Goal: Task Accomplishment & Management: Manage account settings

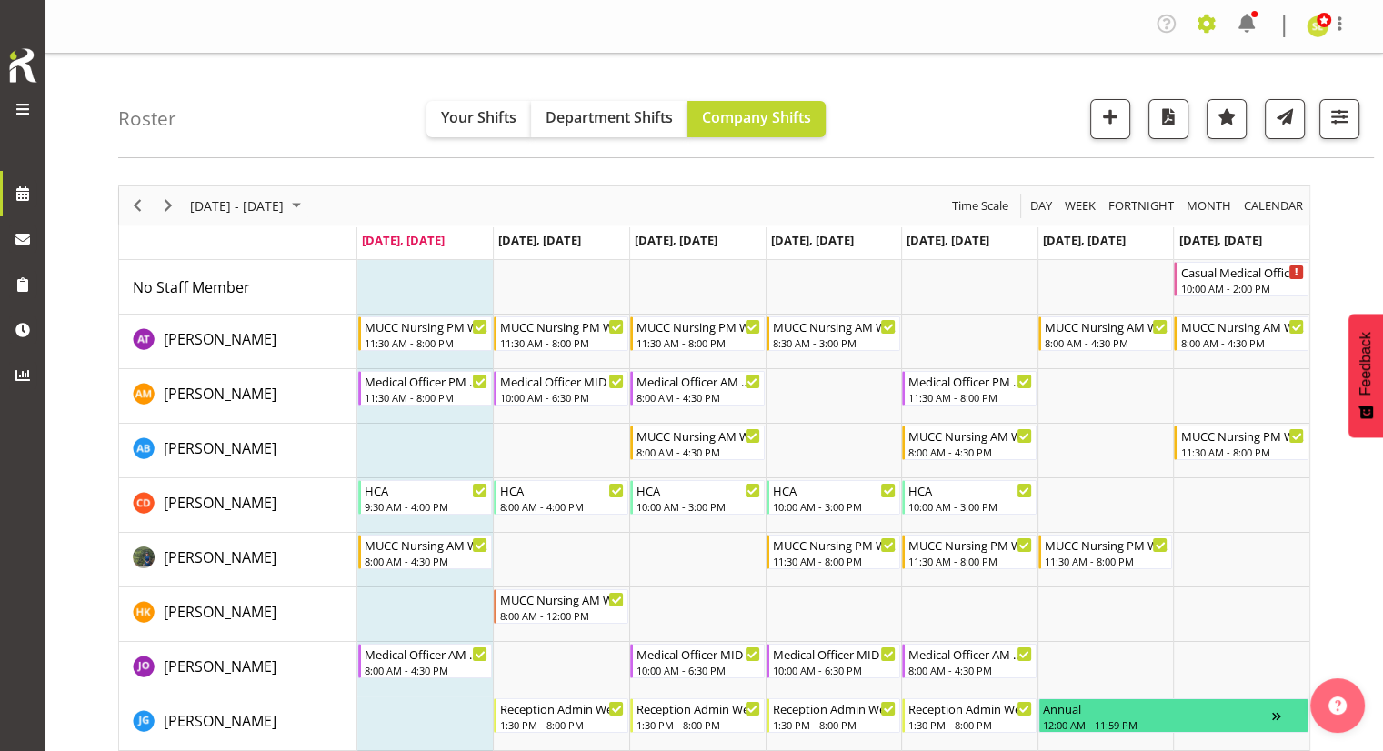
click at [1203, 29] on span at bounding box center [1206, 23] width 29 height 29
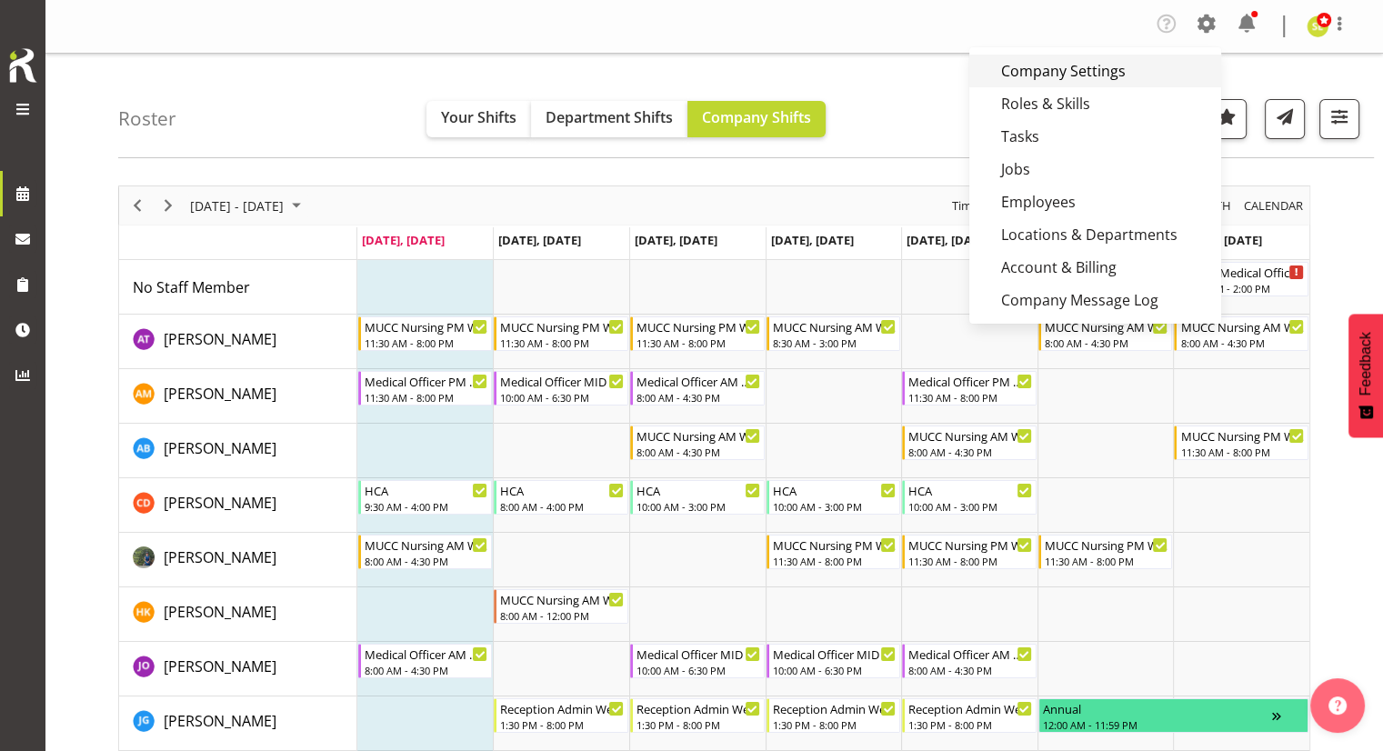
click at [1100, 79] on link "Company Settings" at bounding box center [1095, 71] width 252 height 33
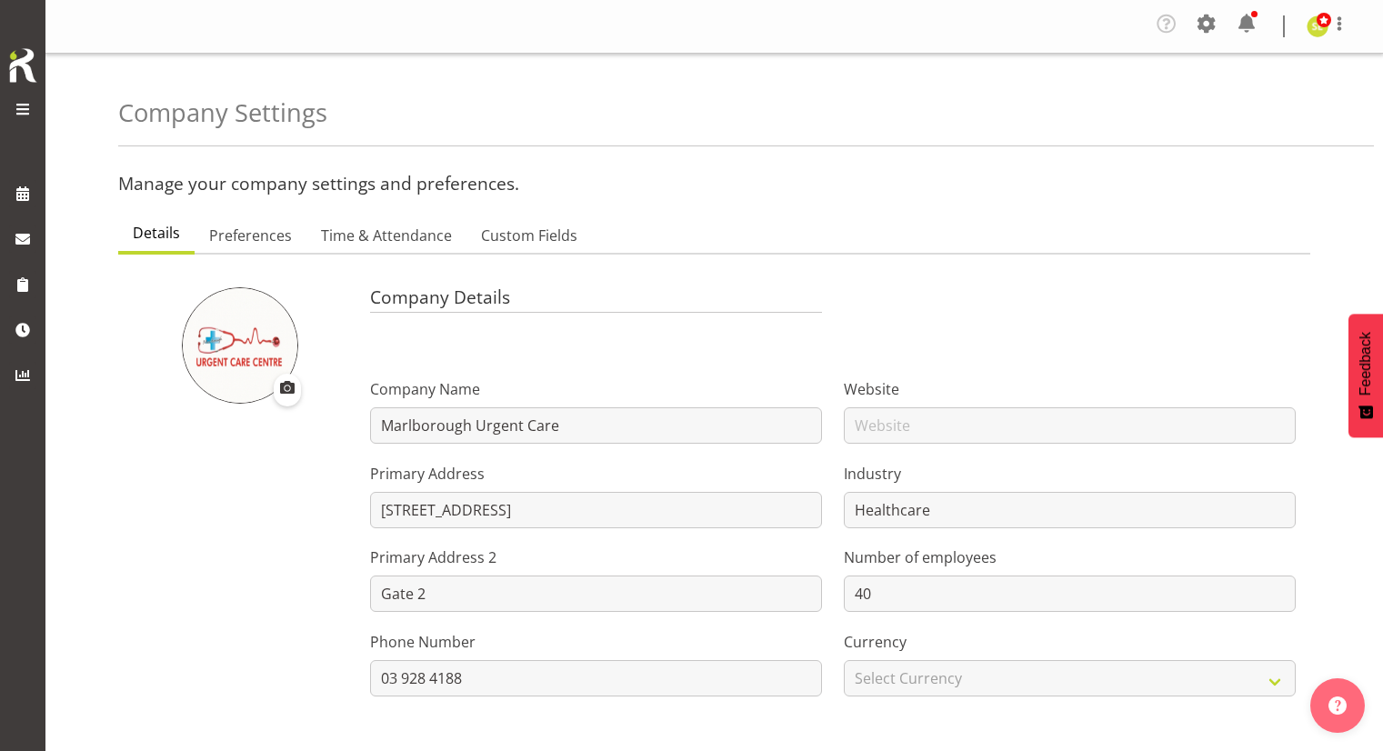
select select "[DATE]"
select select "2_day_before"
click at [230, 245] on span "Preferences" at bounding box center [250, 236] width 83 height 22
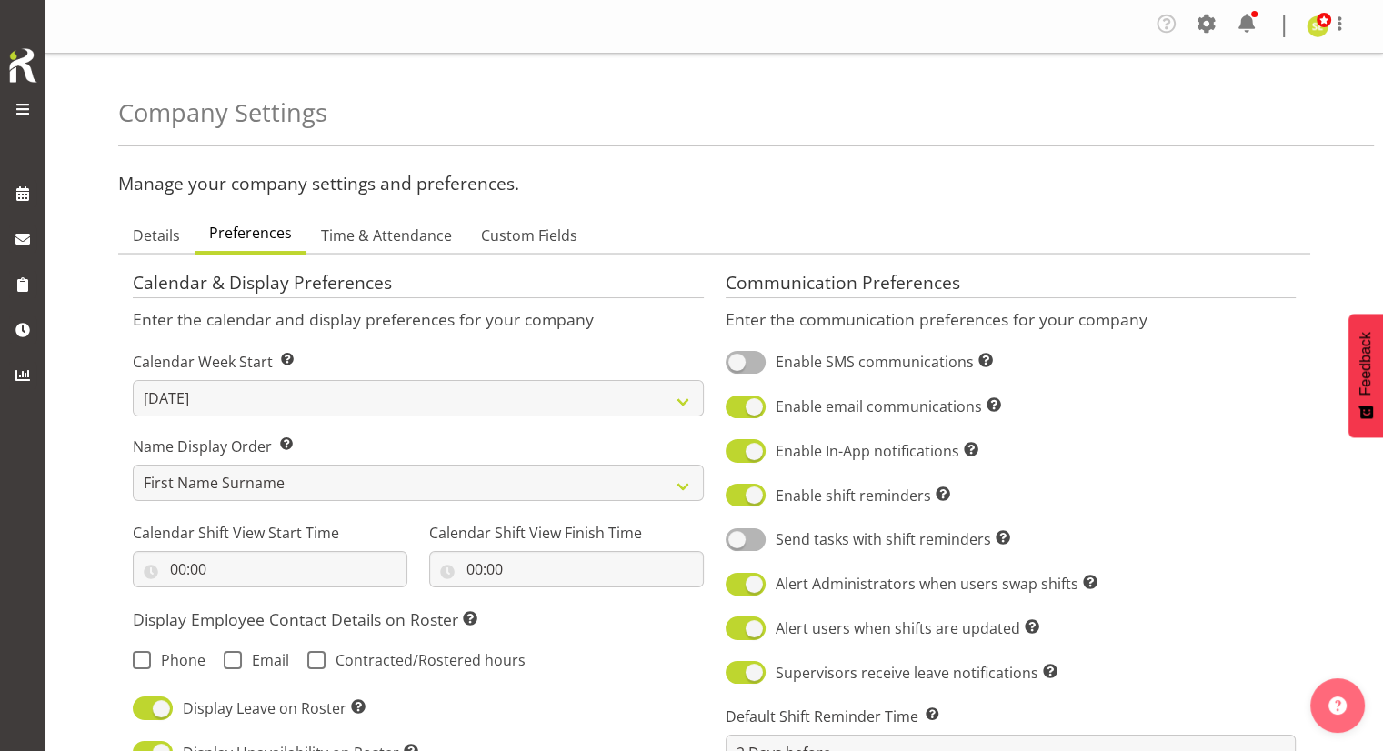
scroll to position [273, 0]
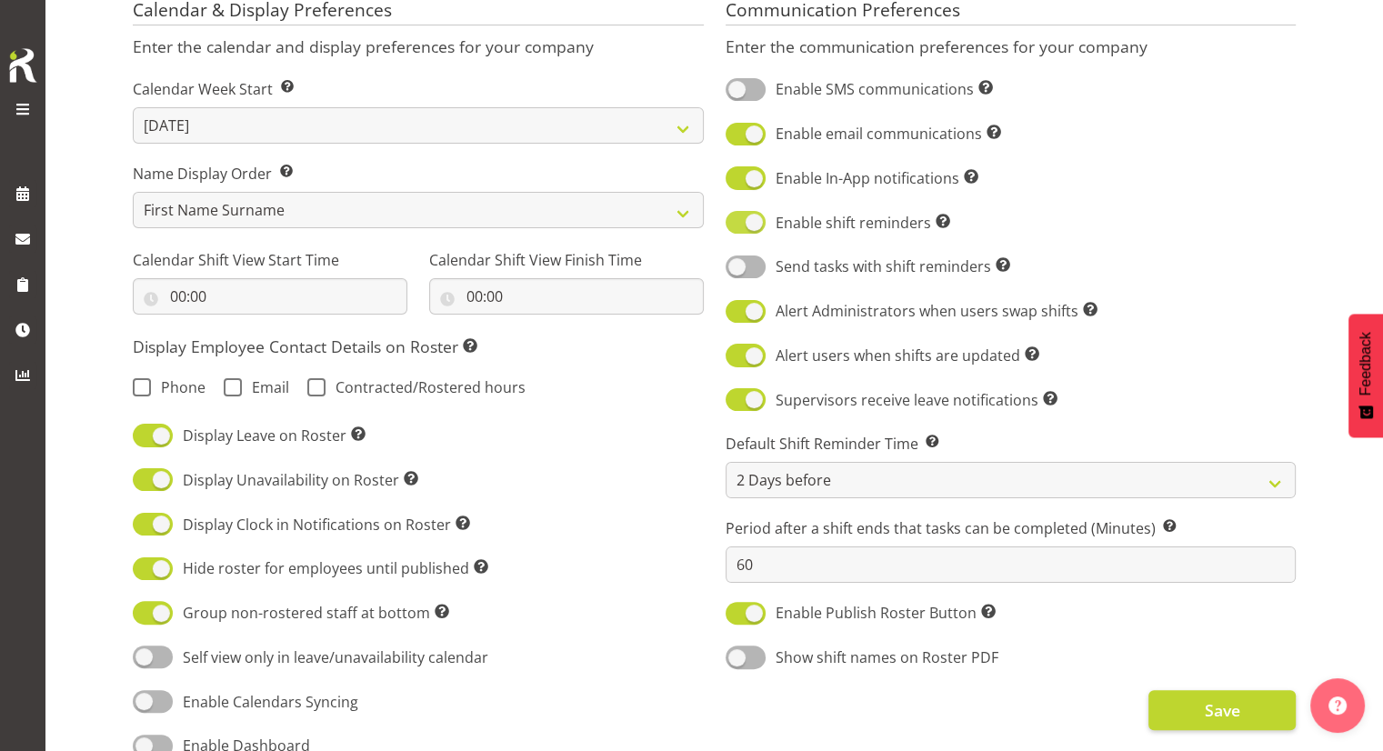
click at [746, 225] on span at bounding box center [746, 222] width 40 height 23
click at [737, 225] on input "Enable shift reminders Turn on shift reminders for all employees." at bounding box center [732, 222] width 12 height 12
checkbox input "false"
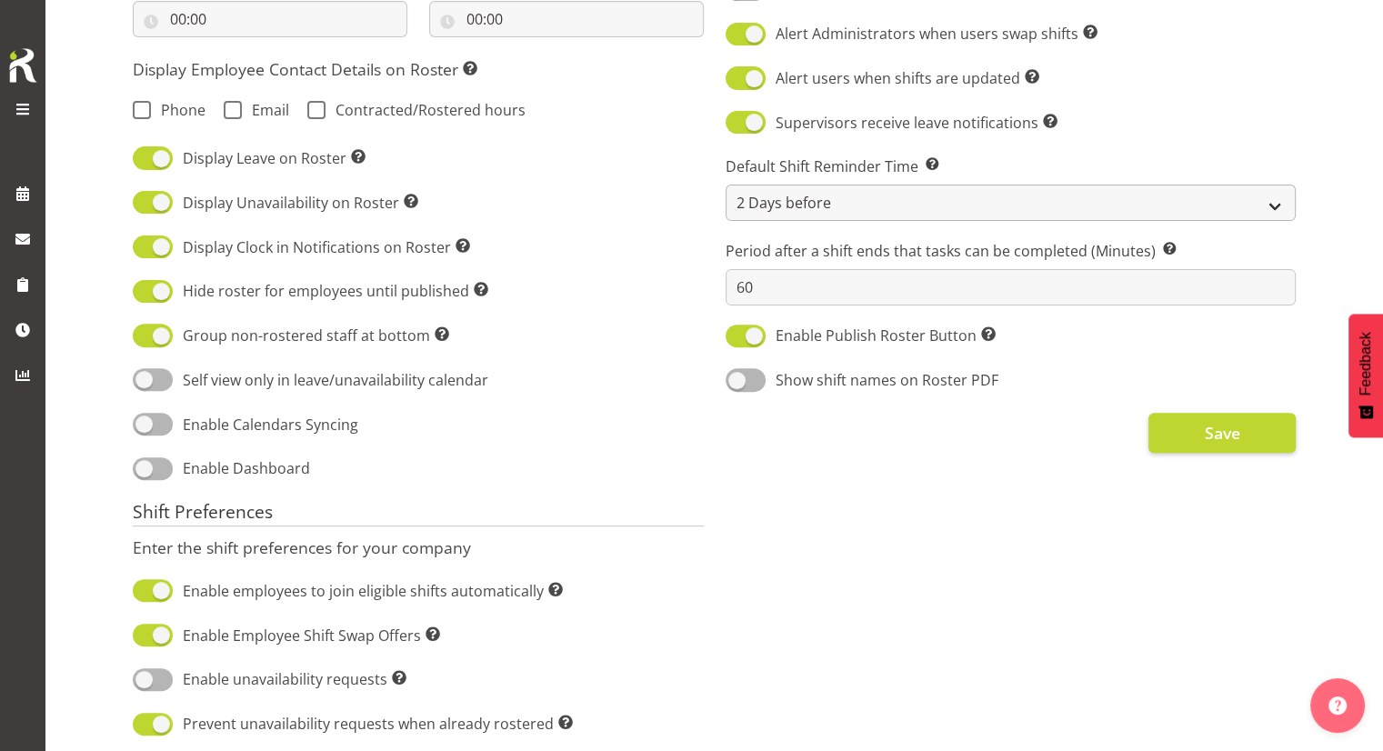
scroll to position [636, 0]
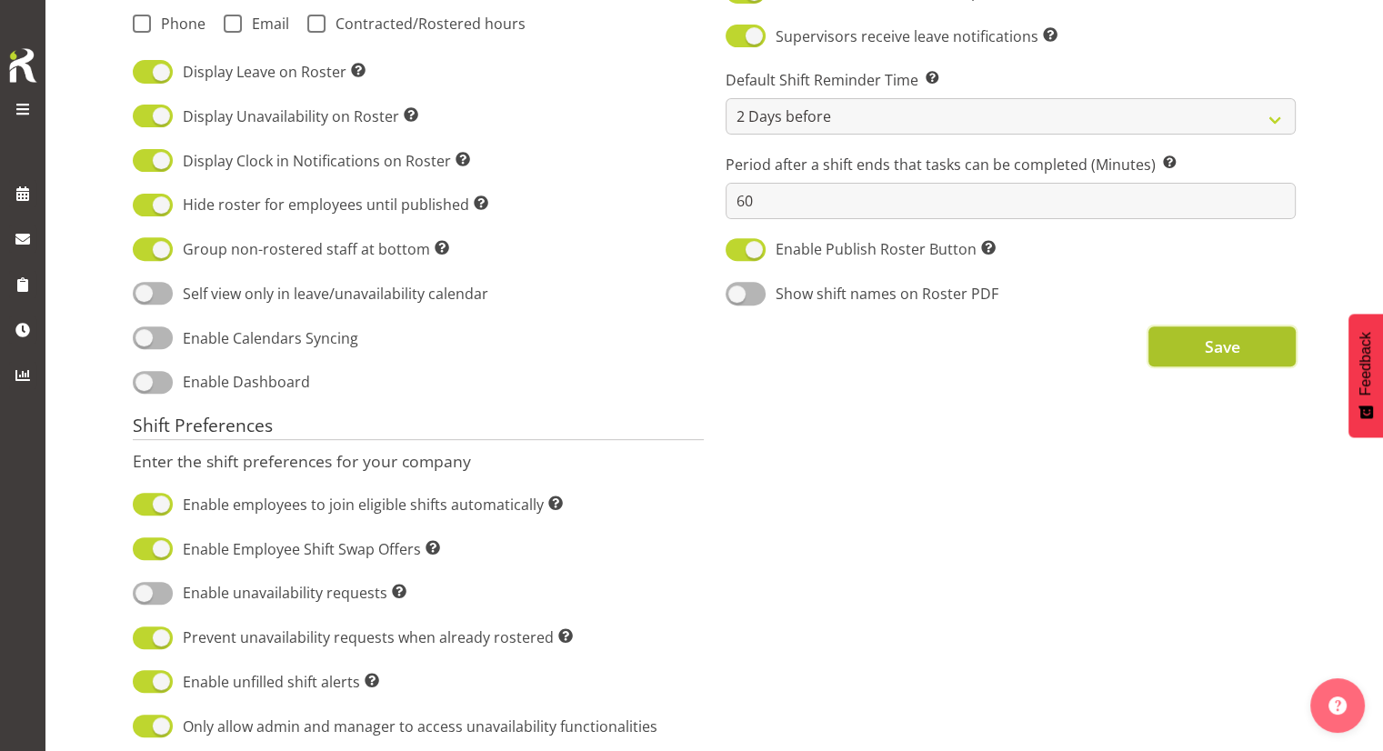
click at [1207, 353] on span "Save" at bounding box center [1221, 347] width 35 height 24
click at [931, 481] on div "Communication Preferences Enter the communication preferences for your company …" at bounding box center [1011, 377] width 593 height 1511
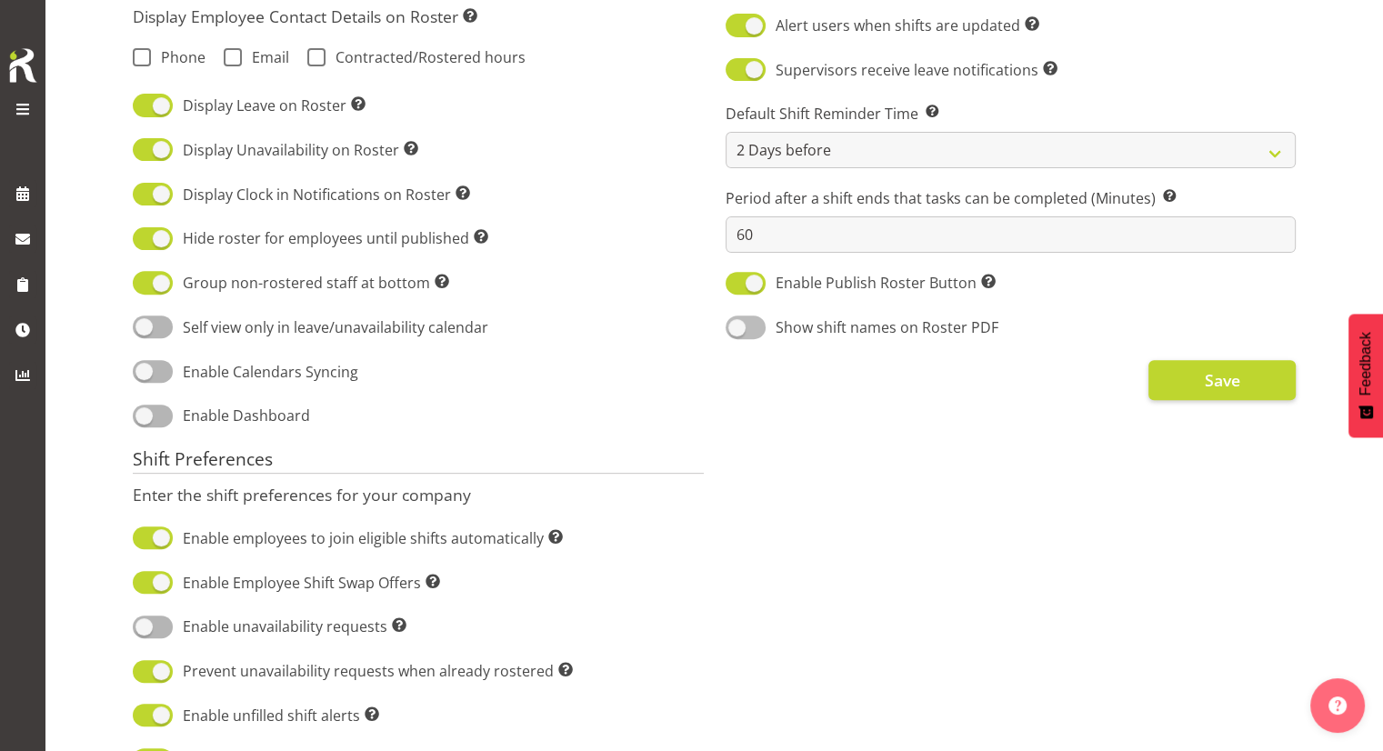
scroll to position [182, 0]
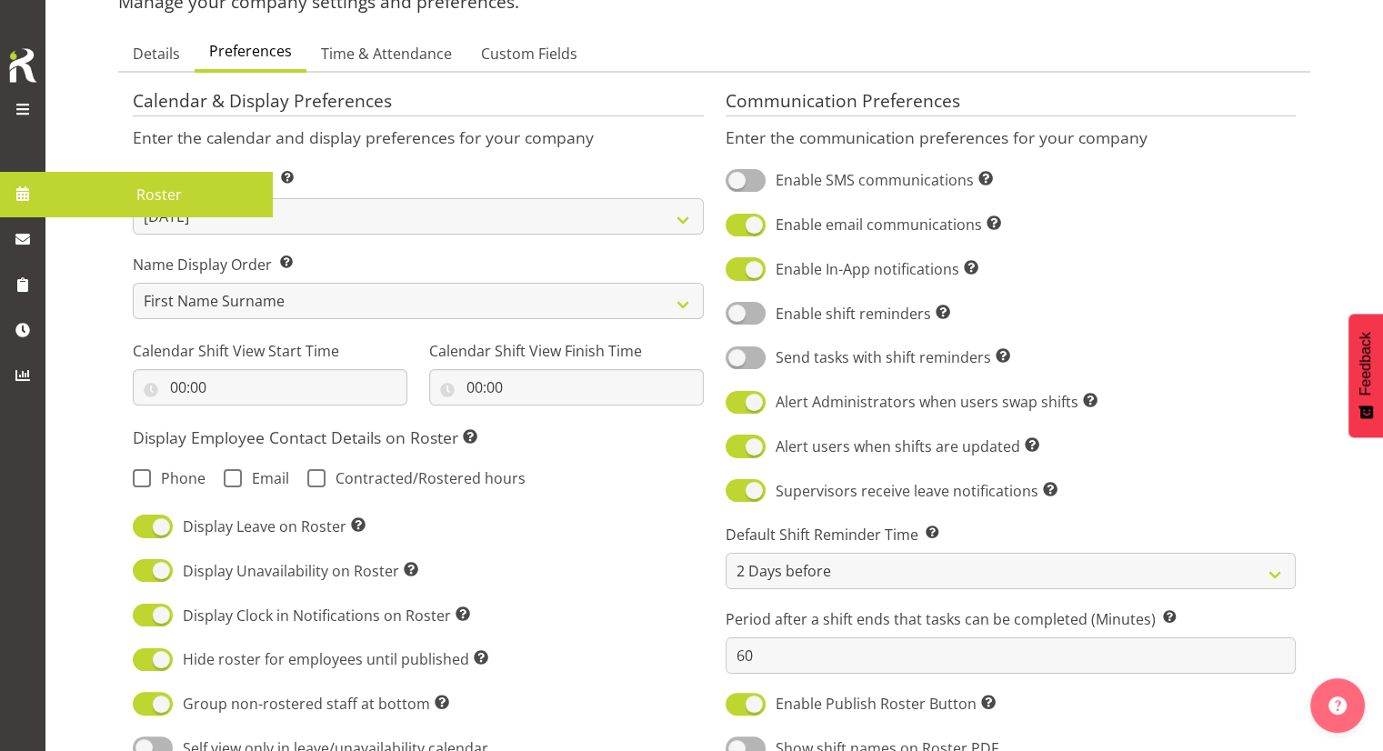
click at [116, 194] on span "Roster" at bounding box center [159, 194] width 209 height 27
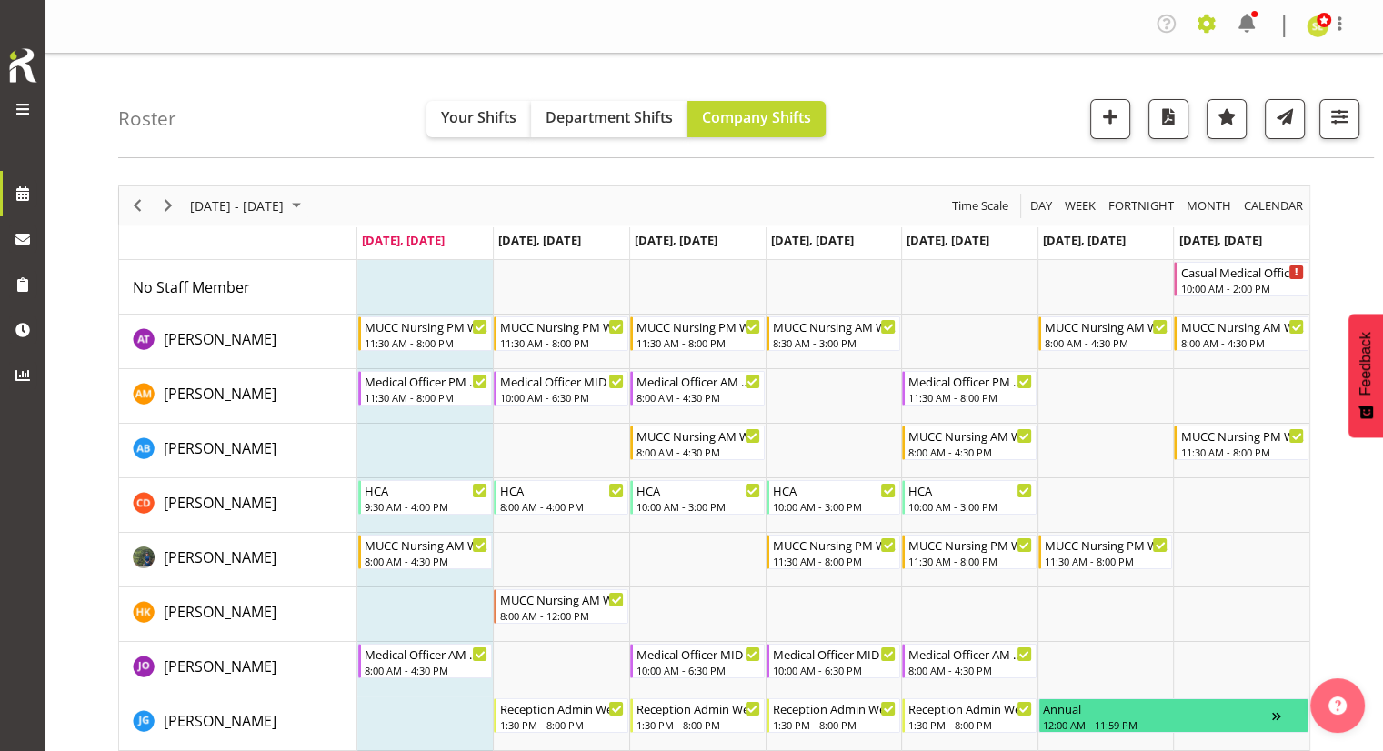
click at [1207, 23] on span at bounding box center [1206, 23] width 29 height 29
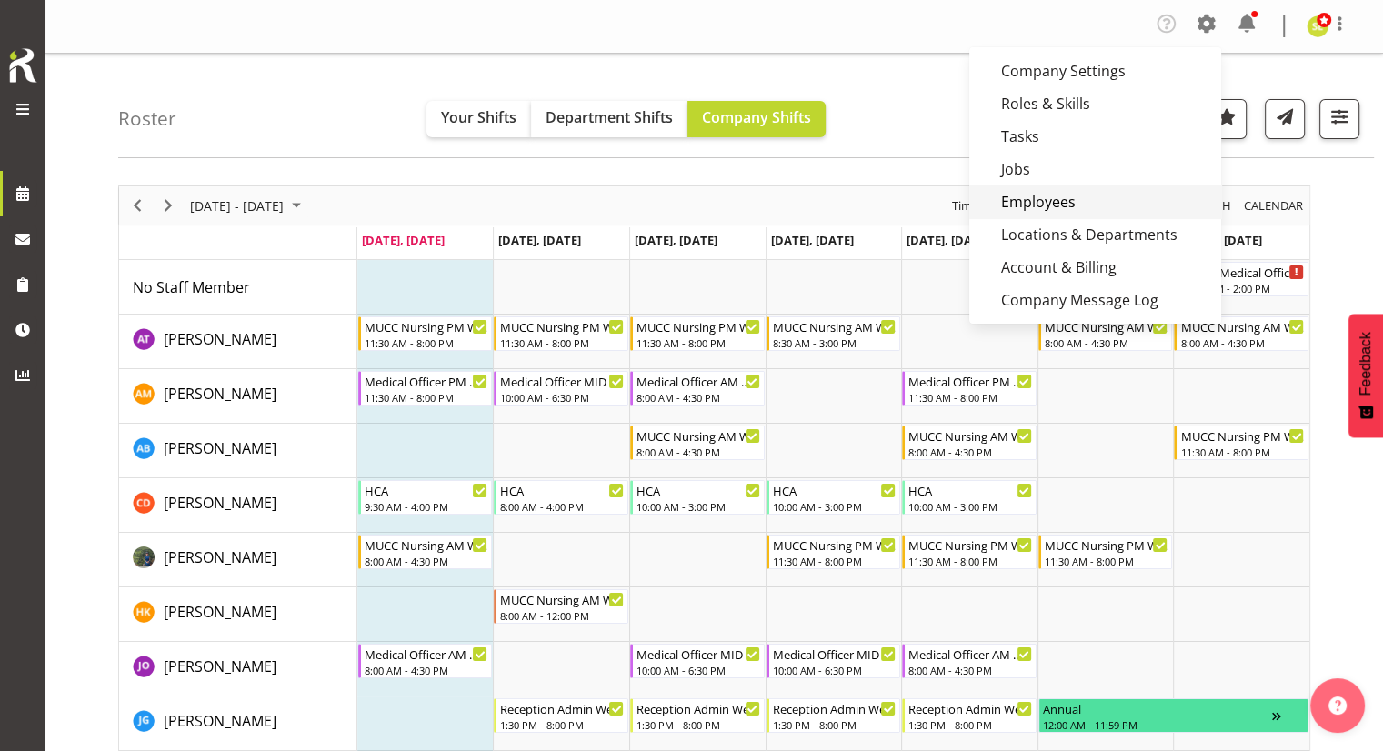
click at [1033, 202] on link "Employees" at bounding box center [1095, 201] width 252 height 33
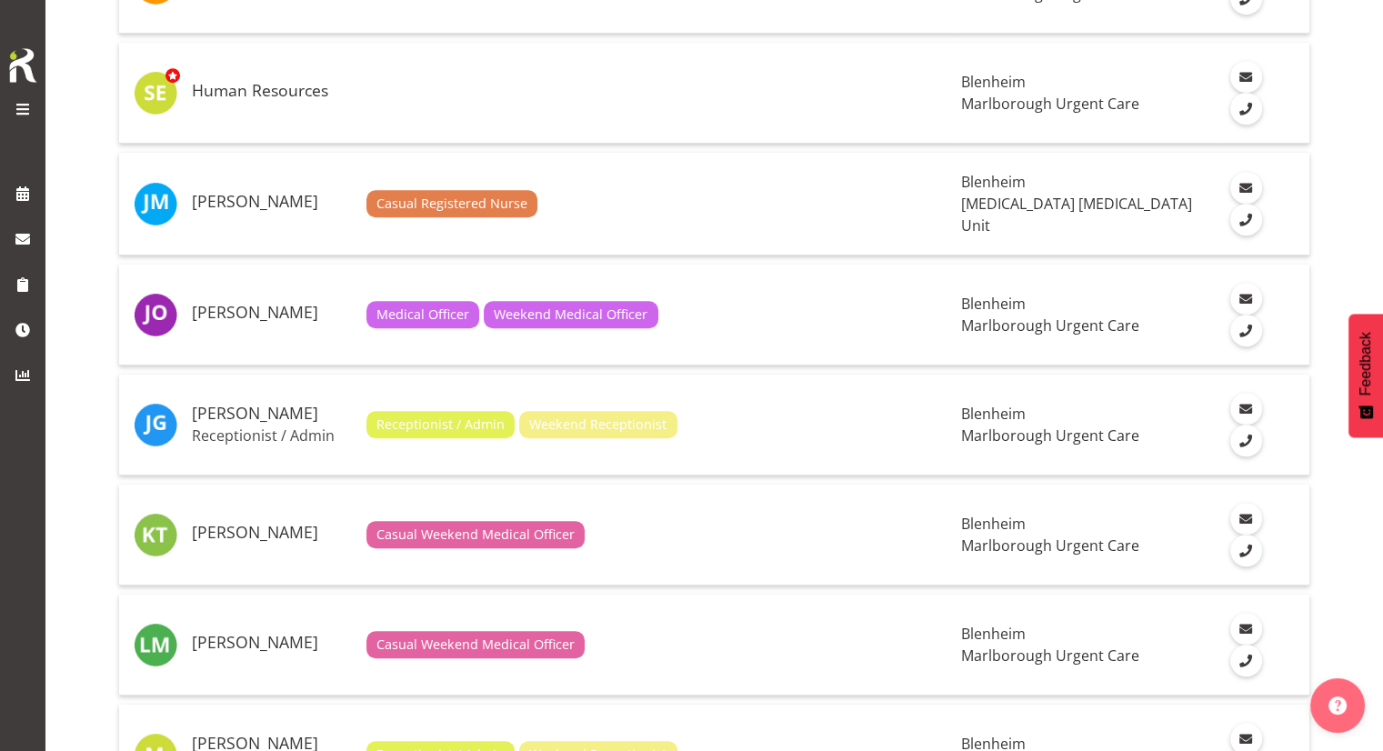
scroll to position [1455, 0]
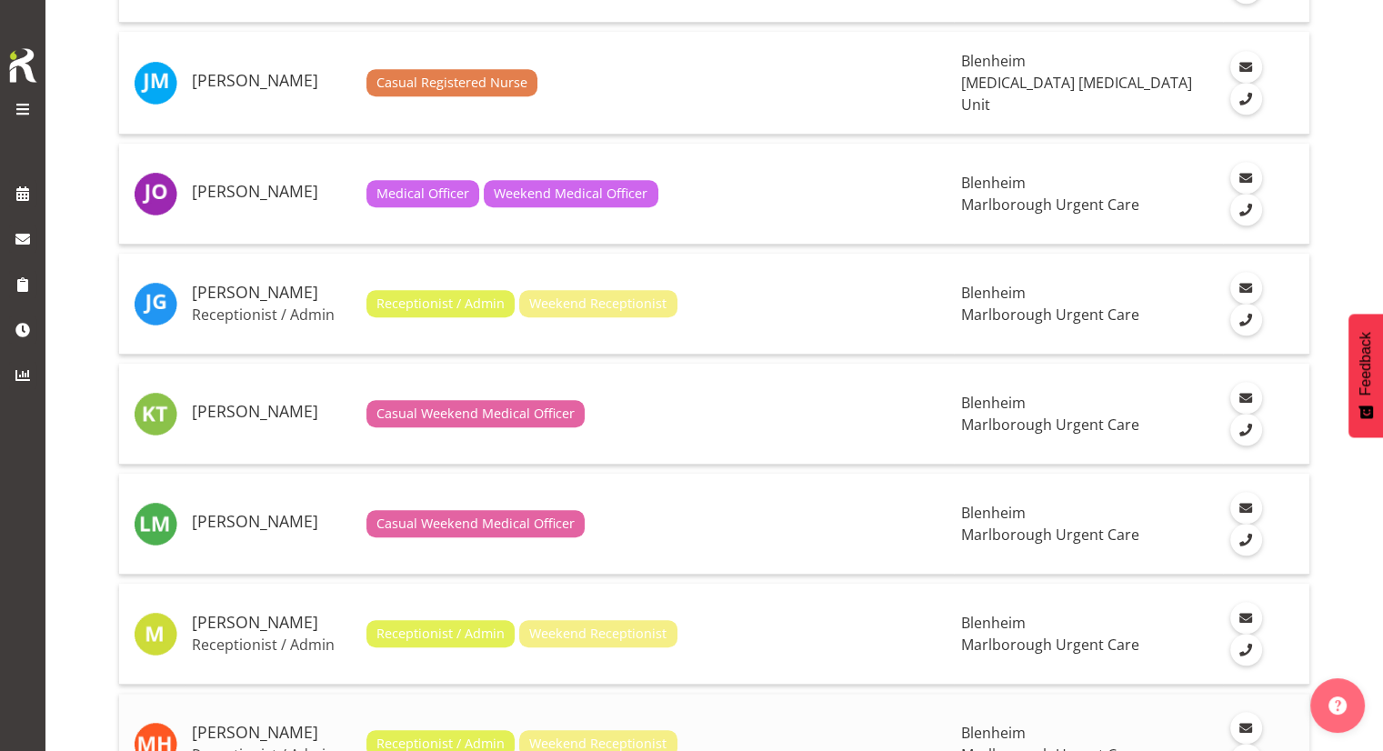
click at [276, 746] on p "Receptionist / Admin" at bounding box center [272, 755] width 160 height 18
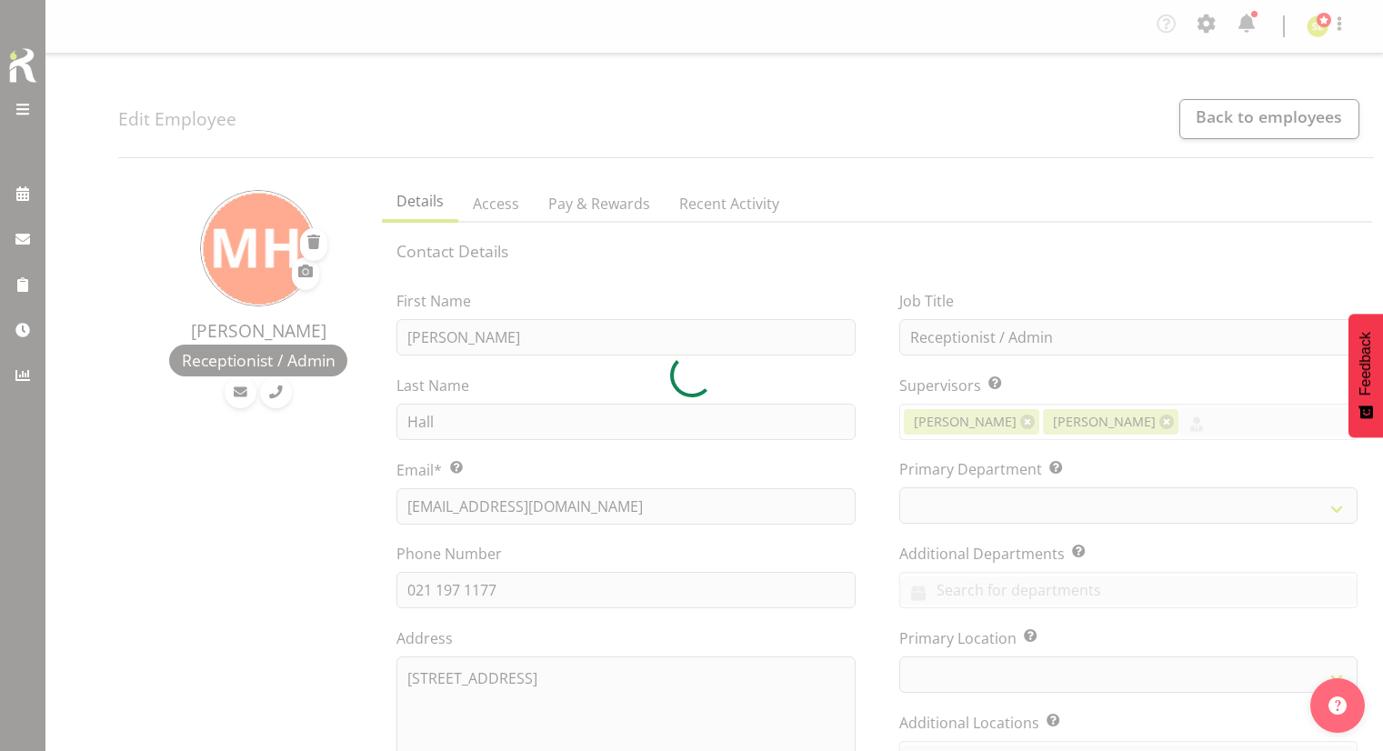
select select "TimelineWeek"
select select
select select "925"
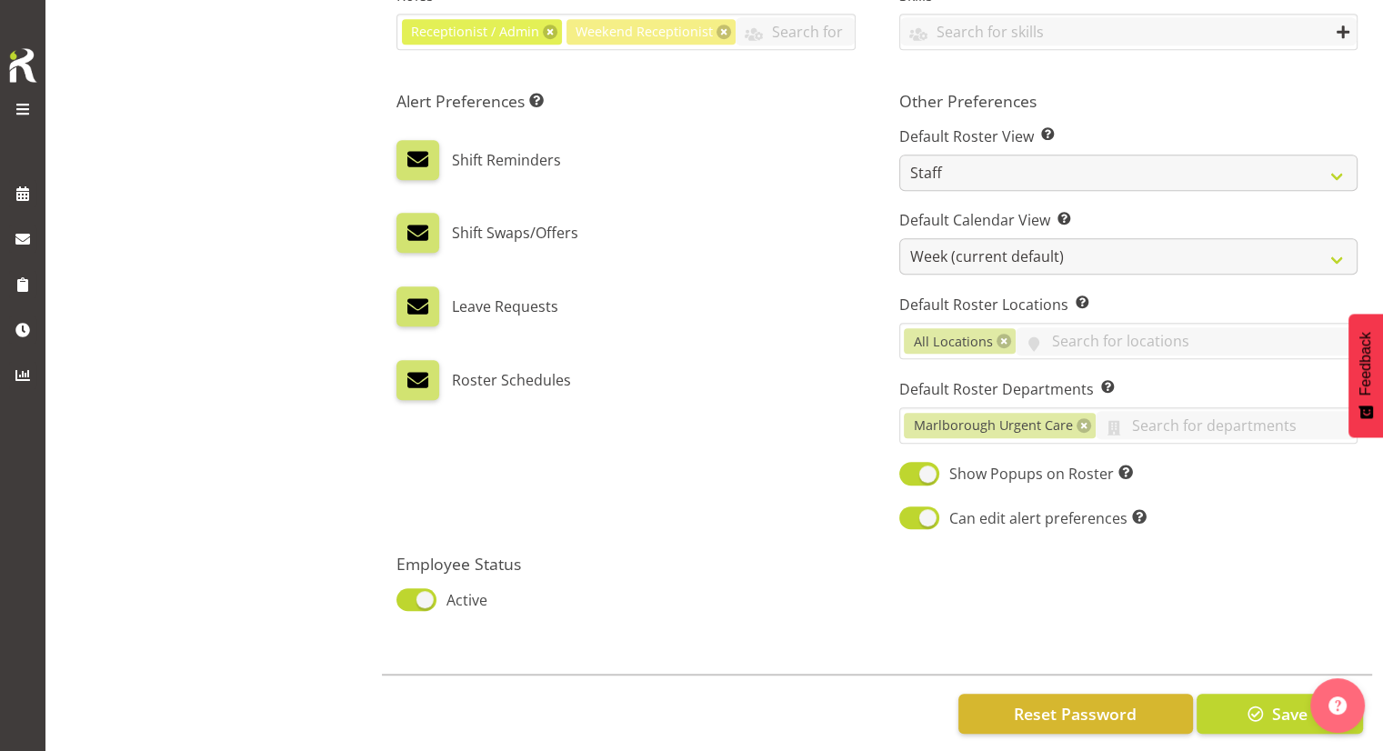
scroll to position [931, 0]
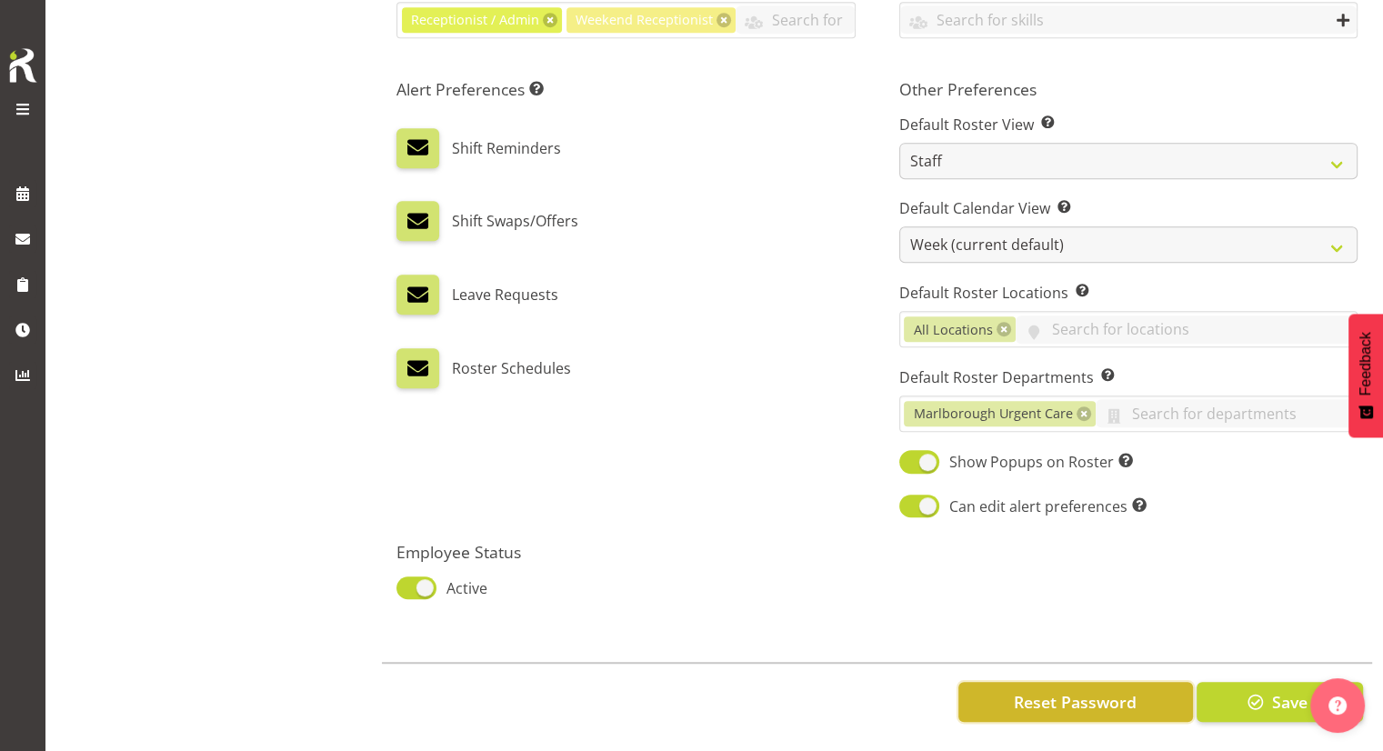
click at [1039, 695] on span "Reset Password" at bounding box center [1075, 702] width 123 height 24
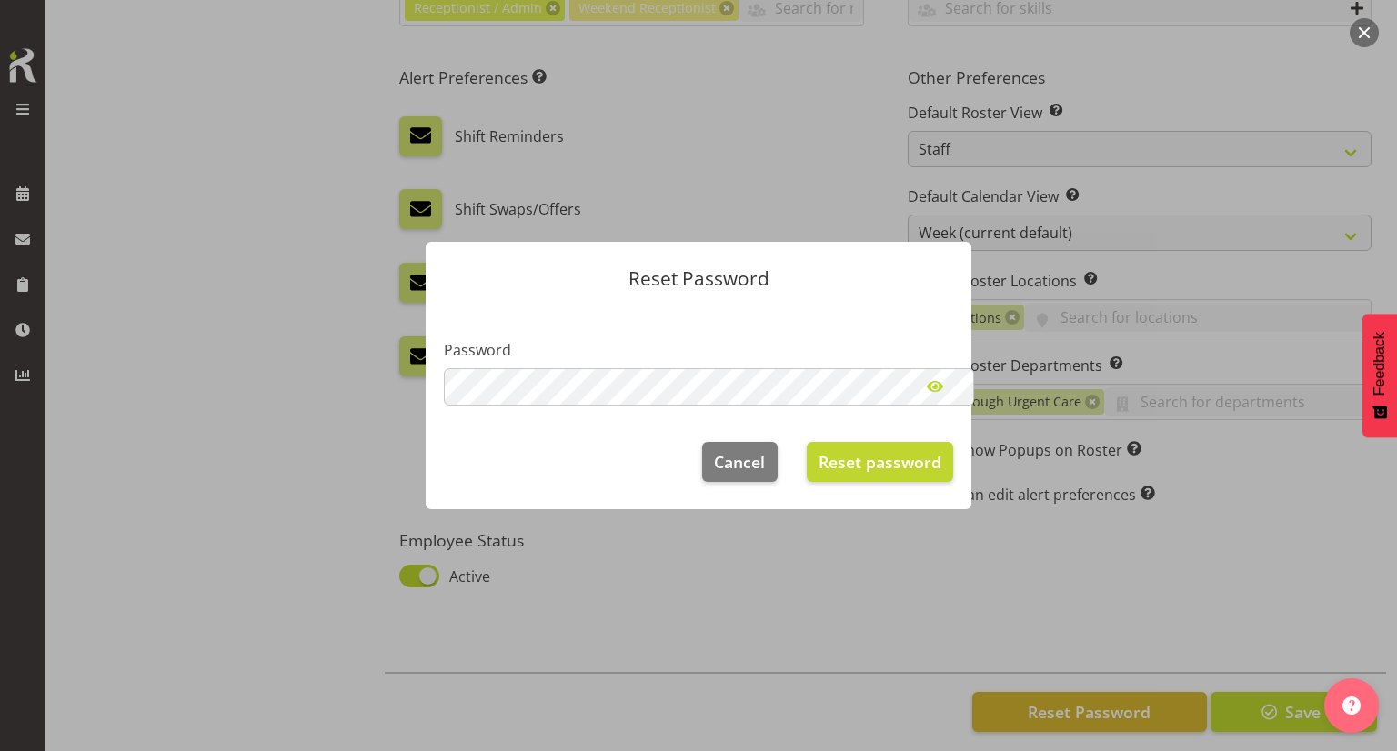
click at [752, 167] on div at bounding box center [698, 375] width 1397 height 751
click at [737, 465] on span "Cancel" at bounding box center [739, 462] width 51 height 24
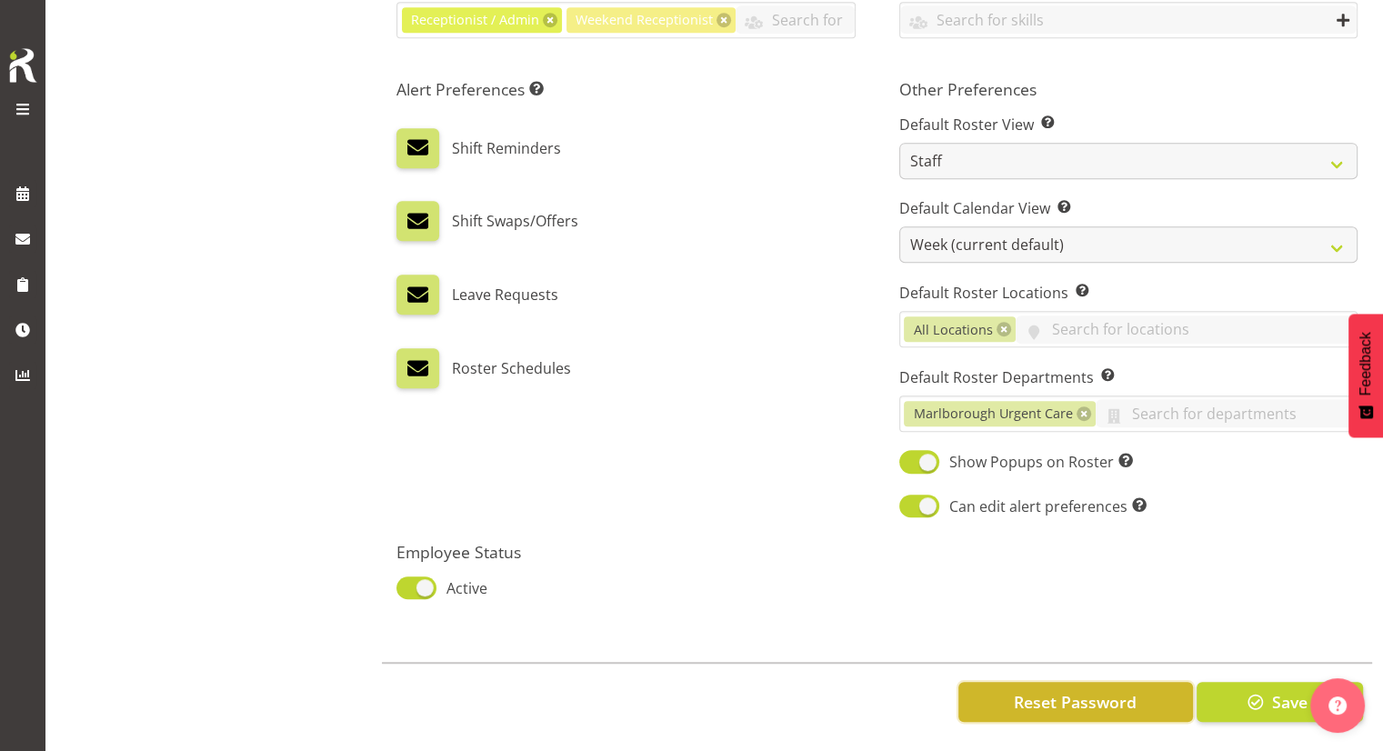
click at [1063, 690] on span "Reset Password" at bounding box center [1075, 702] width 123 height 24
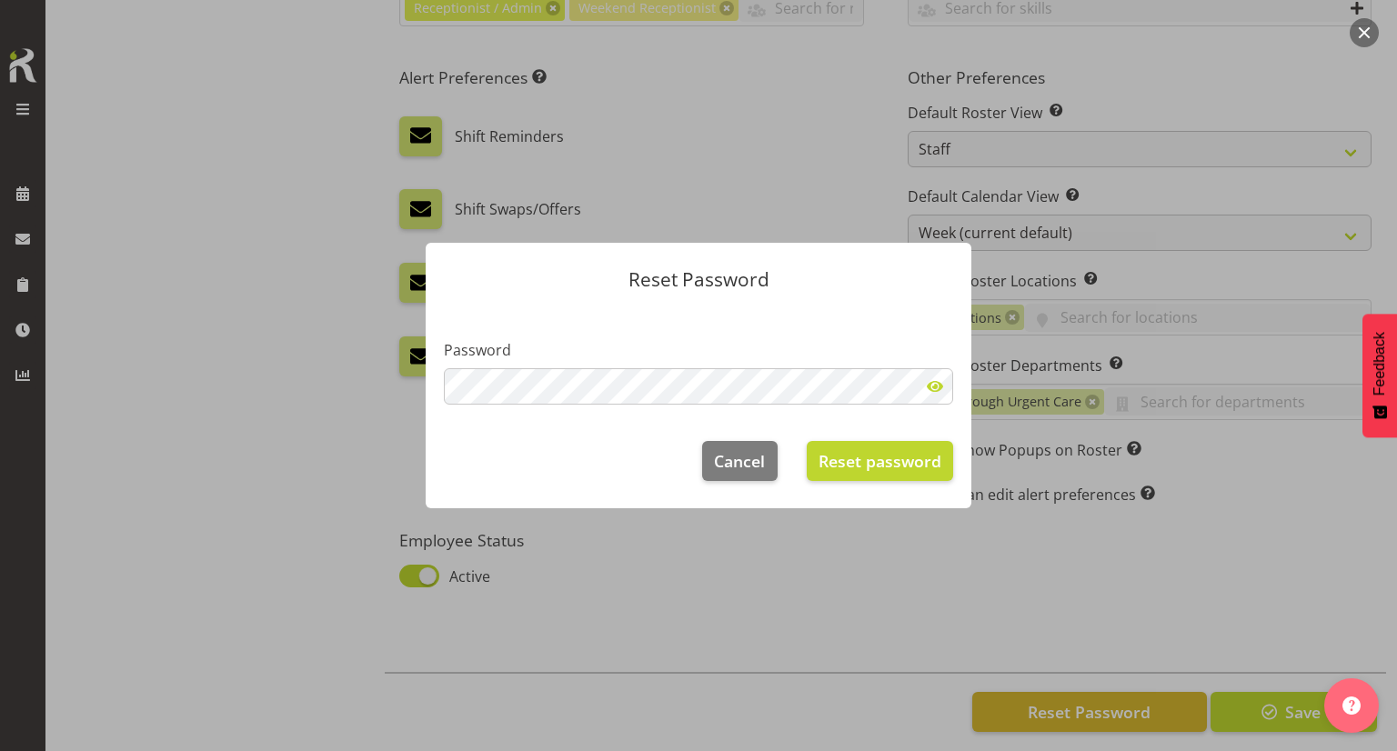
click at [930, 372] on span at bounding box center [935, 386] width 36 height 36
click at [907, 463] on span "Reset password" at bounding box center [879, 461] width 123 height 24
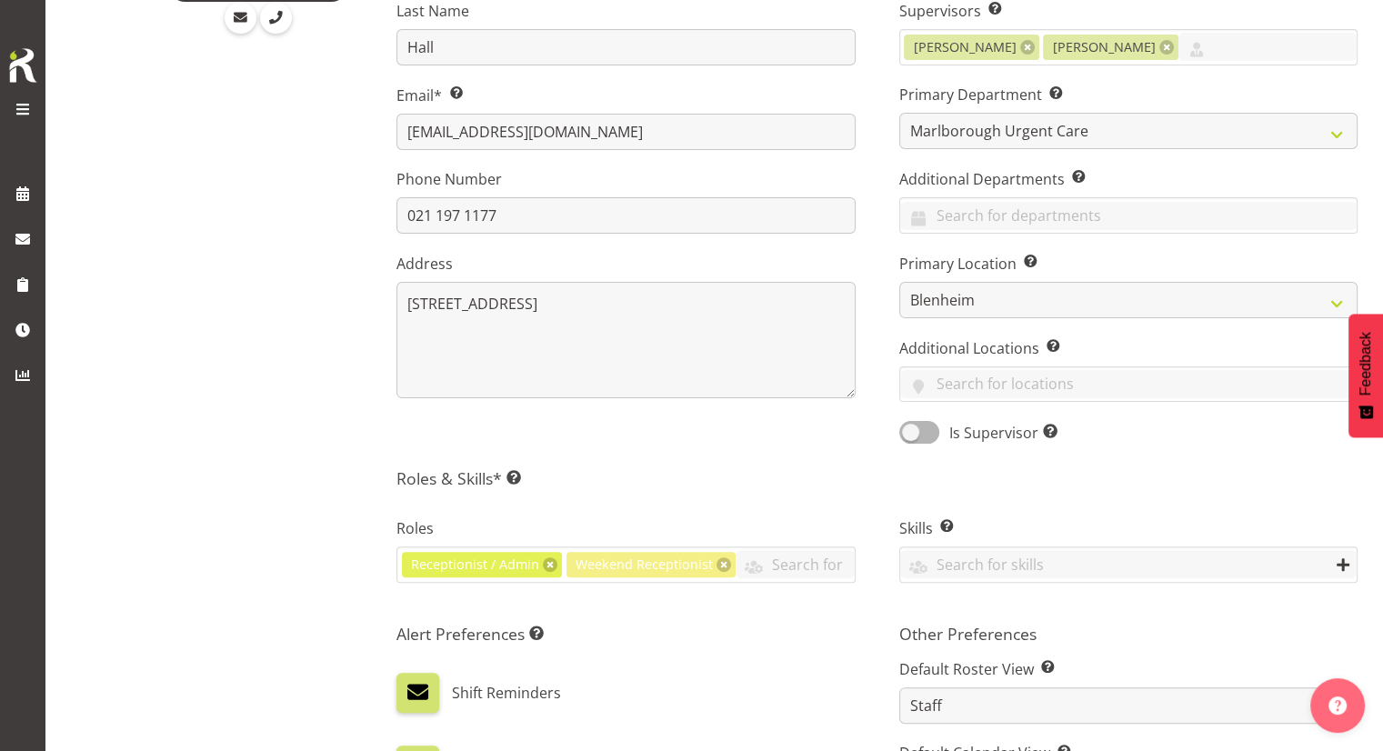
scroll to position [295, 0]
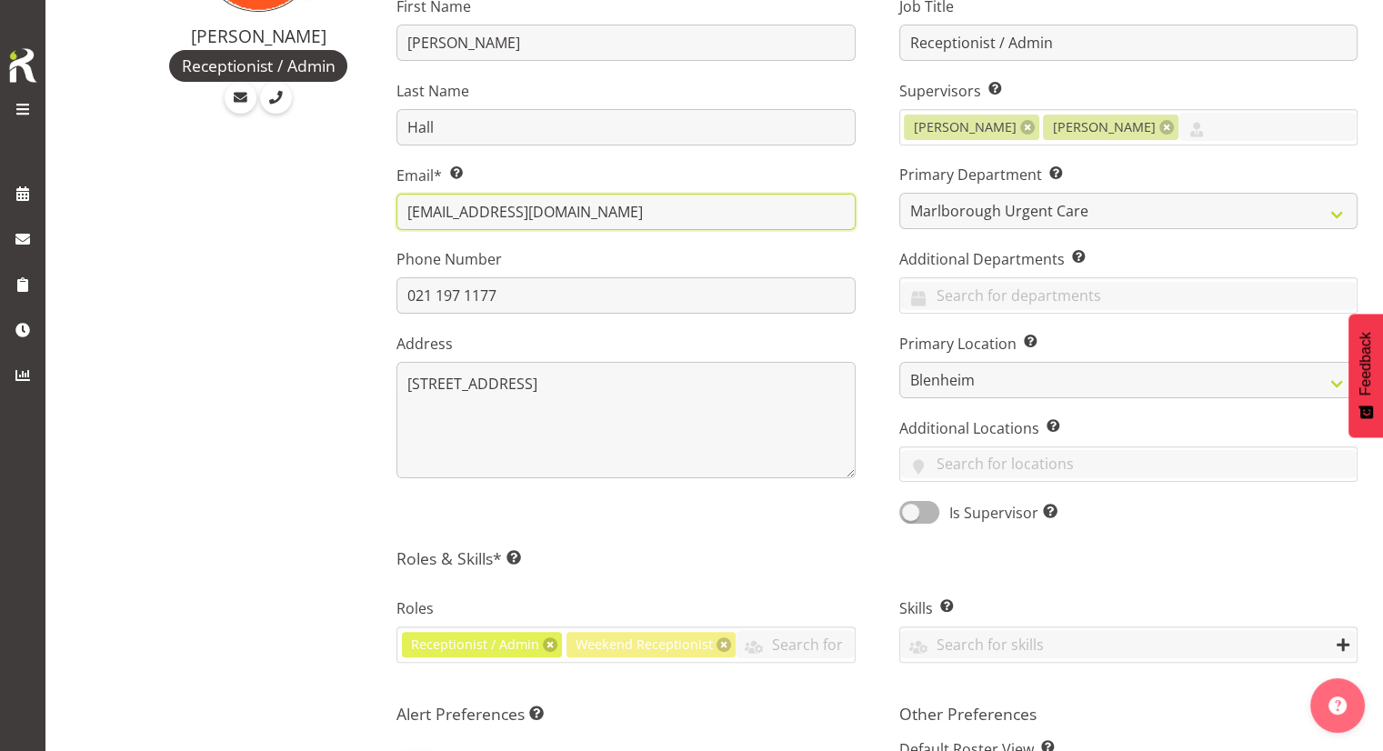
click at [415, 212] on input "mhall2020nz@gmail.com" at bounding box center [625, 212] width 458 height 36
type input "m.hall2020nz@gmail.com"
click at [320, 237] on div "Margret Hall Receptionist / Admin" at bounding box center [244, 626] width 253 height 1498
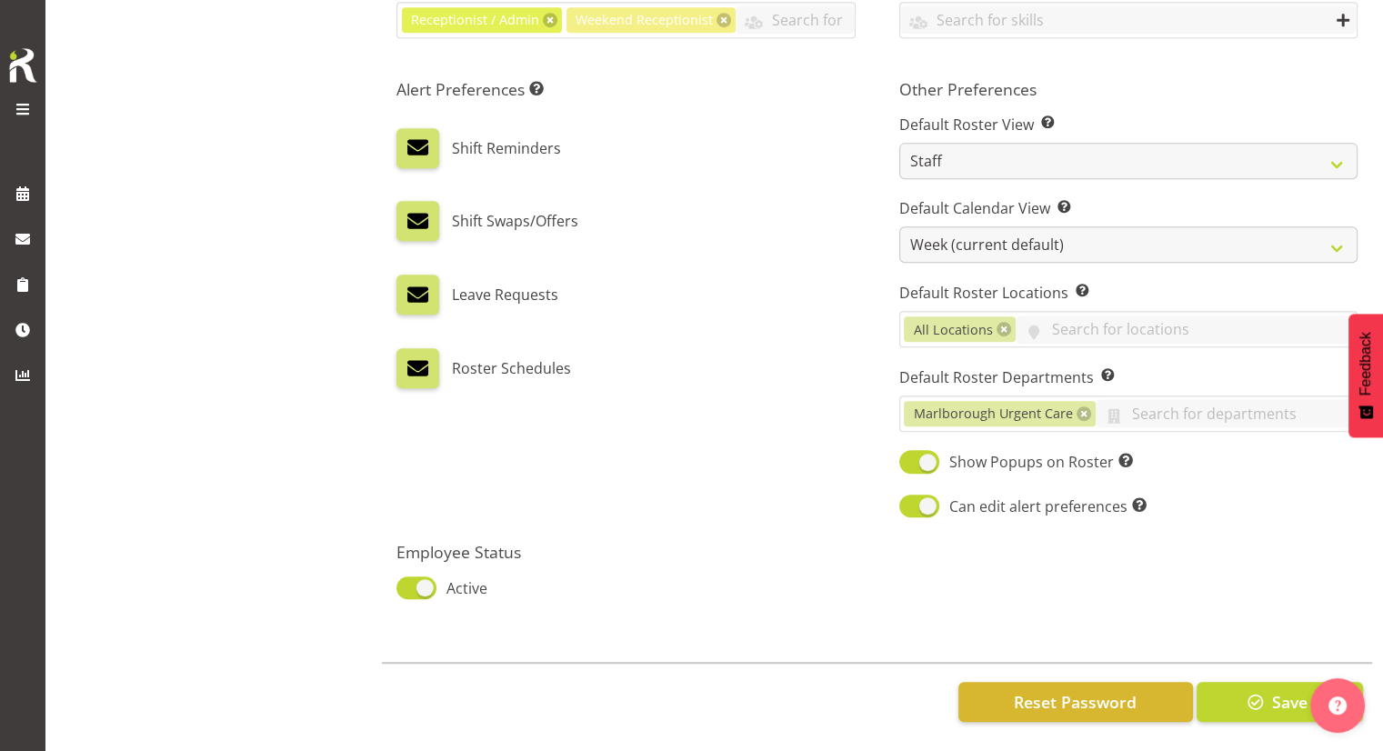
scroll to position [931, 0]
click at [1027, 693] on span "Reset Password" at bounding box center [1075, 702] width 123 height 24
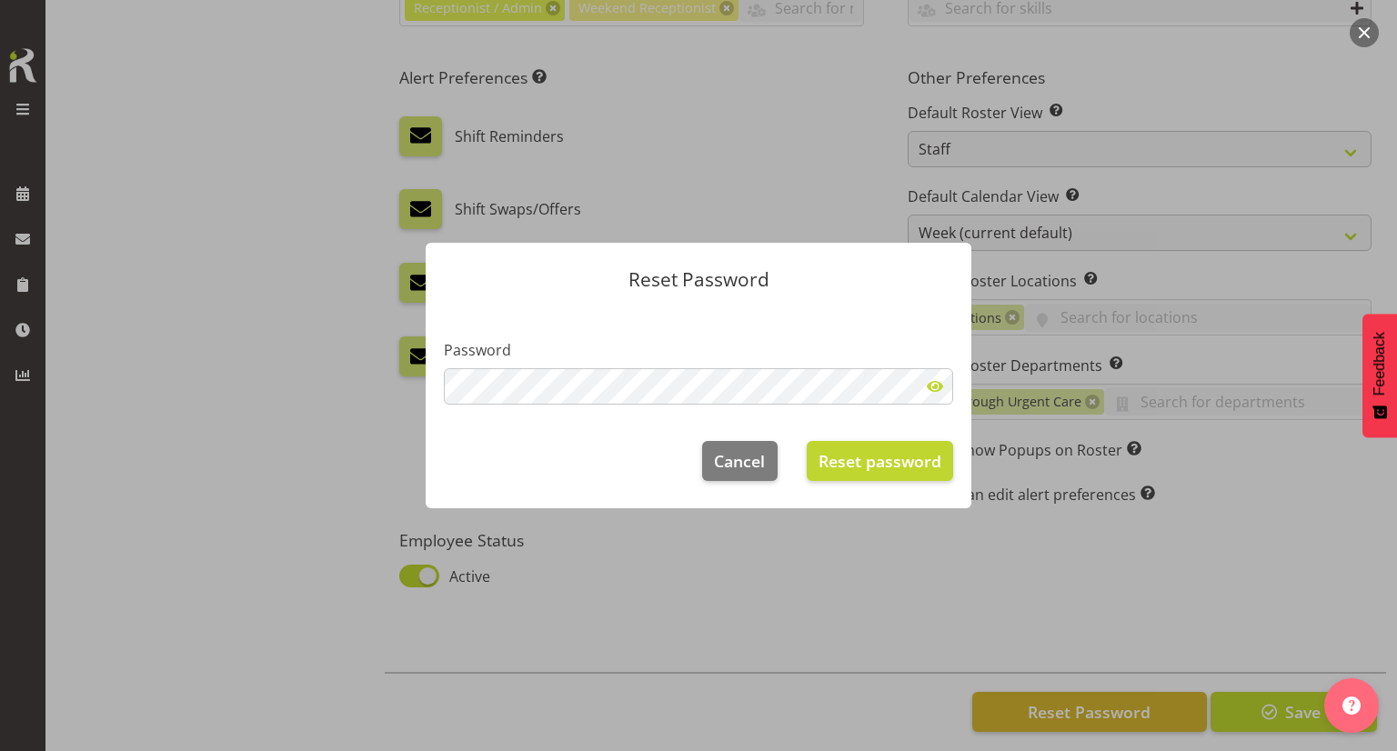
click at [937, 386] on span at bounding box center [935, 386] width 36 height 36
click at [883, 459] on span "Reset password" at bounding box center [879, 461] width 123 height 24
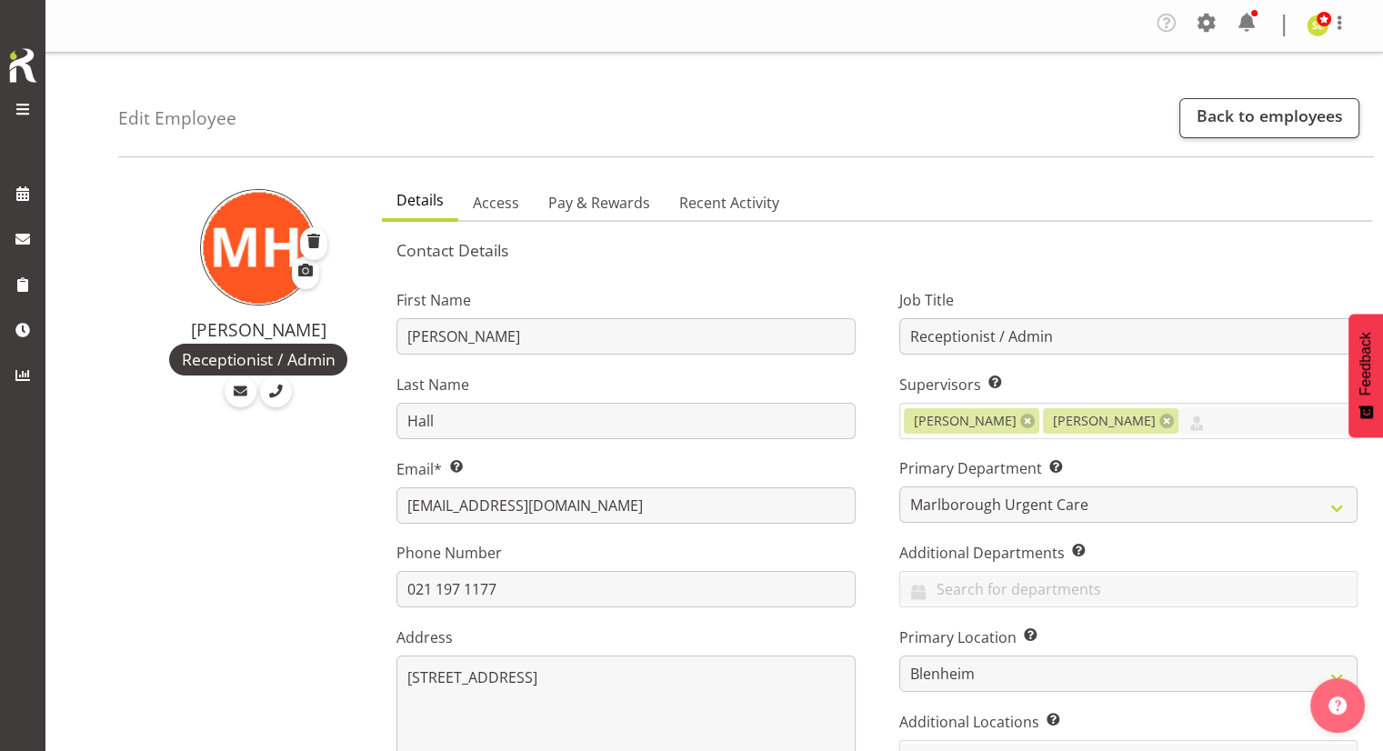
scroll to position [0, 0]
drag, startPoint x: 1287, startPoint y: 130, endPoint x: 1222, endPoint y: 125, distance: 64.8
click at [1287, 130] on link "Back to employees" at bounding box center [1269, 119] width 180 height 40
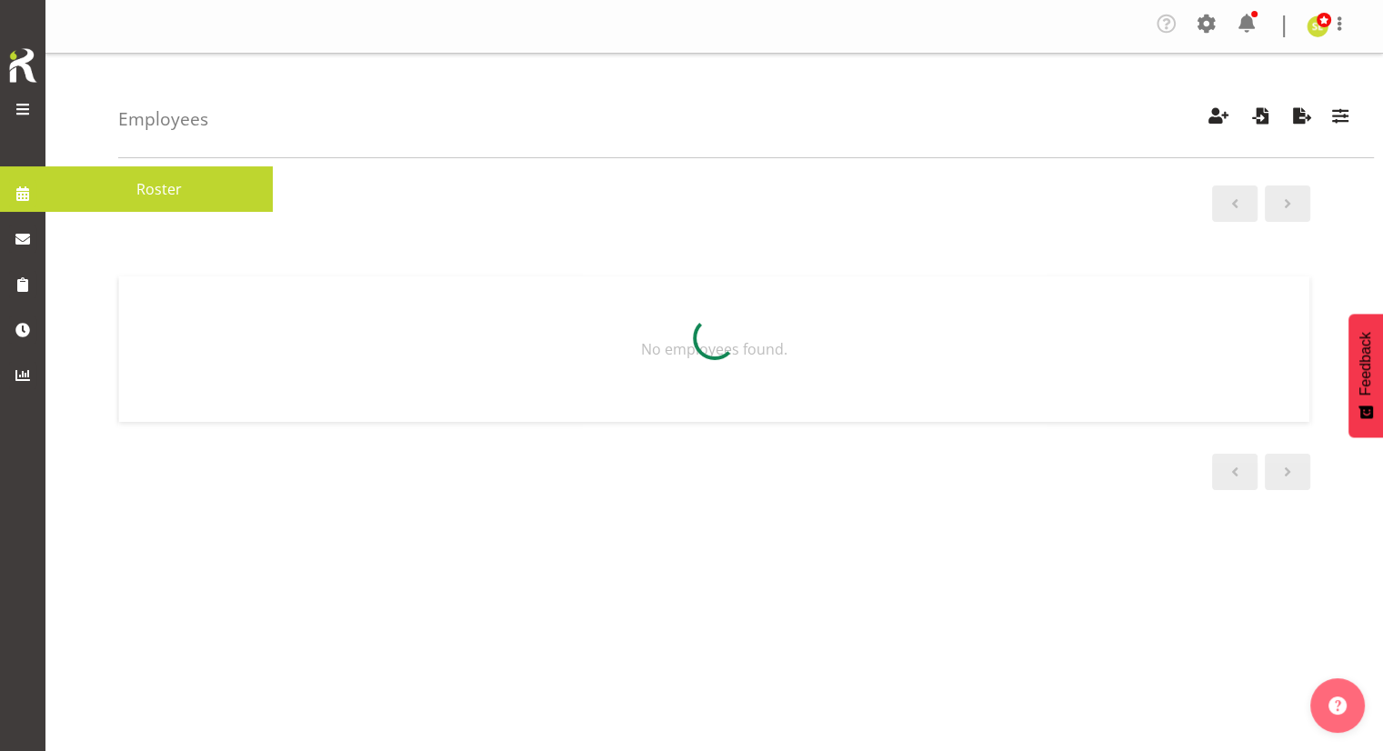
click at [21, 194] on span at bounding box center [22, 193] width 27 height 27
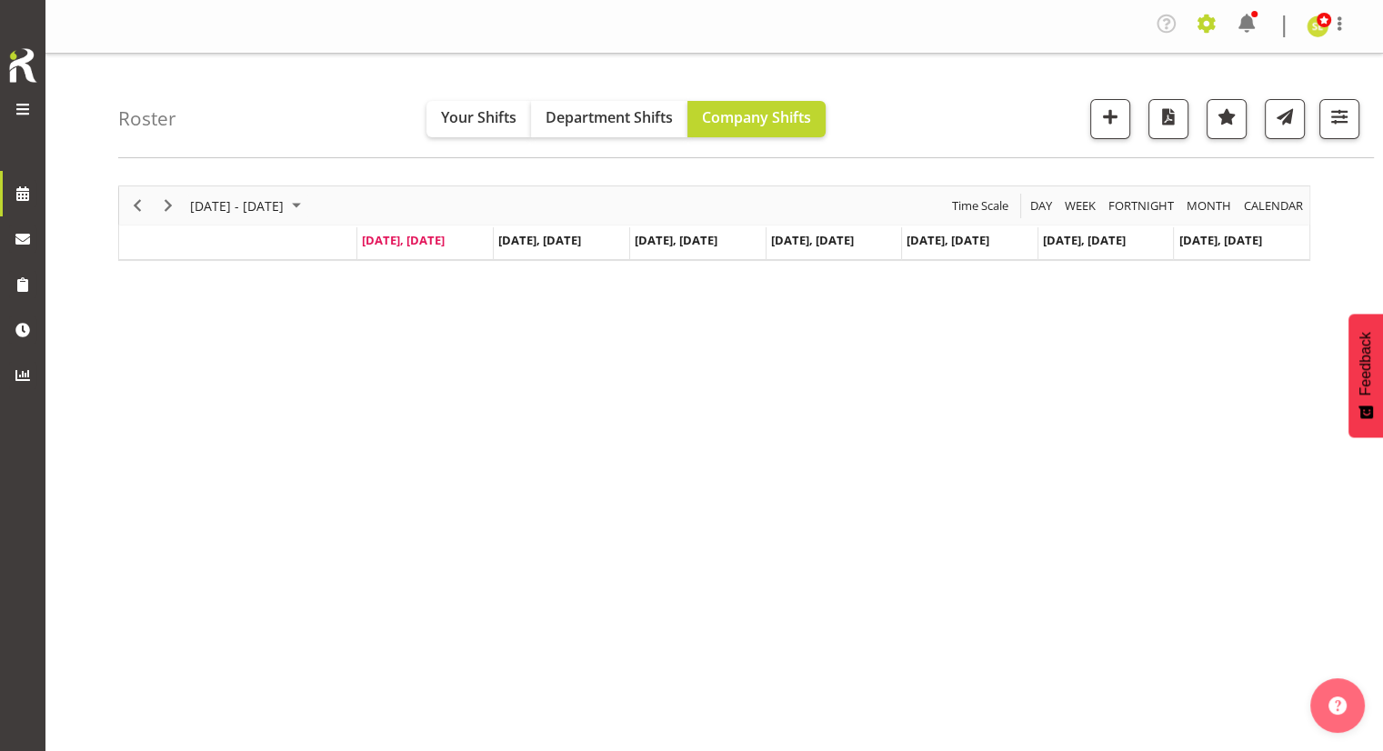
click at [1200, 27] on span at bounding box center [1206, 23] width 29 height 29
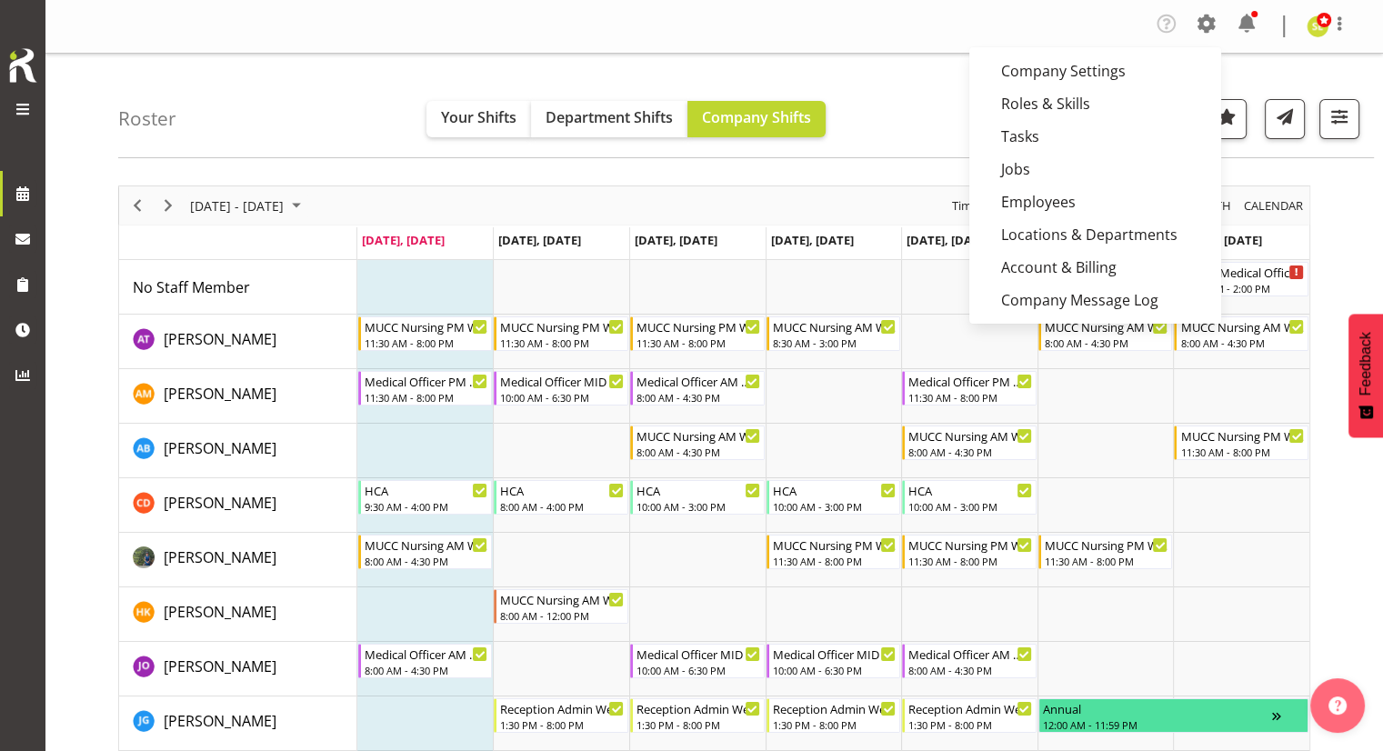
click at [882, 59] on div "Roster Your Shifts Department Shifts Company Shifts All Locations Clear Blenhei…" at bounding box center [746, 106] width 1256 height 105
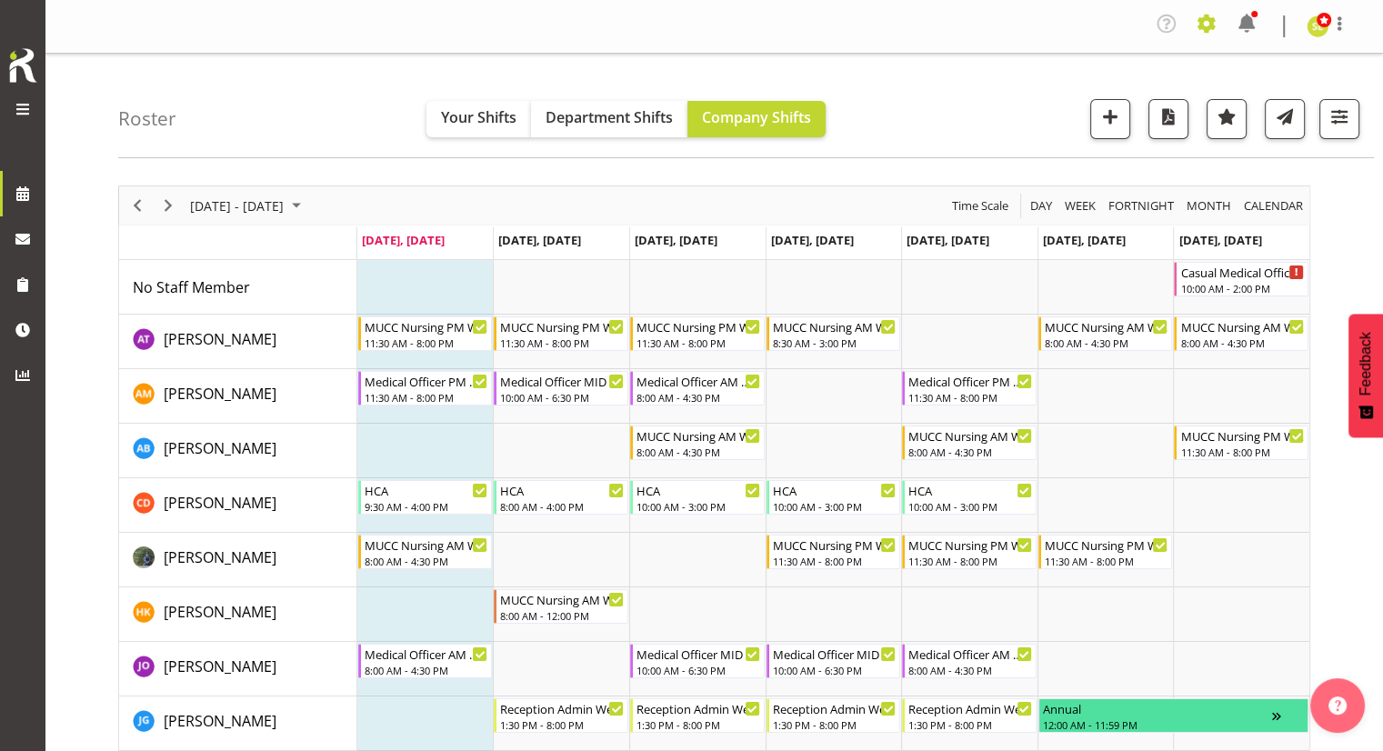
click at [1200, 29] on span at bounding box center [1206, 23] width 29 height 29
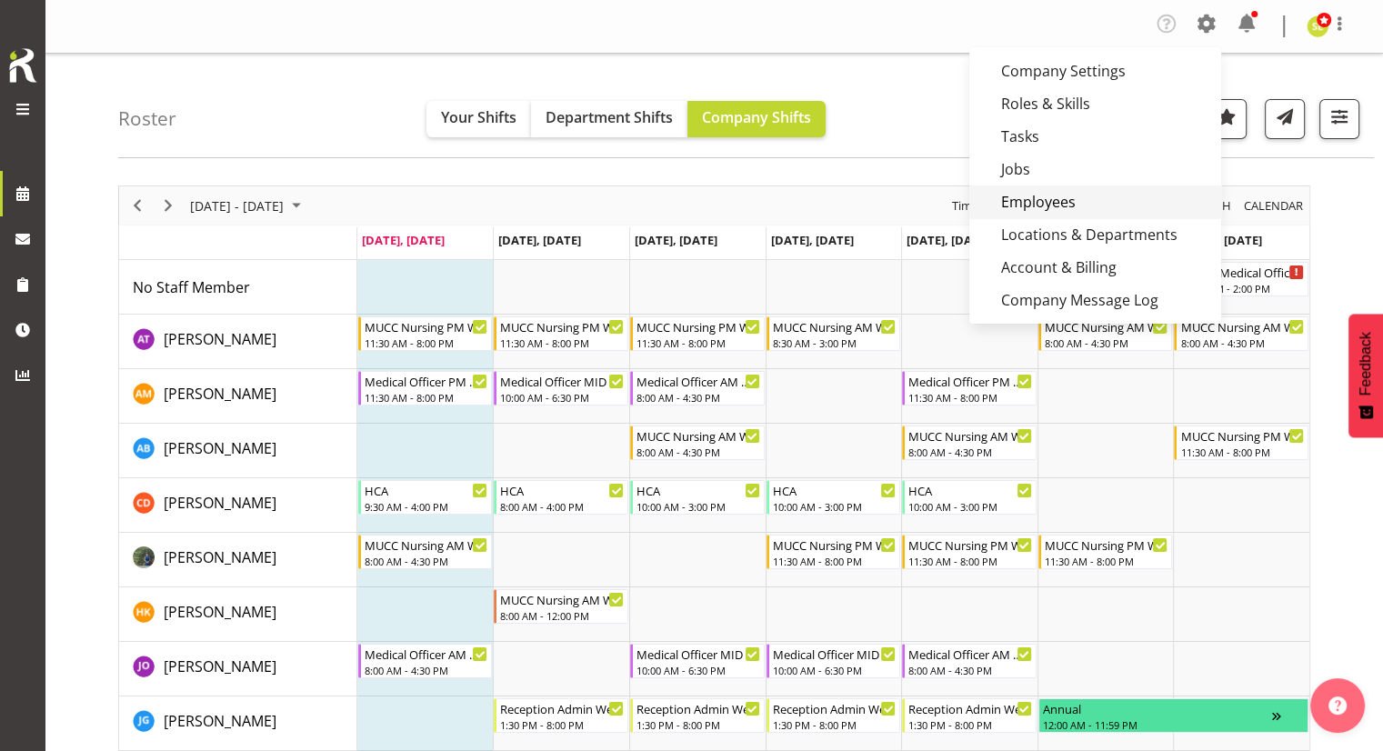
click at [1054, 195] on link "Employees" at bounding box center [1095, 201] width 252 height 33
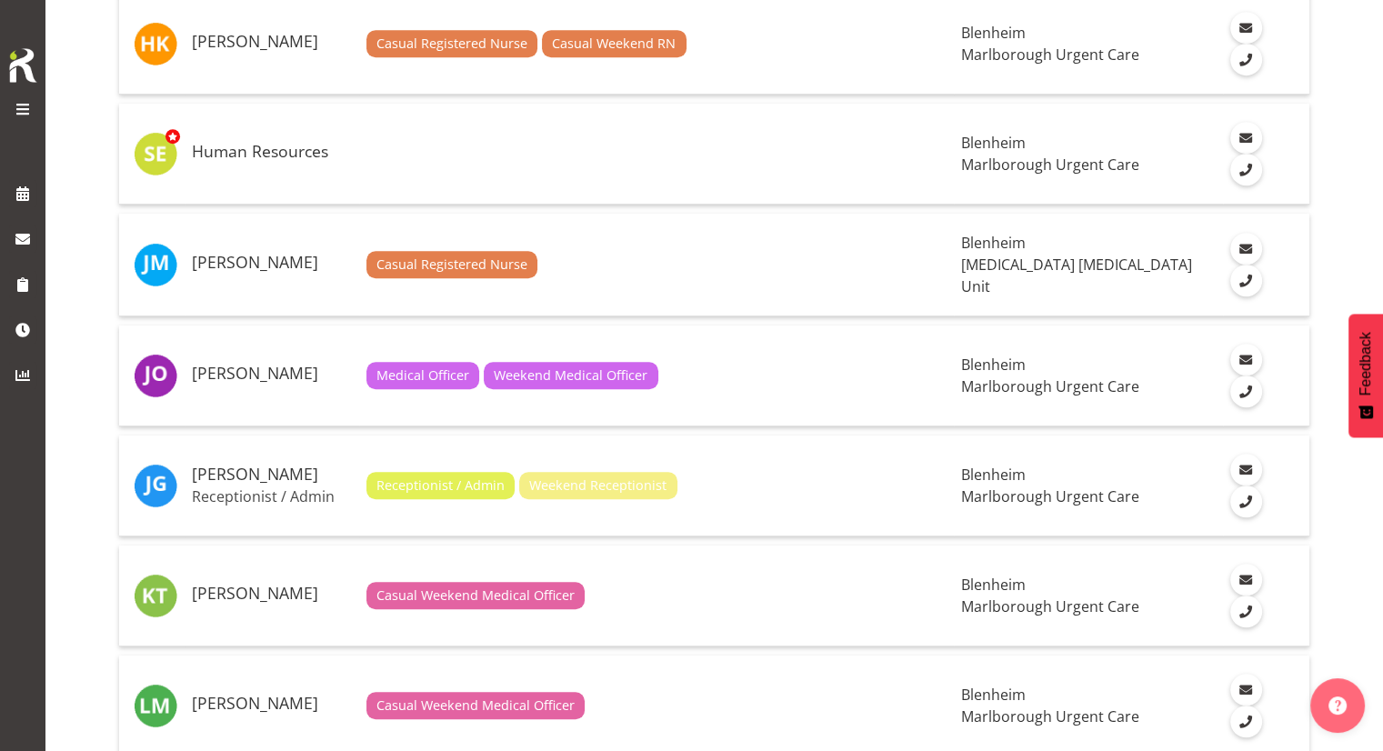
scroll to position [1364, 0]
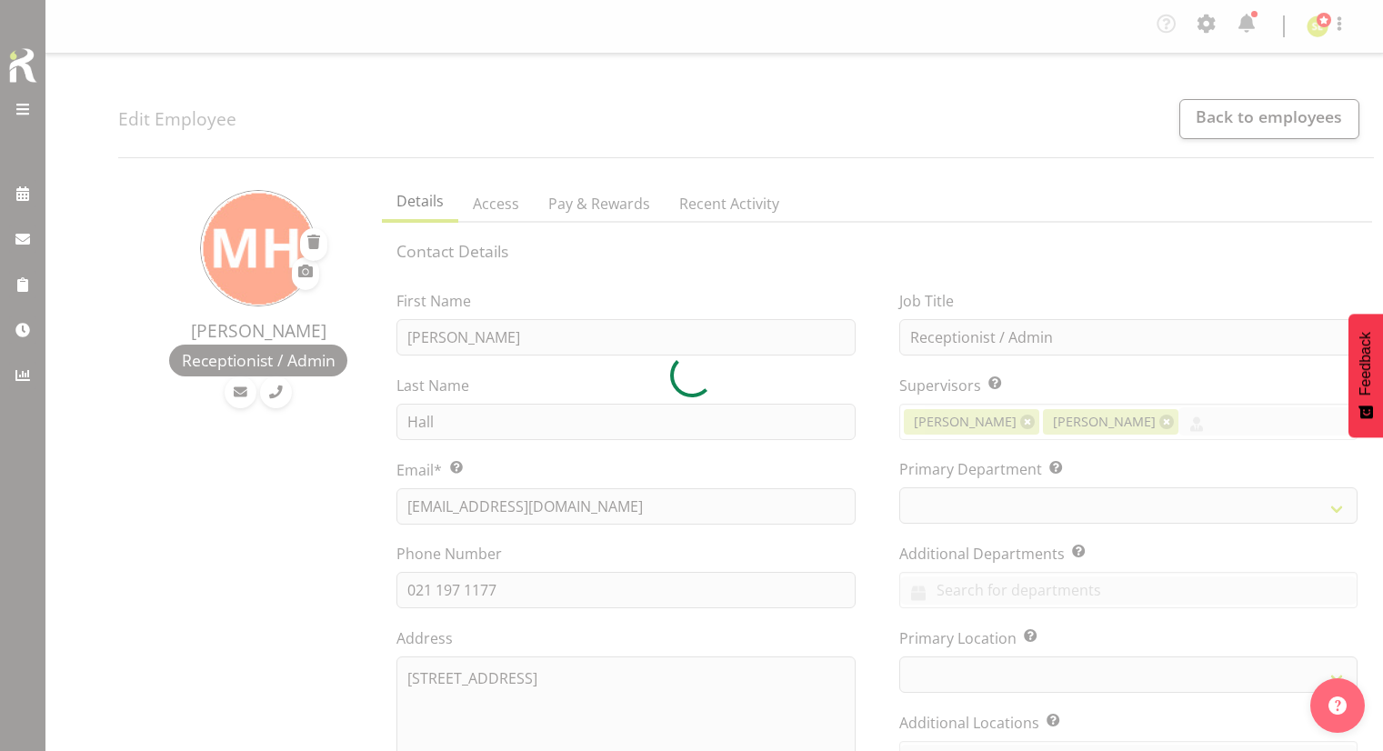
select select "TimelineWeek"
select select
select select "925"
select select
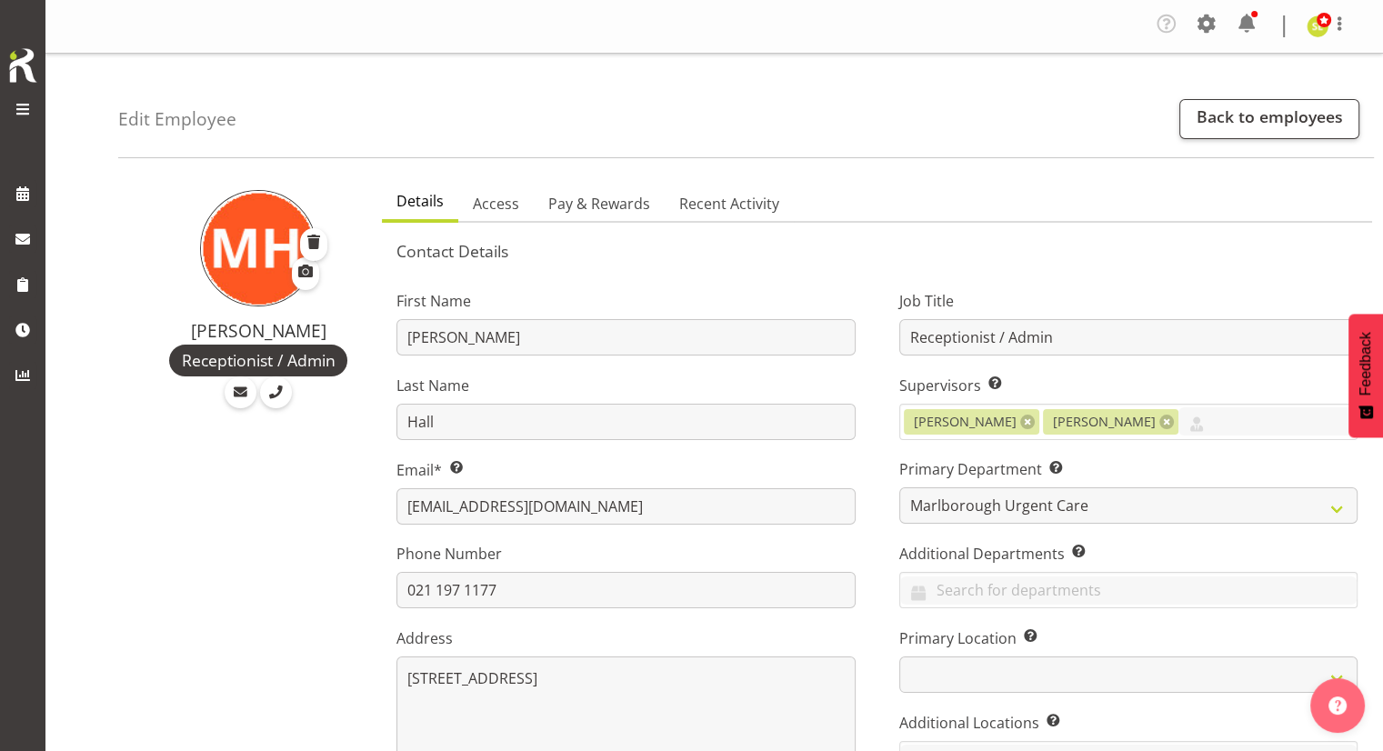
scroll to position [273, 0]
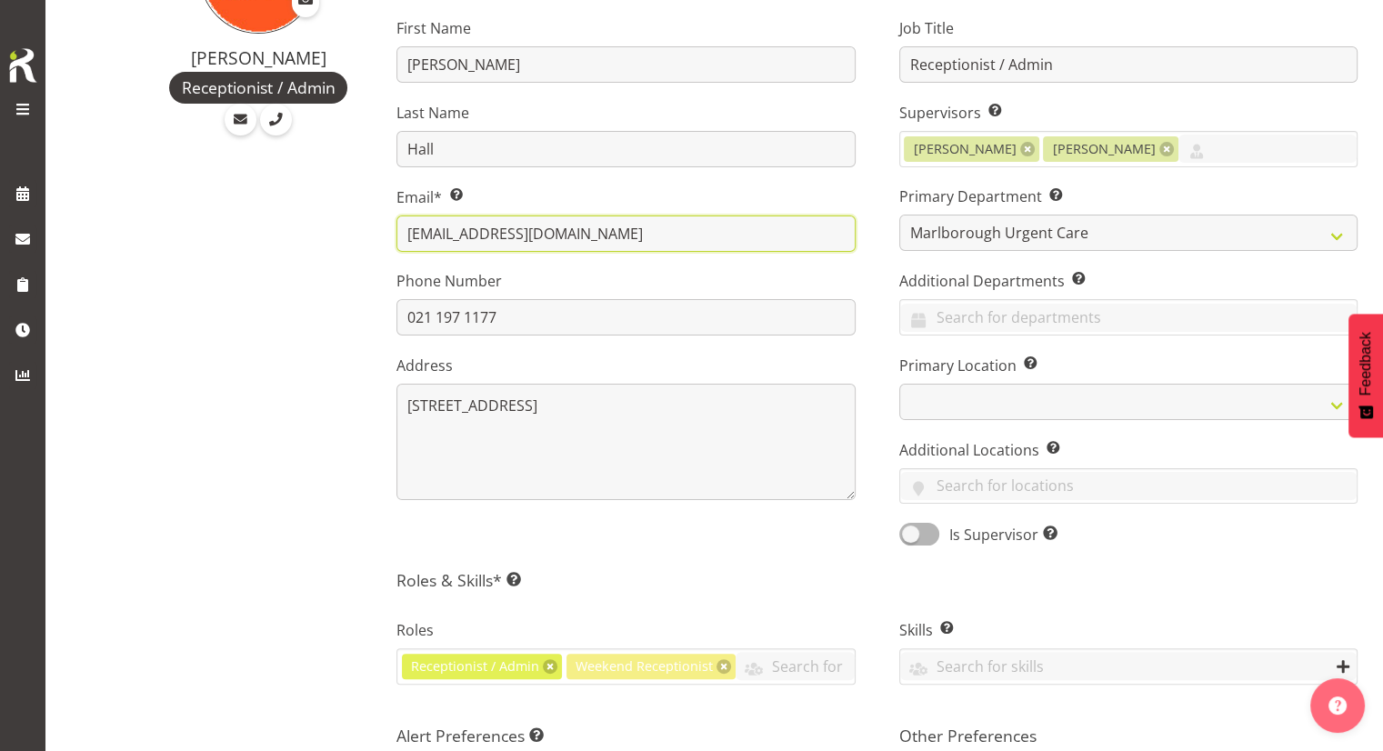
click at [421, 233] on input "mhall2020nz@gmail.com" at bounding box center [625, 233] width 458 height 36
type input "m.hall2020nz@gmail.com"
click at [657, 272] on label "Phone Number" at bounding box center [625, 281] width 458 height 22
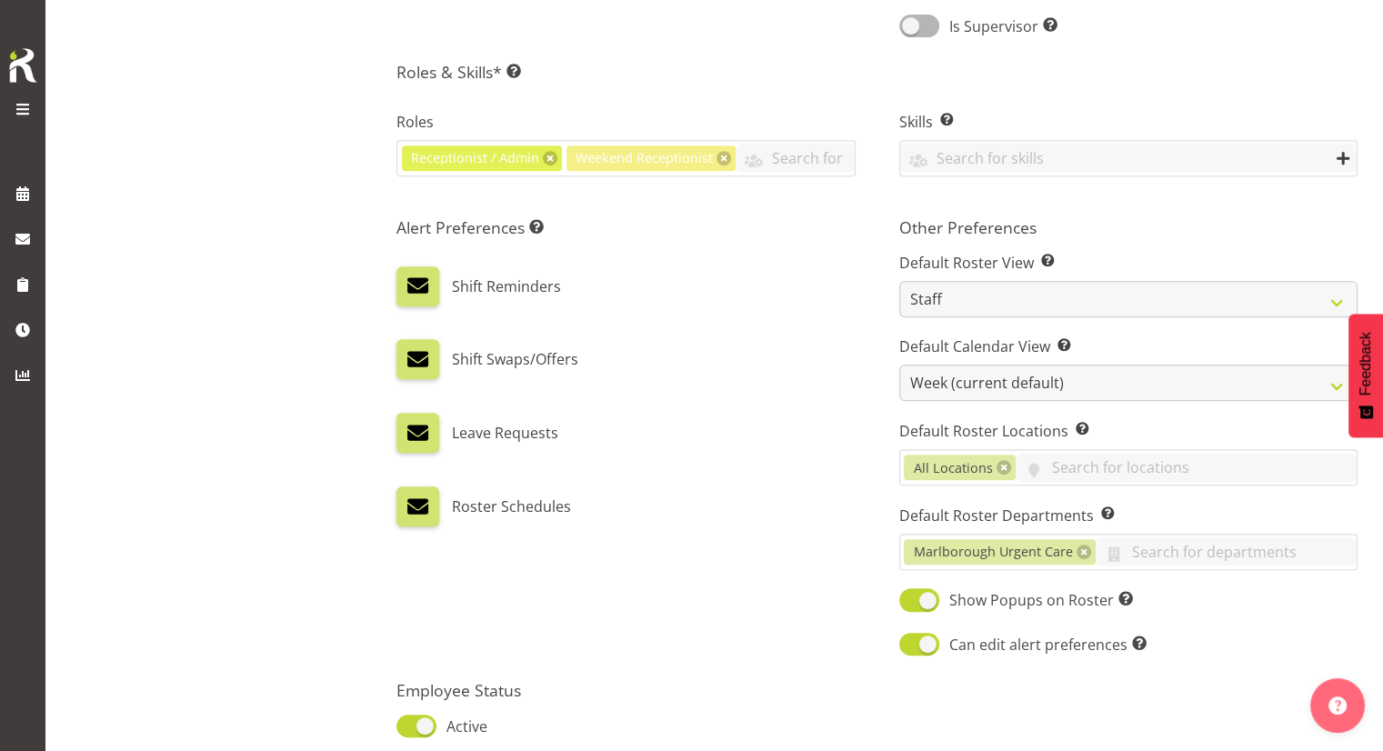
scroll to position [909, 0]
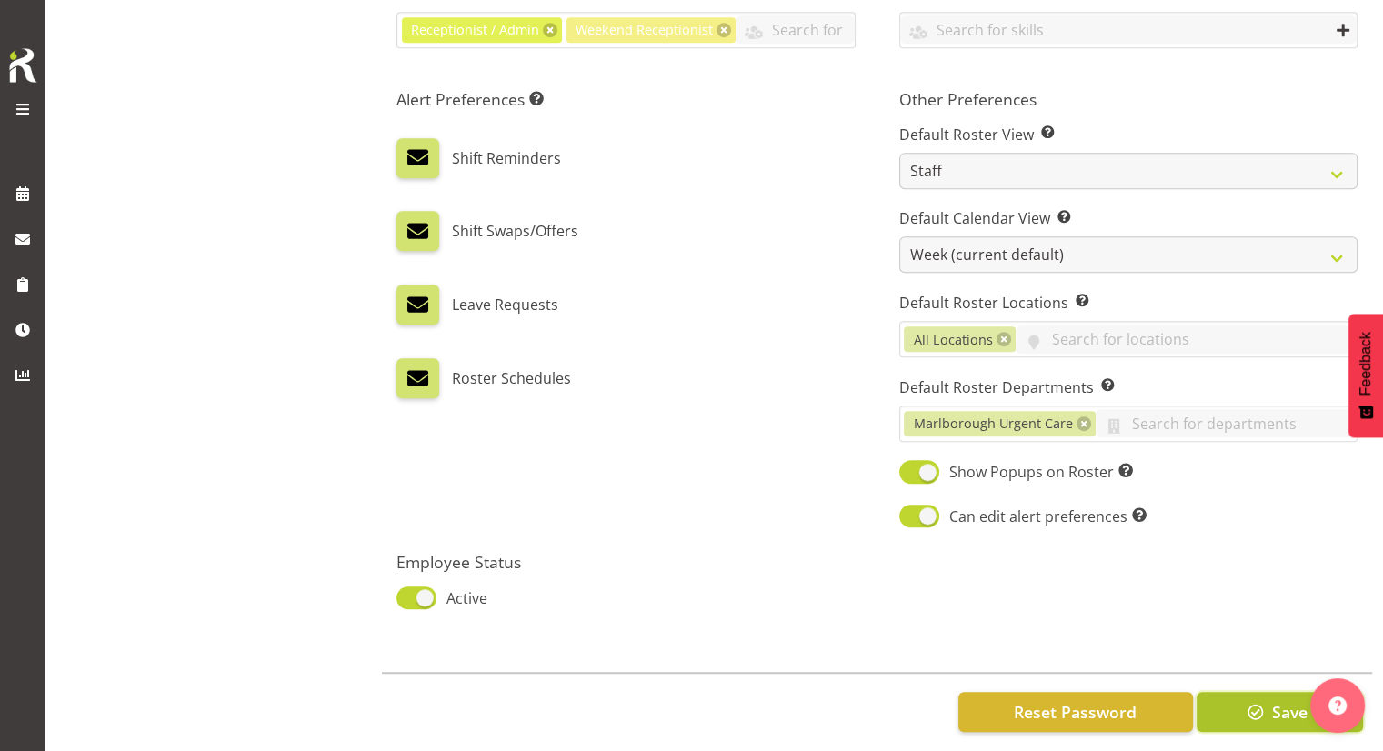
click at [1237, 703] on button "Save" at bounding box center [1280, 712] width 166 height 40
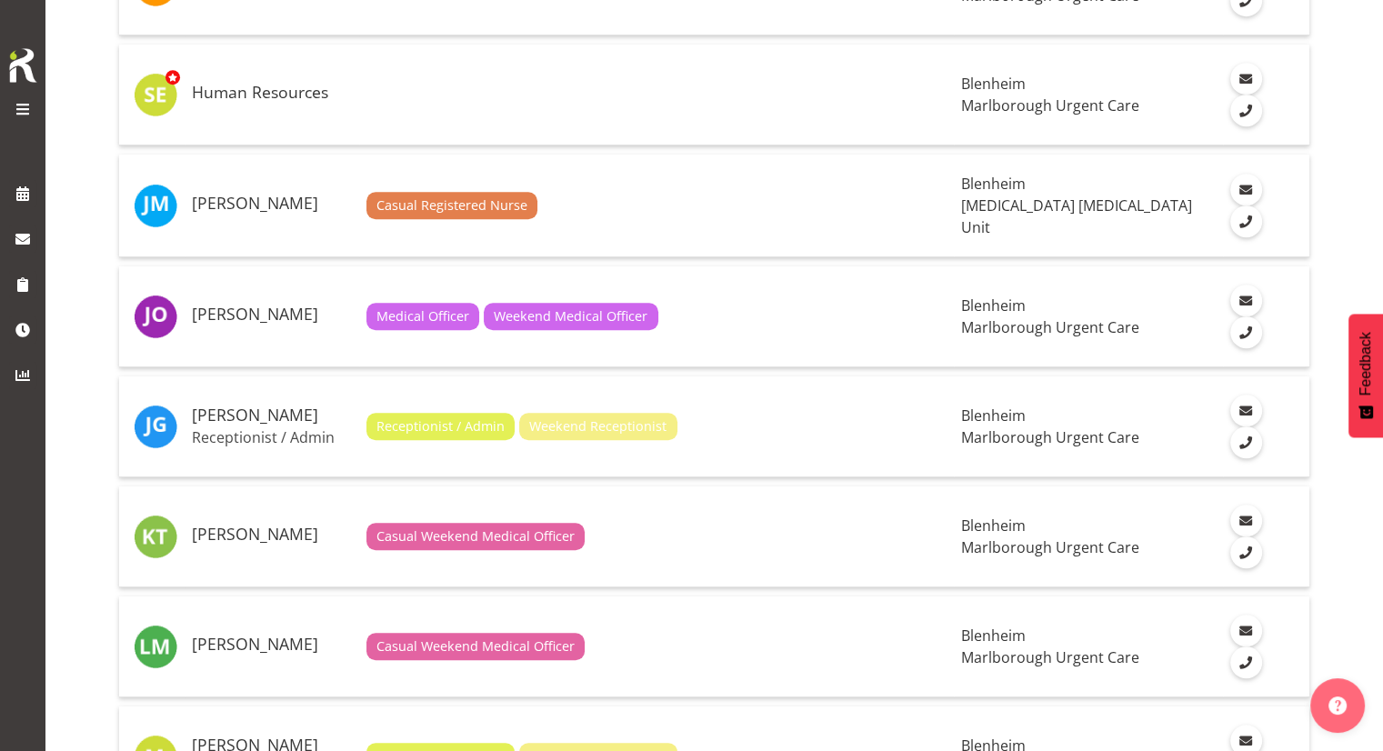
scroll to position [1364, 0]
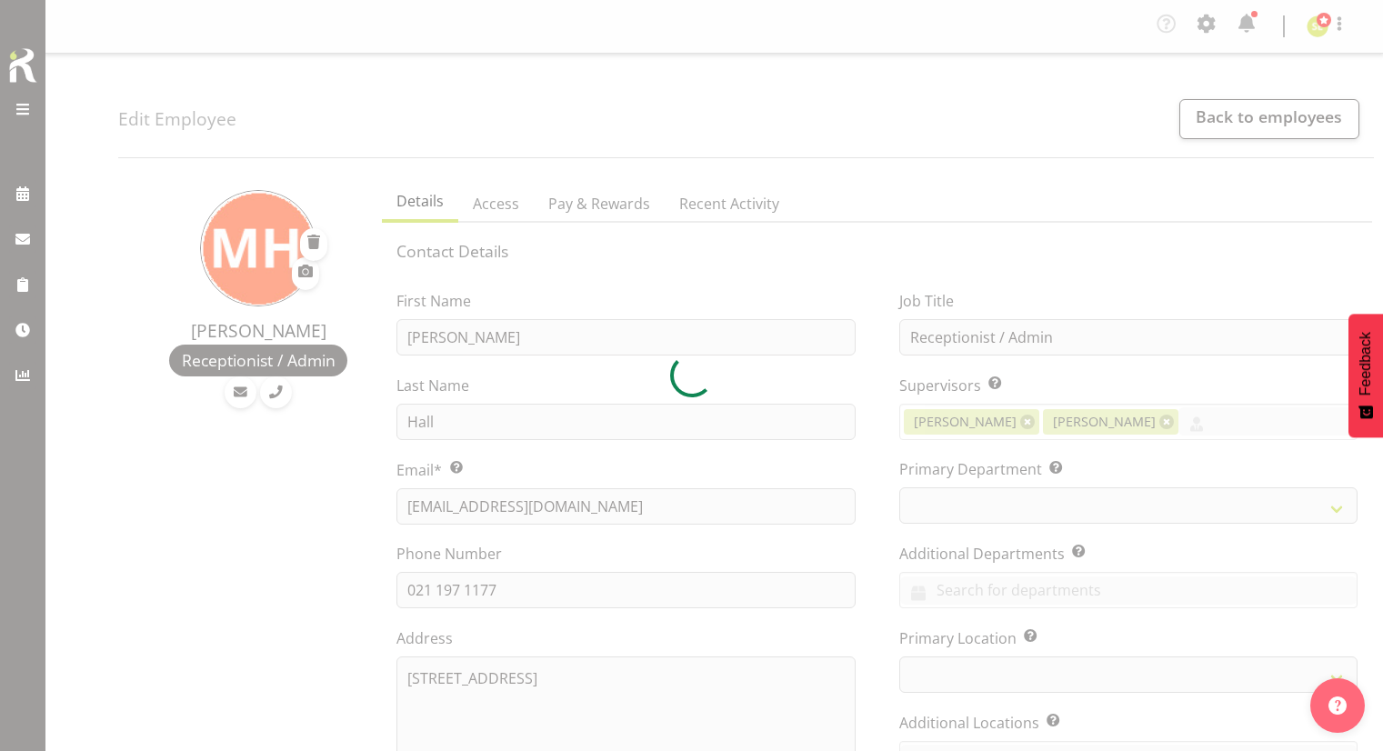
select select "TimelineWeek"
select select "925"
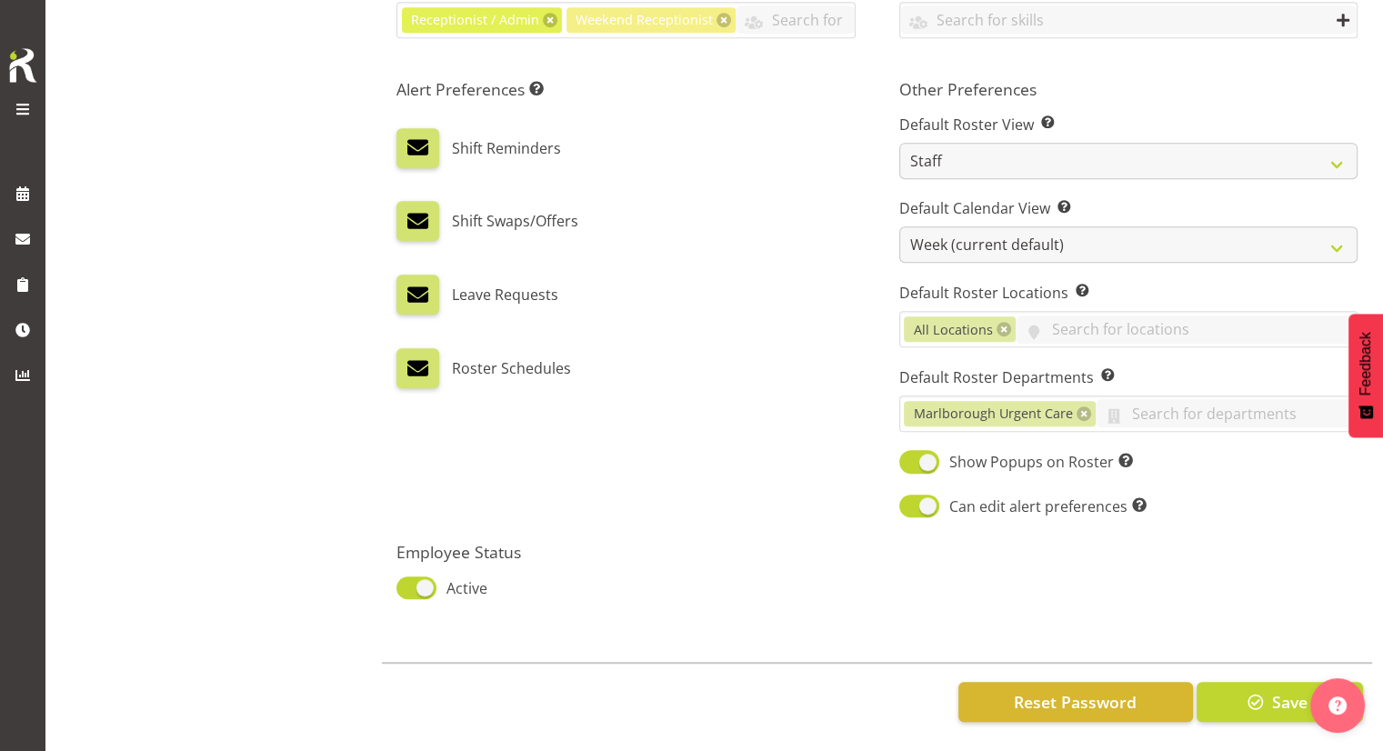
scroll to position [931, 0]
click at [1022, 690] on span "Reset Password" at bounding box center [1075, 702] width 123 height 24
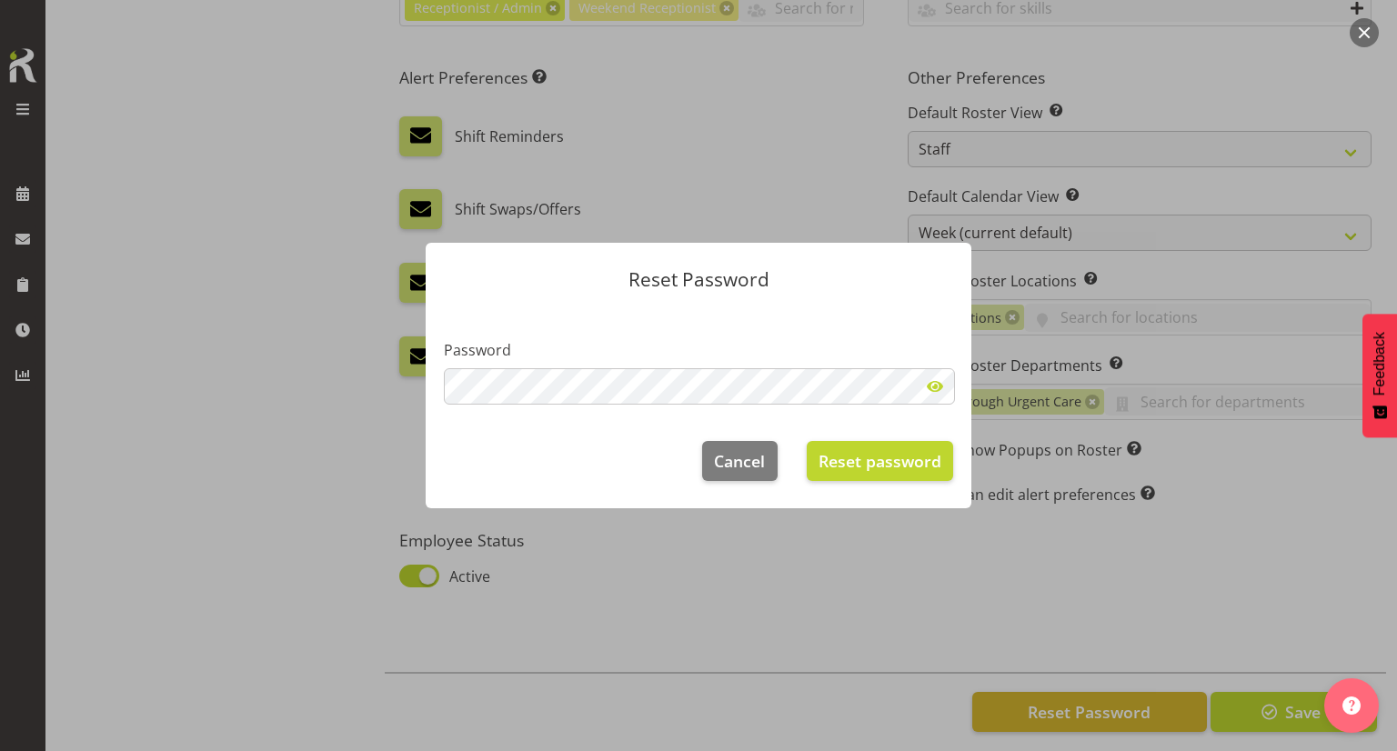
click at [937, 382] on span at bounding box center [935, 386] width 36 height 36
click at [898, 468] on span "Reset password" at bounding box center [879, 461] width 123 height 24
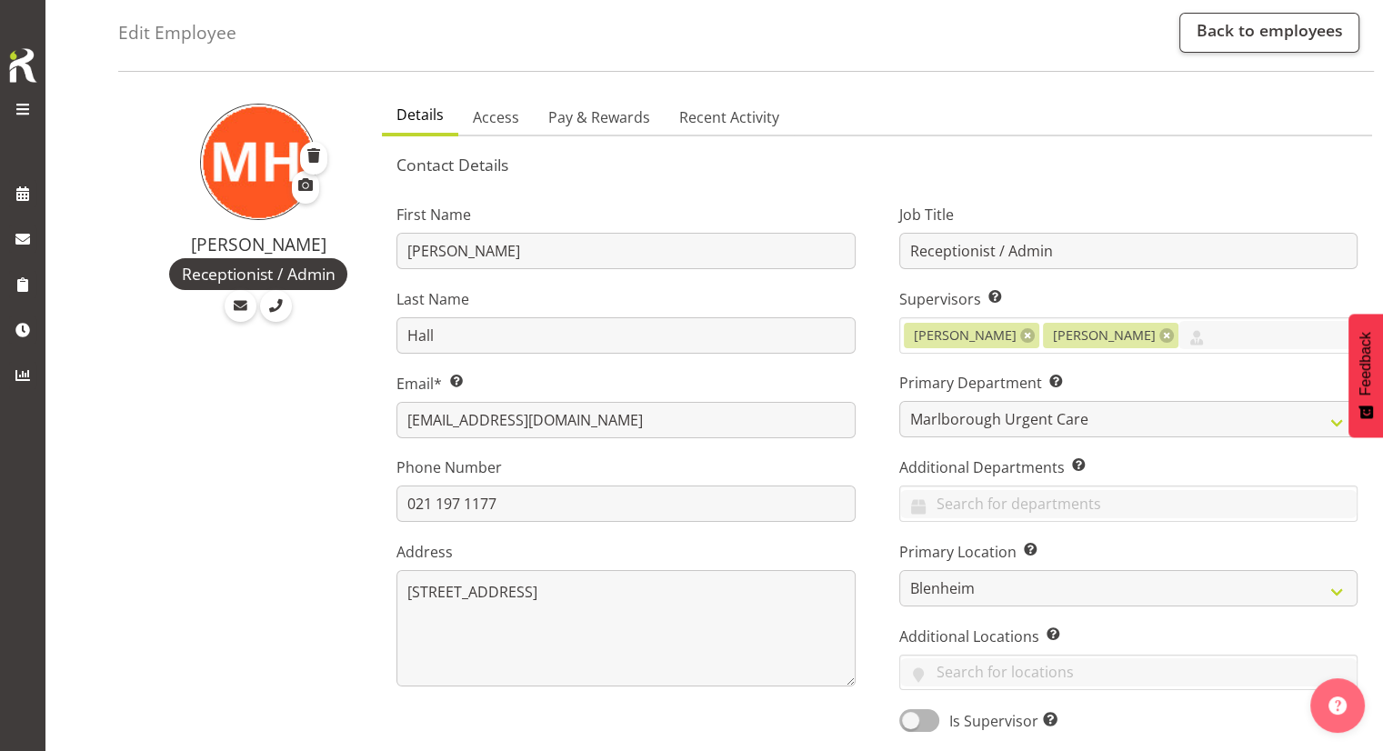
scroll to position [0, 0]
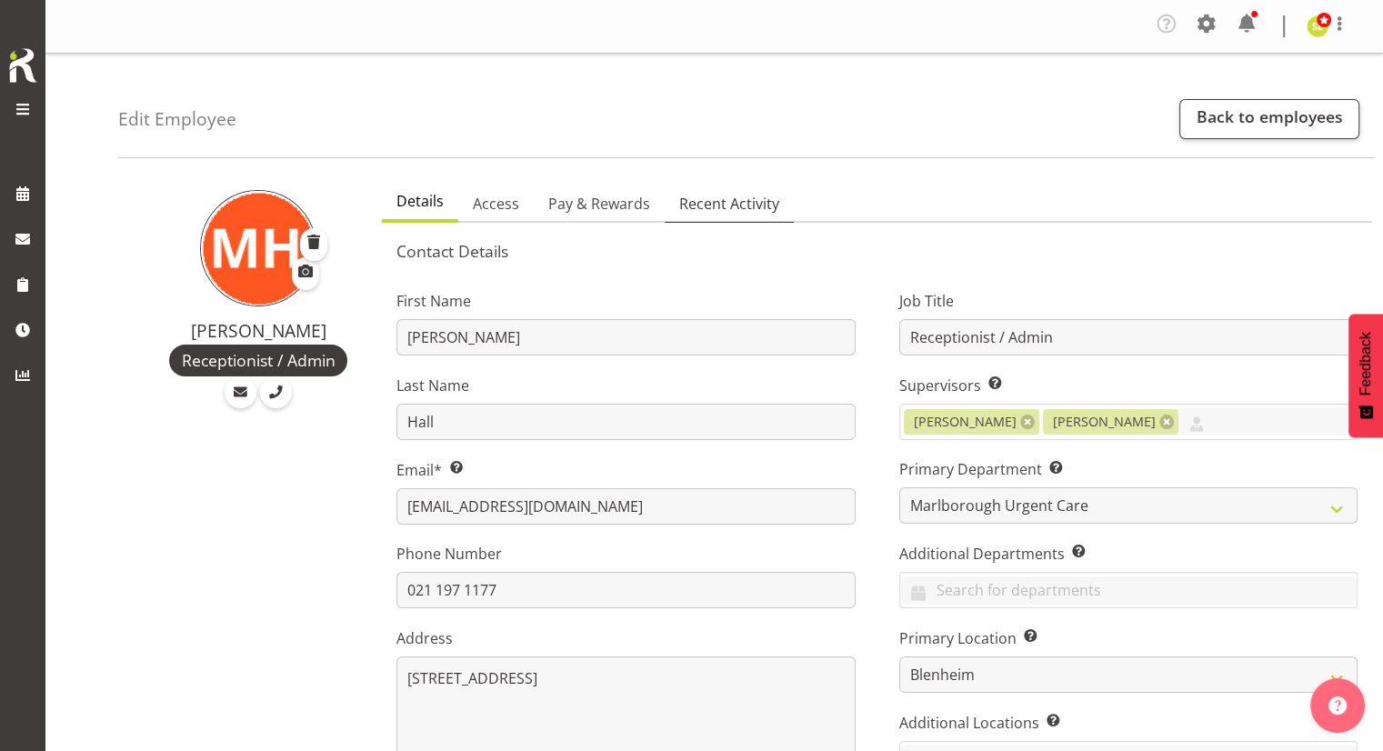
click at [724, 214] on link "Recent Activity" at bounding box center [729, 204] width 129 height 38
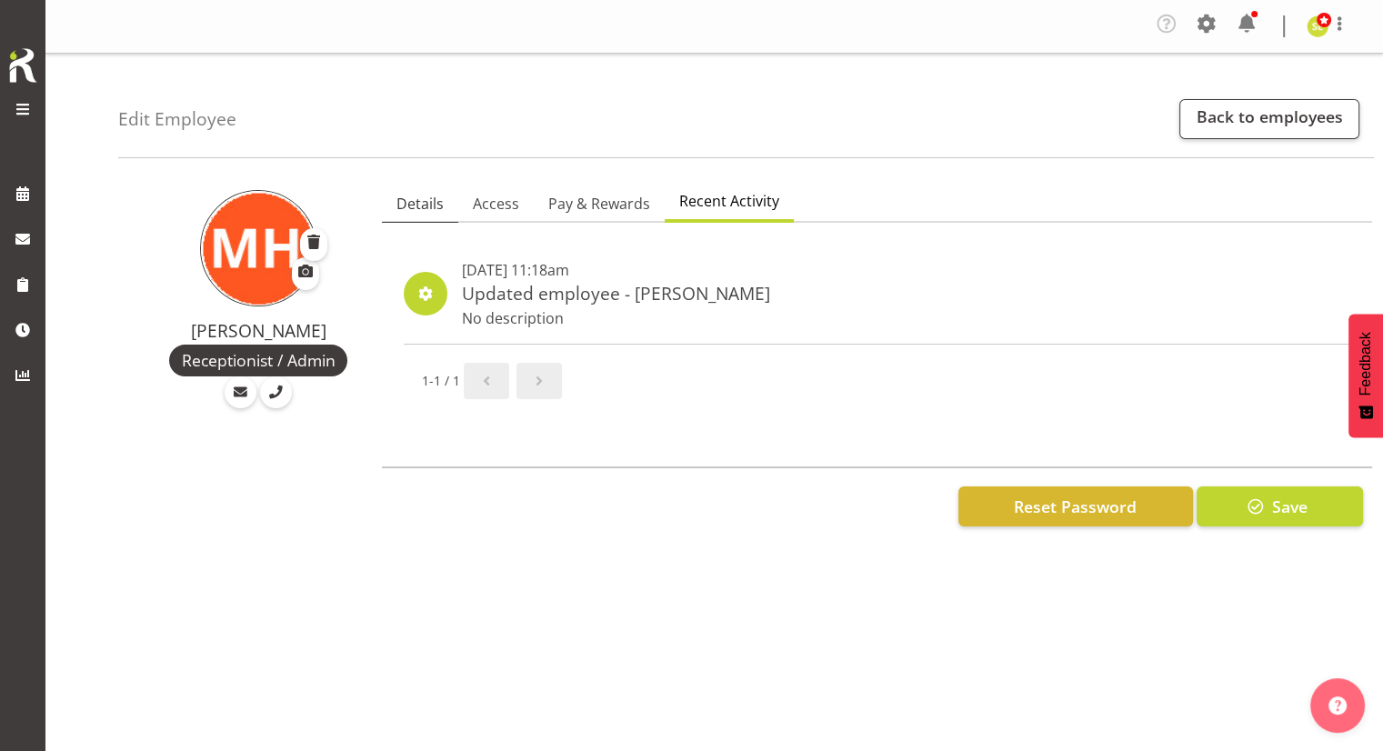
click at [418, 201] on span "Details" at bounding box center [419, 204] width 47 height 22
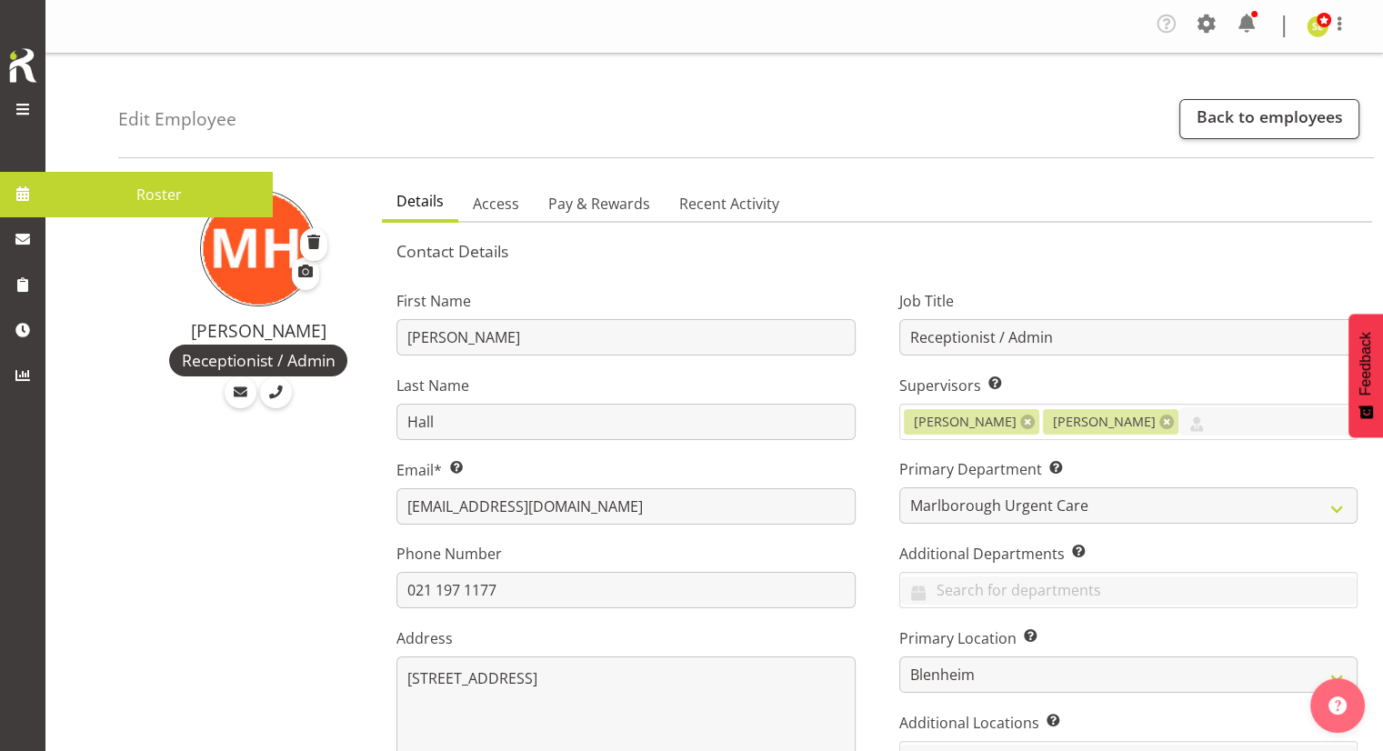
drag, startPoint x: 35, startPoint y: 193, endPoint x: 53, endPoint y: 192, distance: 18.2
click at [35, 193] on span at bounding box center [22, 193] width 27 height 27
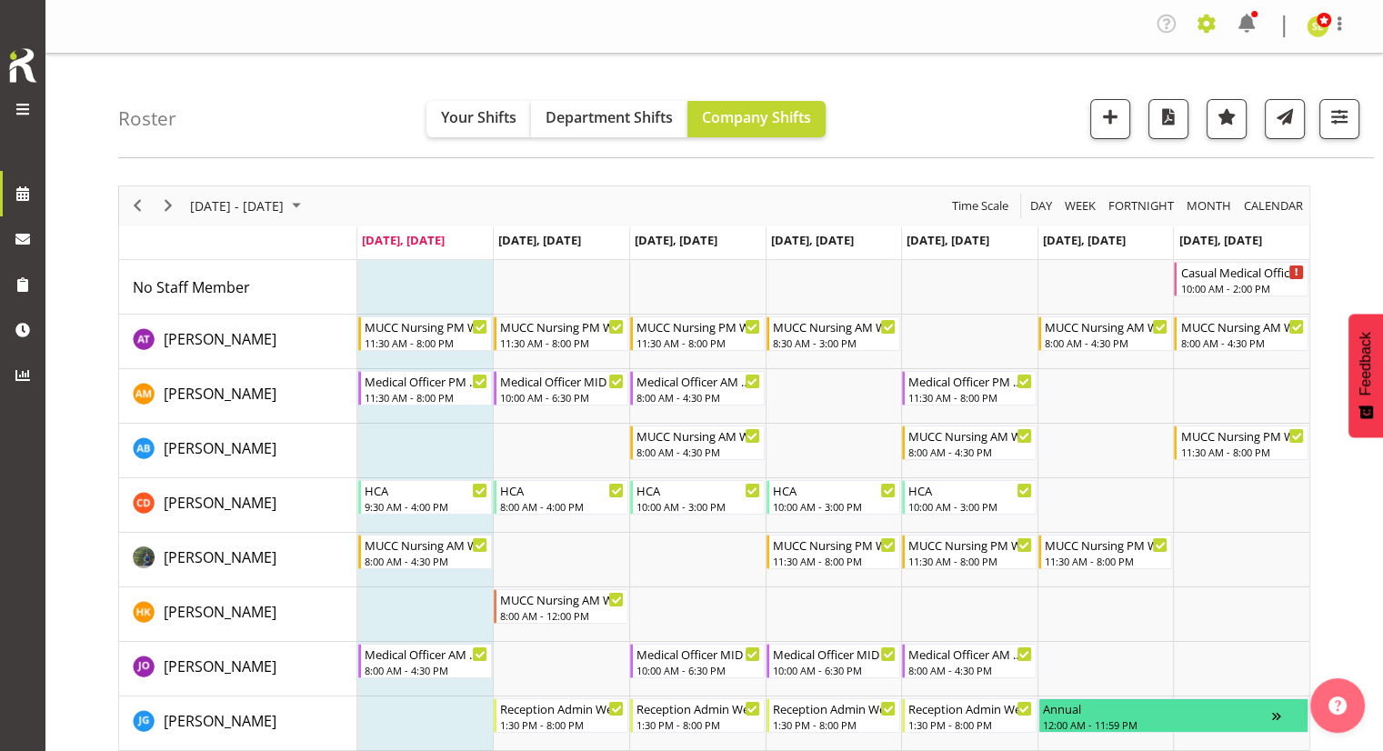
click at [1215, 30] on span at bounding box center [1206, 23] width 29 height 29
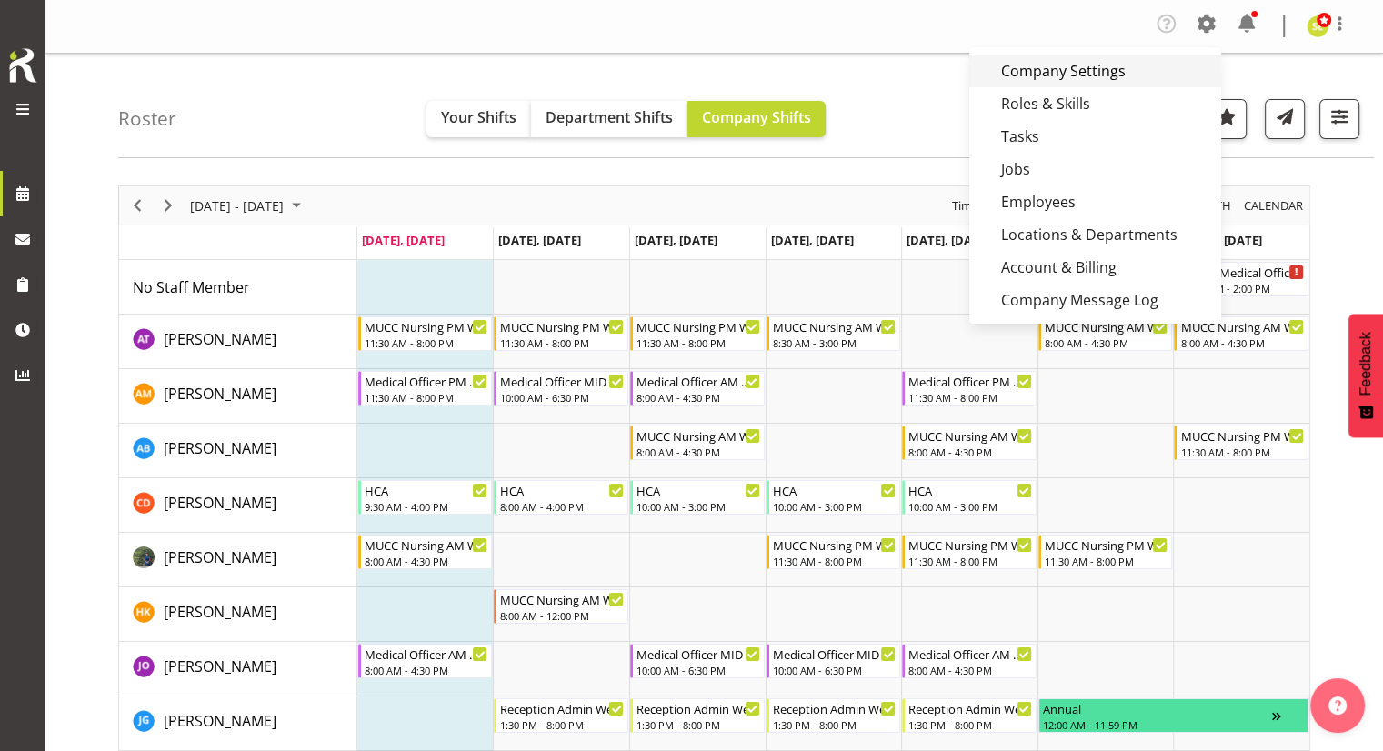
click at [1067, 63] on link "Company Settings" at bounding box center [1095, 71] width 252 height 33
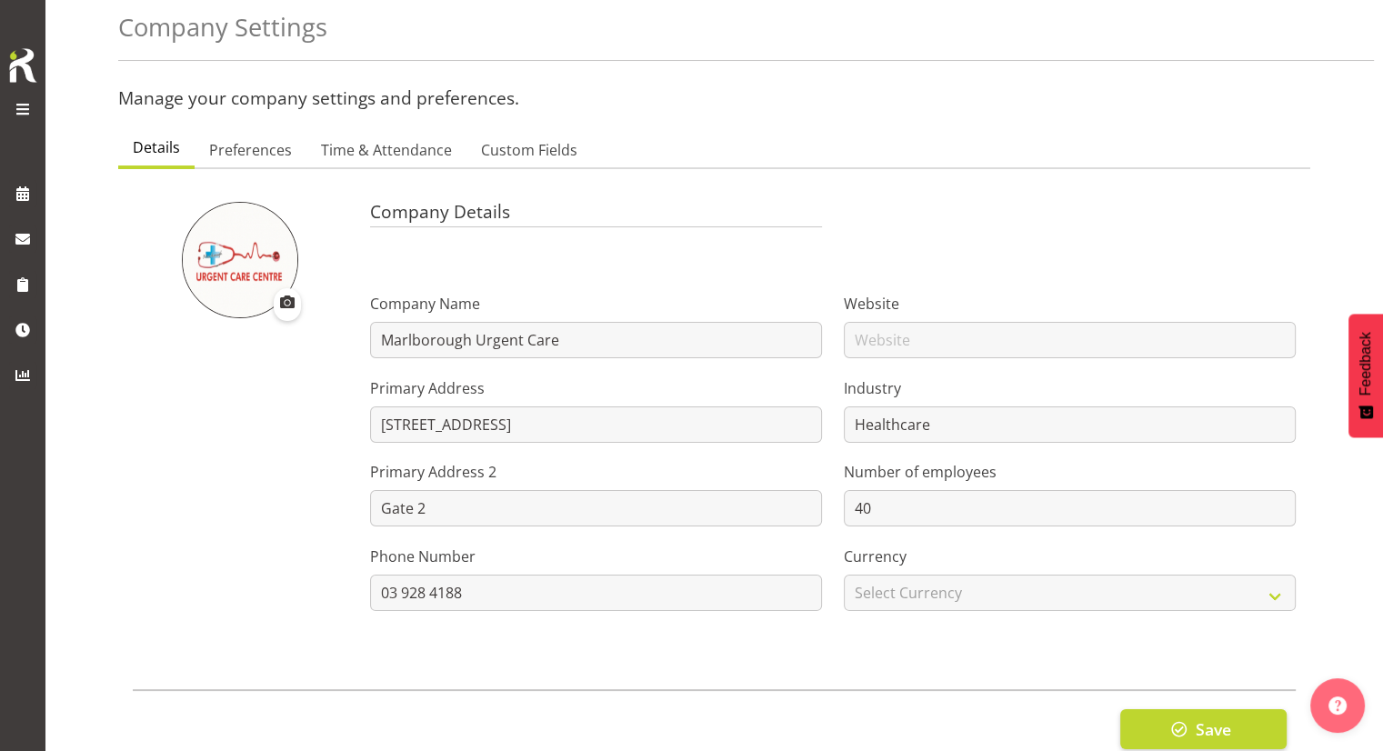
scroll to position [150, 0]
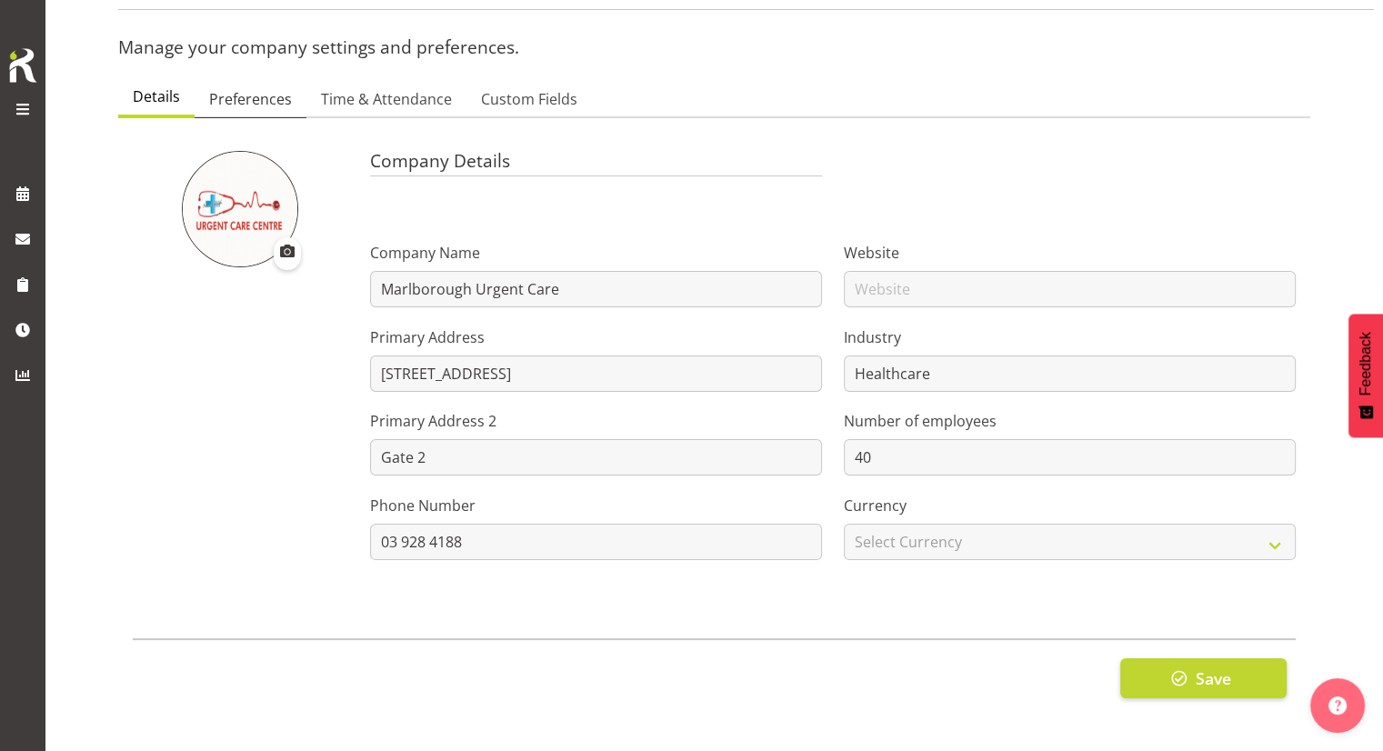
click at [252, 88] on span "Preferences" at bounding box center [250, 99] width 83 height 22
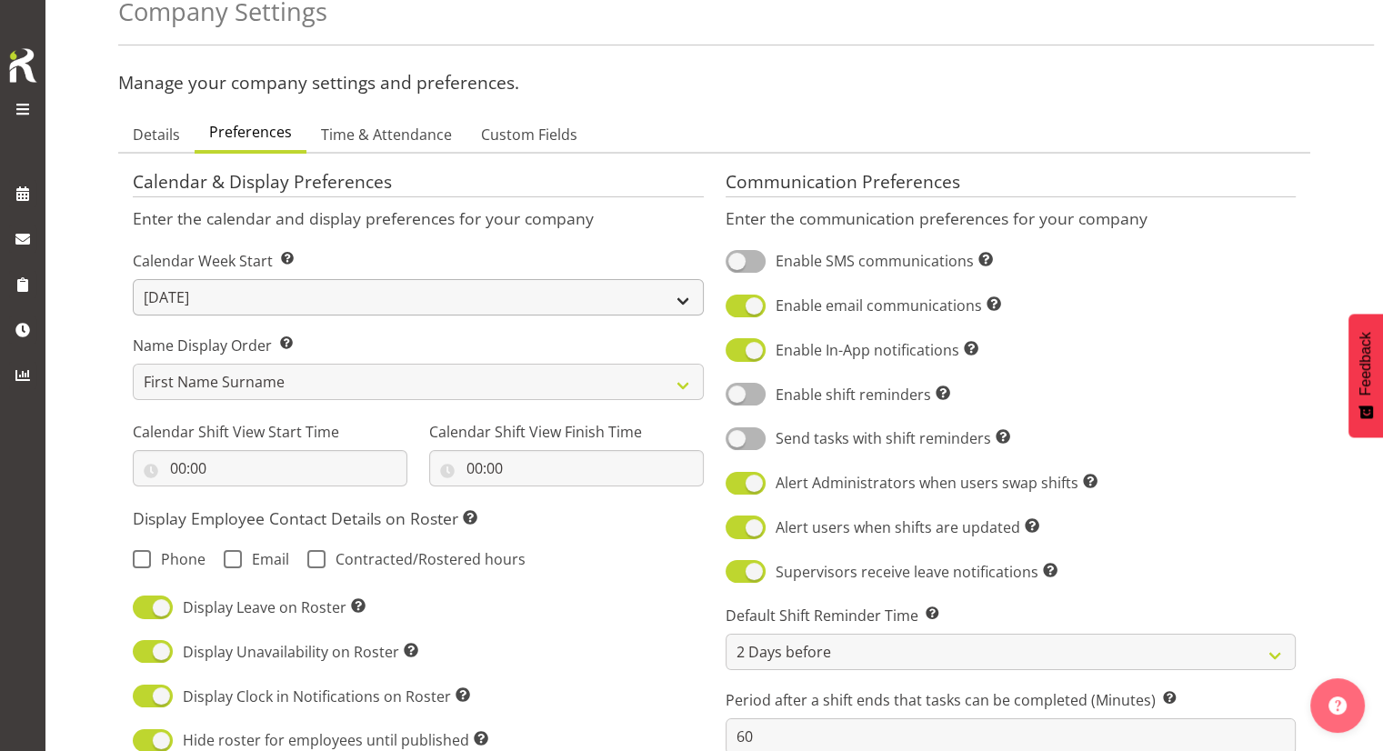
scroll to position [0, 0]
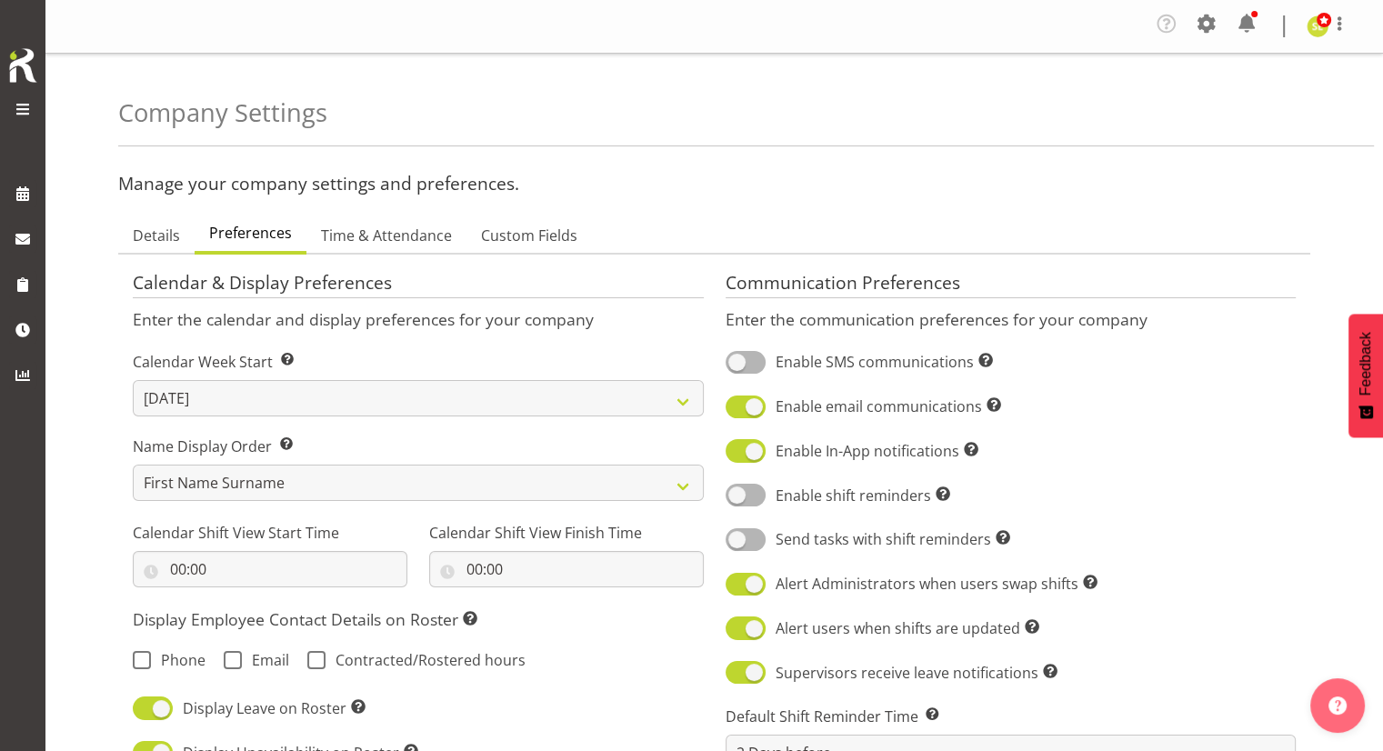
click at [24, 106] on span at bounding box center [23, 109] width 22 height 22
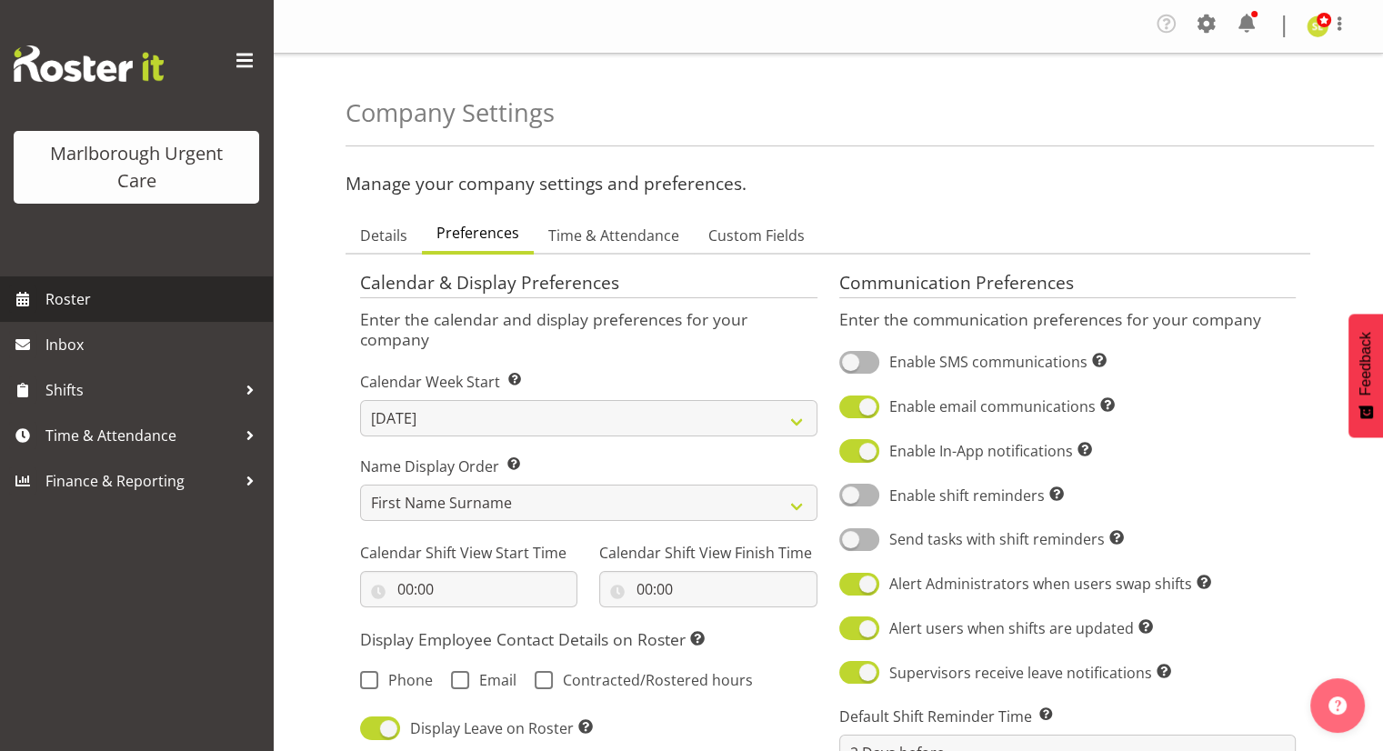
click at [102, 299] on span "Roster" at bounding box center [154, 299] width 218 height 27
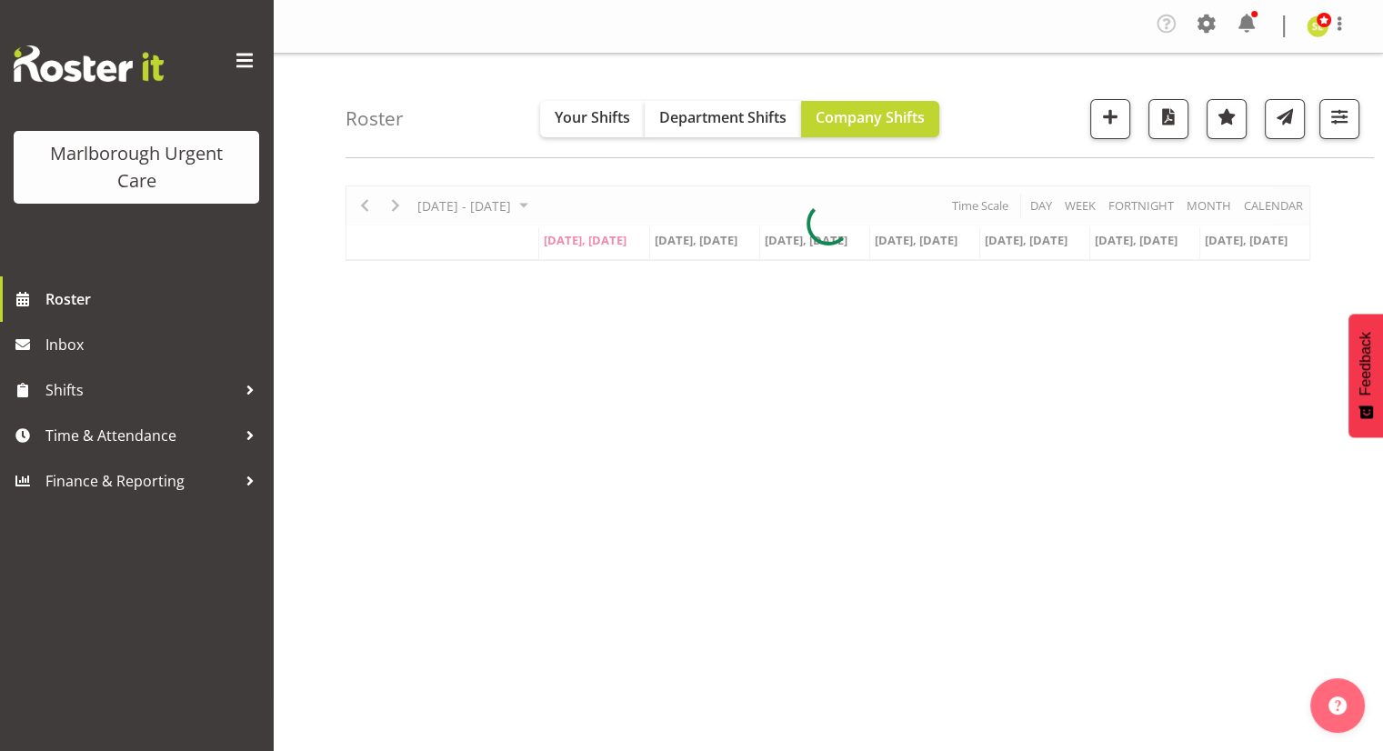
click at [246, 53] on span at bounding box center [244, 60] width 29 height 29
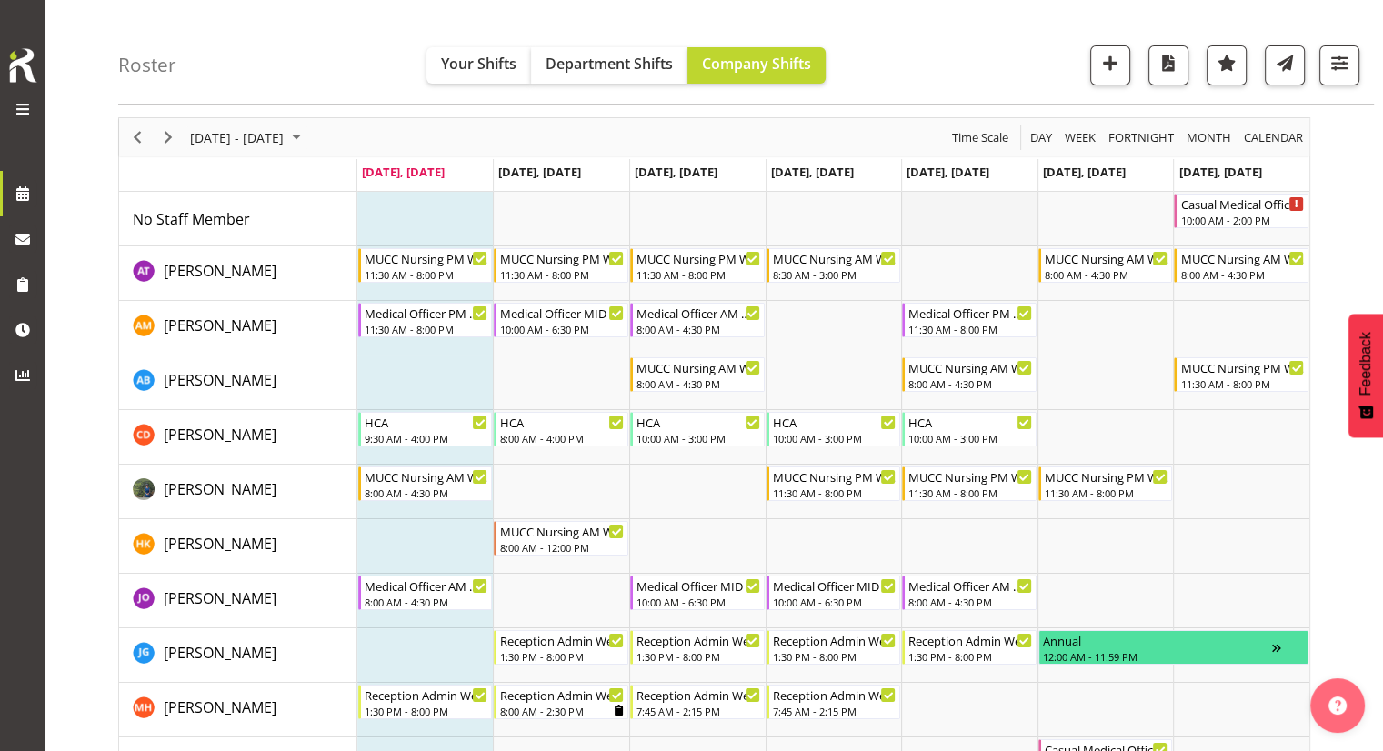
scroll to position [91, 0]
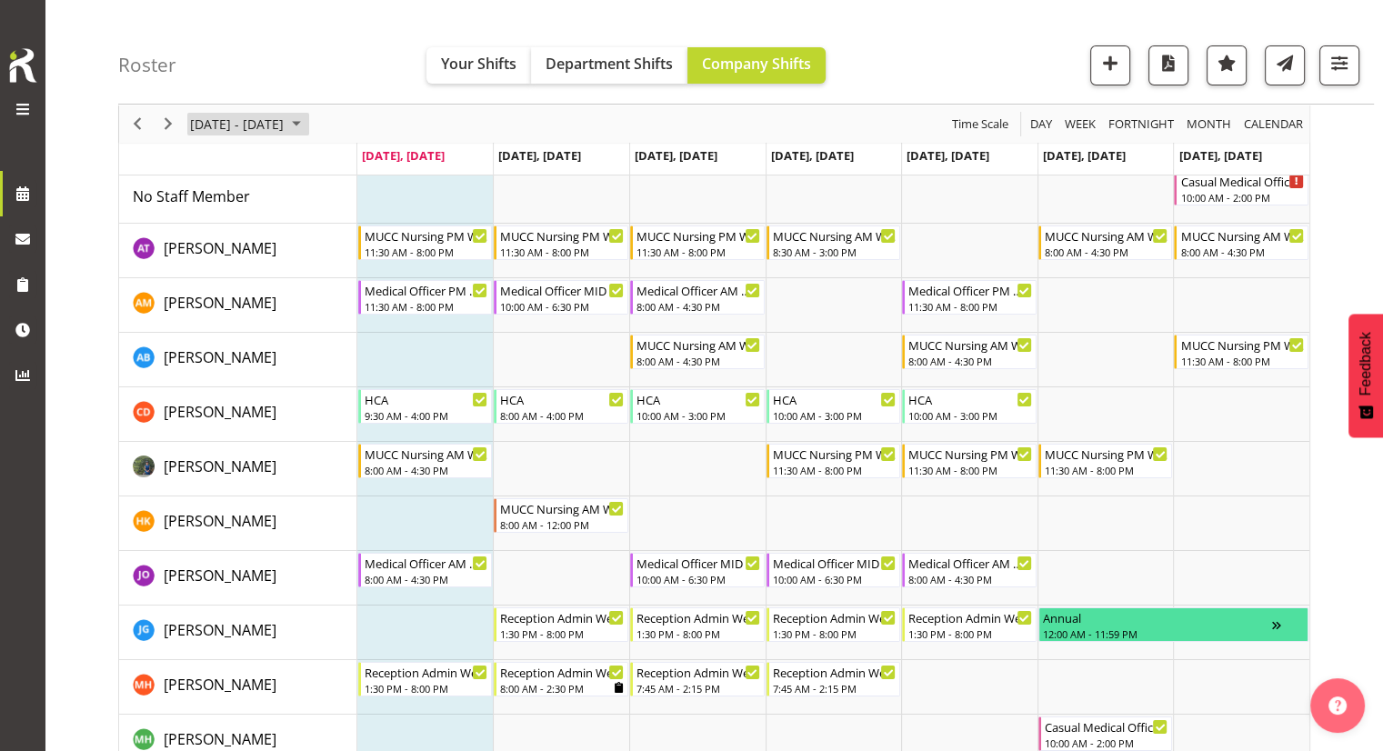
click at [213, 124] on span "[DATE] - [DATE]" at bounding box center [236, 124] width 97 height 23
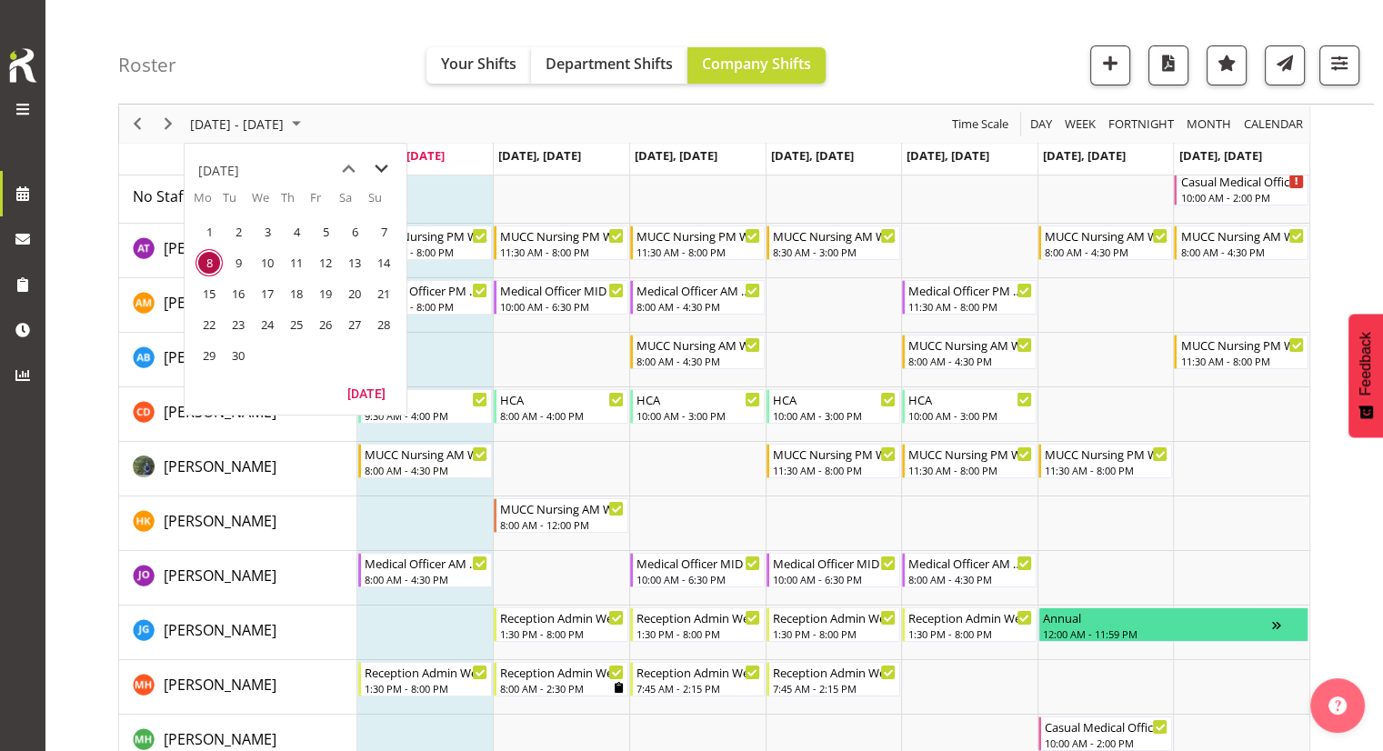
click at [381, 174] on span "next month" at bounding box center [382, 169] width 32 height 33
drag, startPoint x: 297, startPoint y: 228, endPoint x: 381, endPoint y: 314, distance: 119.6
click at [297, 228] on span "2" at bounding box center [296, 231] width 27 height 27
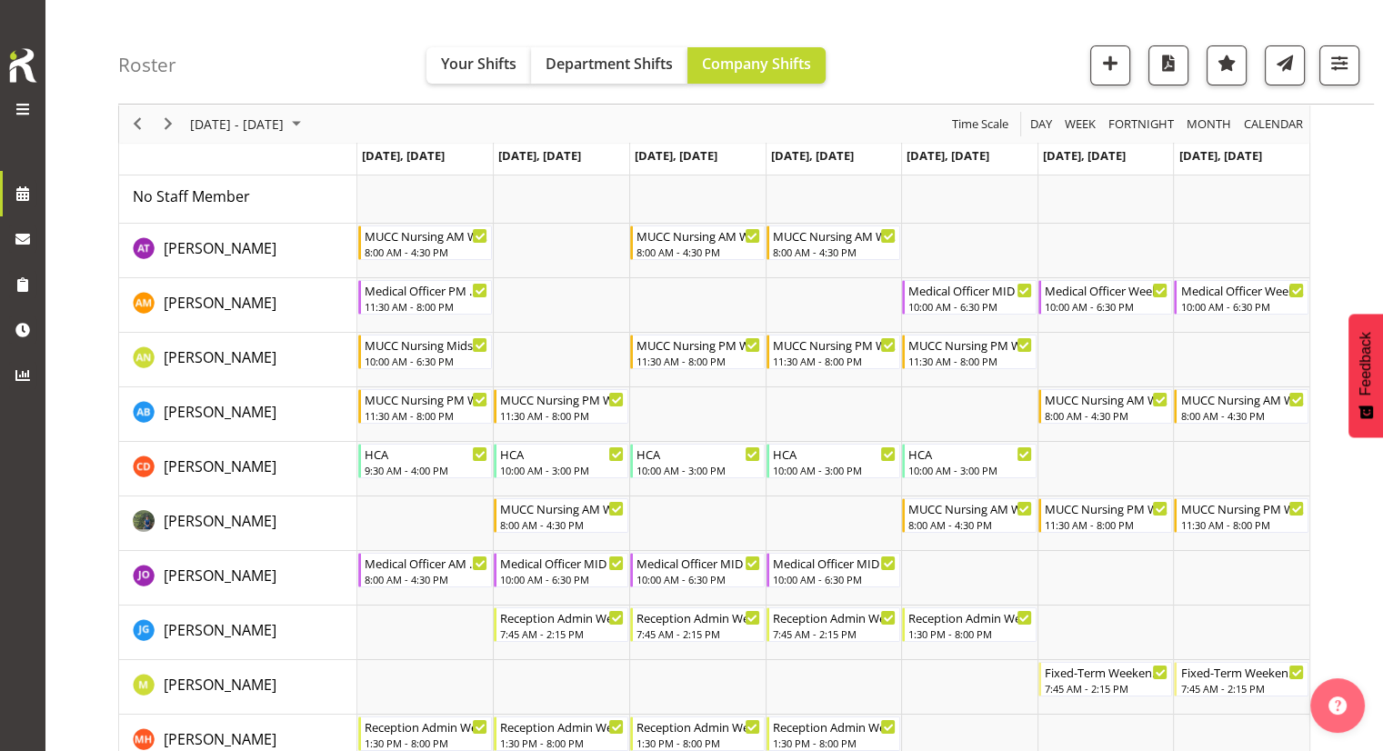
click at [1314, 60] on div at bounding box center [1332, 65] width 55 height 40
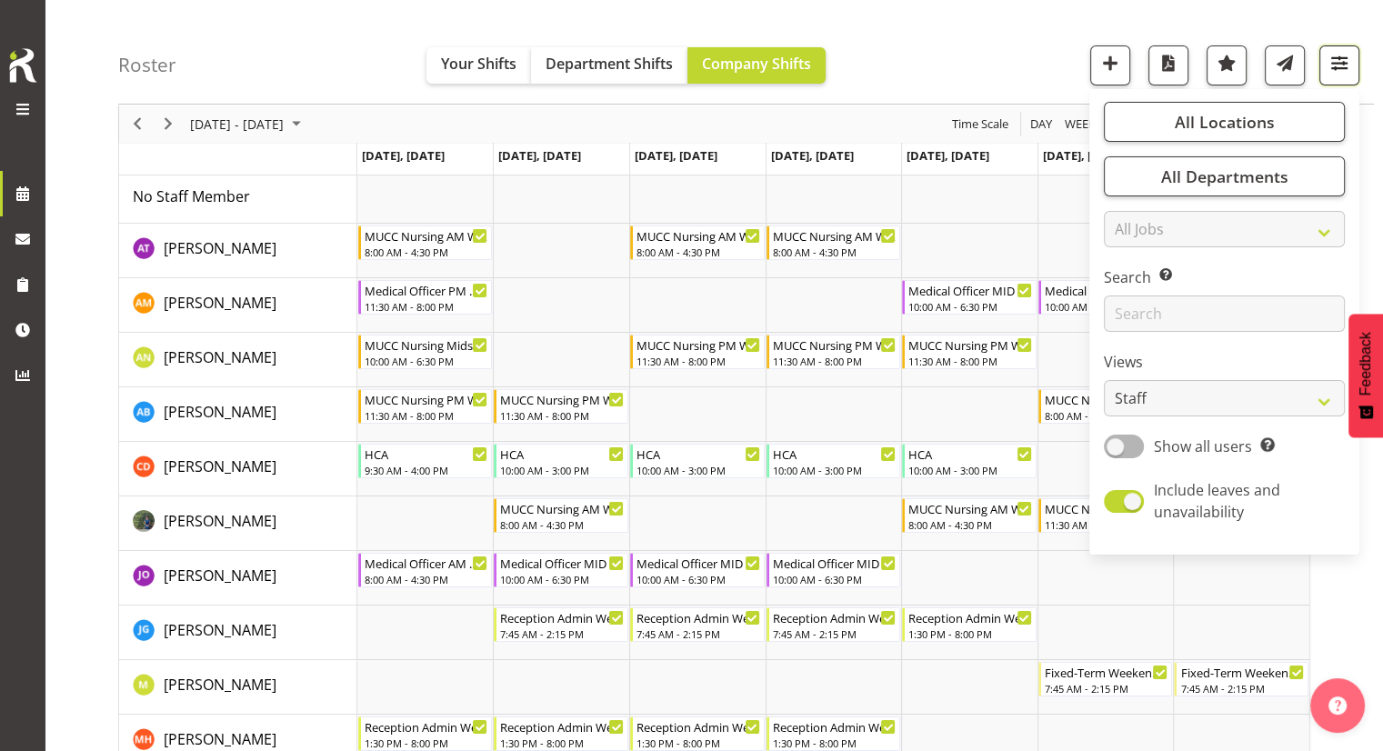
click at [1343, 60] on span "button" at bounding box center [1340, 63] width 24 height 24
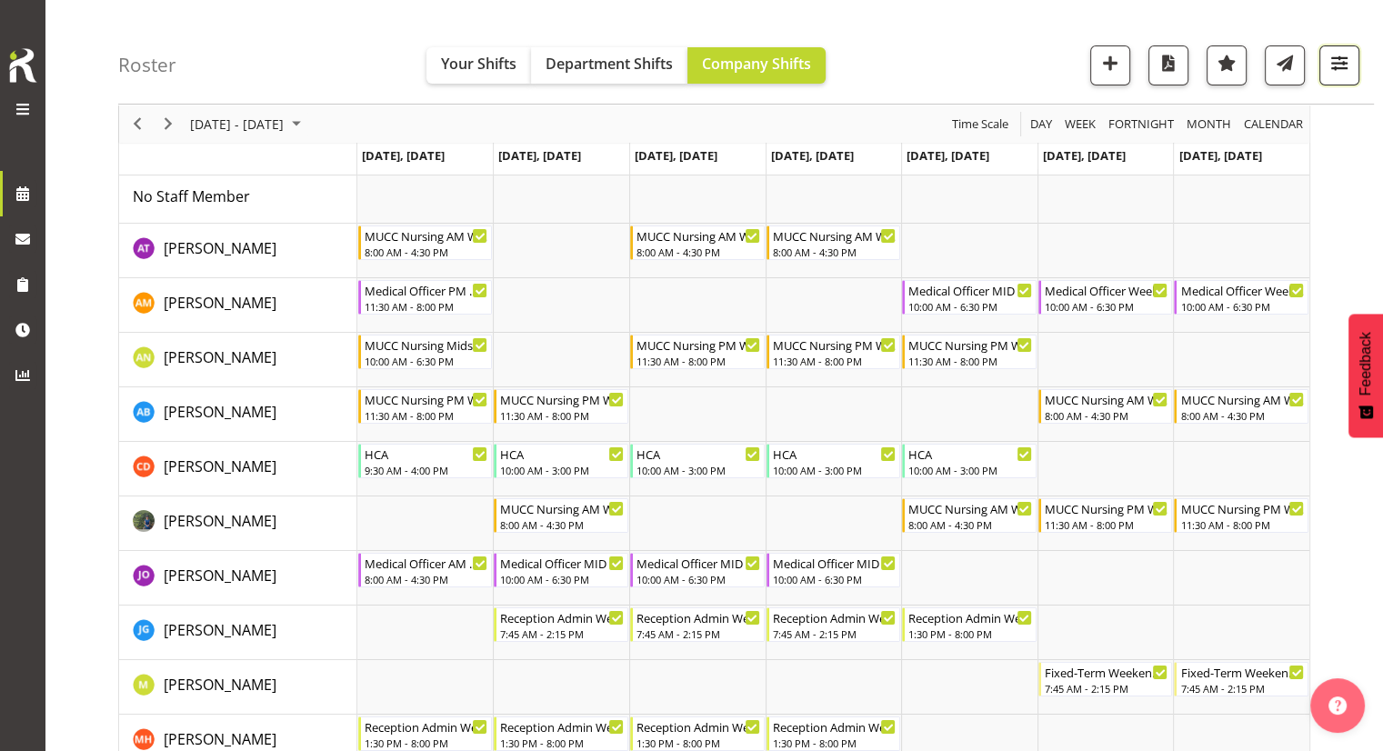
click at [1342, 63] on span "button" at bounding box center [1340, 63] width 24 height 24
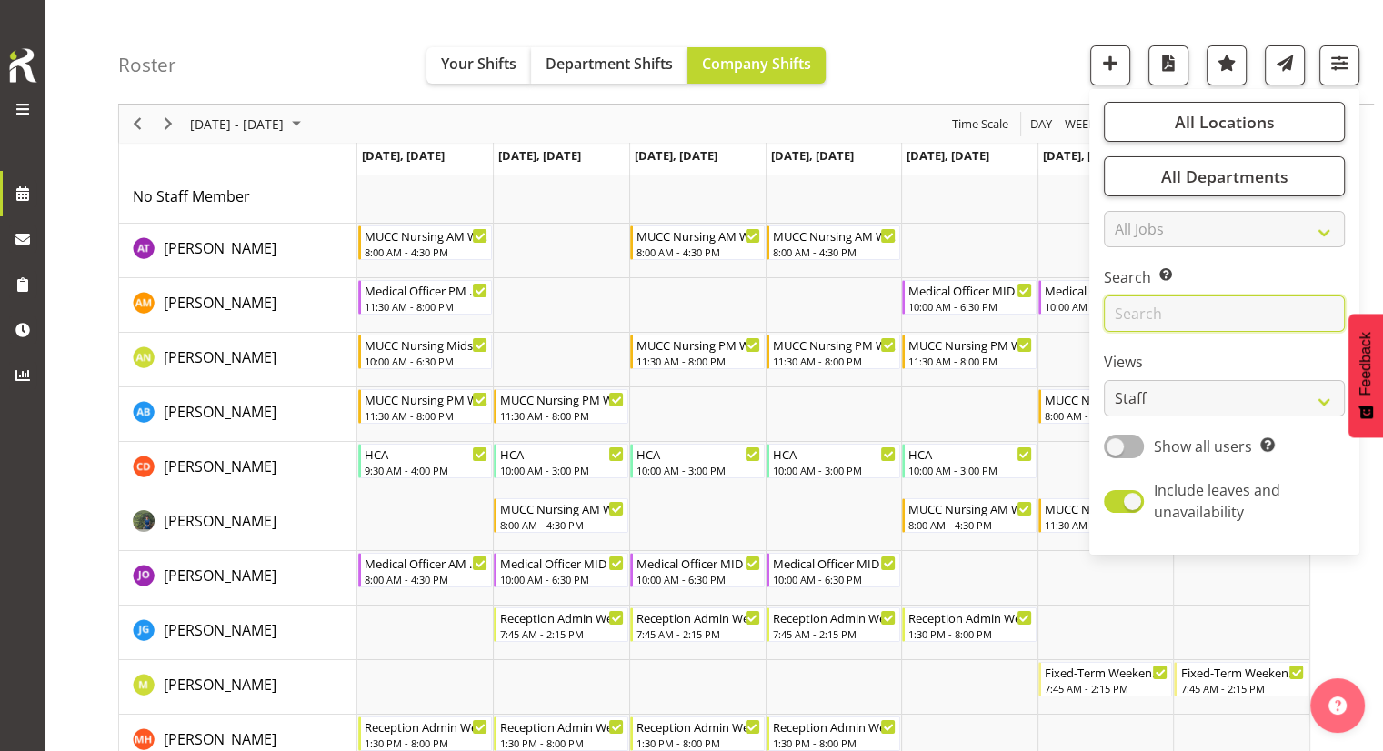
click at [1197, 310] on input "text" at bounding box center [1224, 314] width 241 height 36
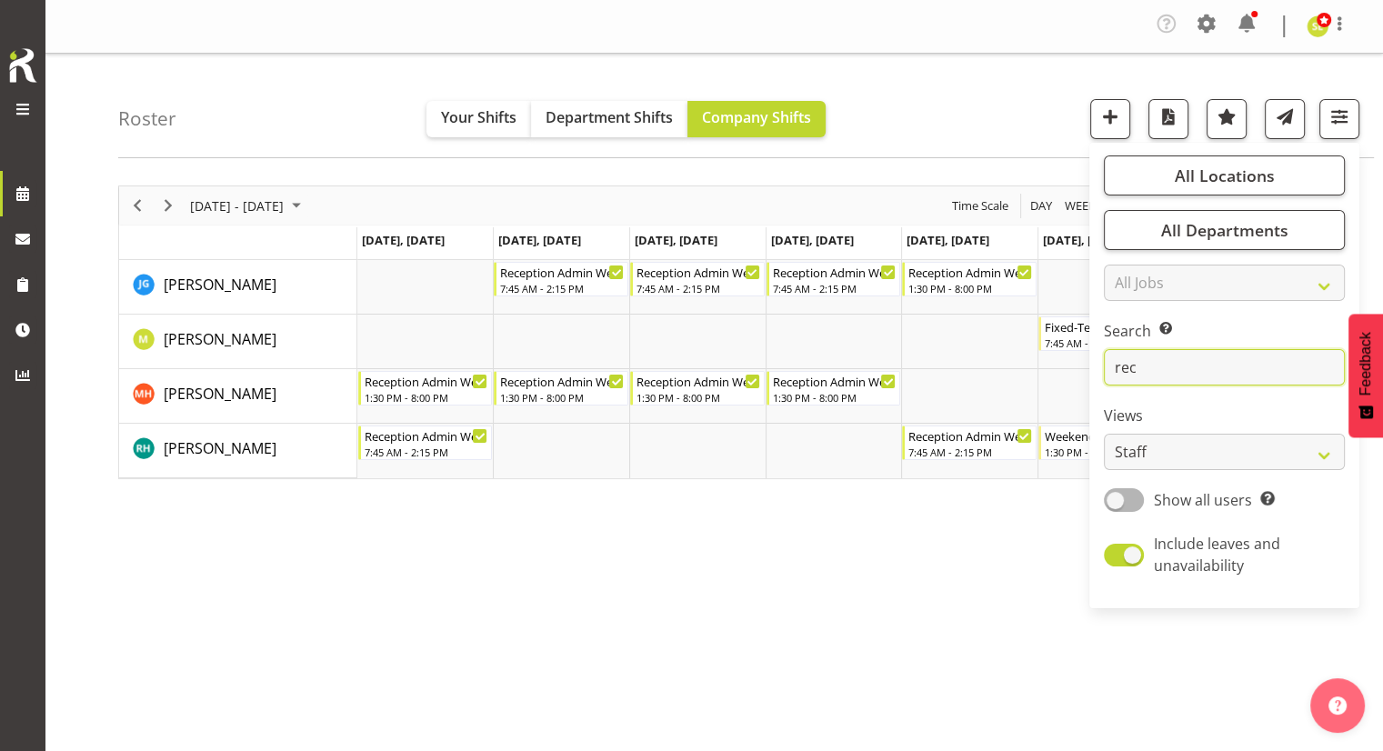
type input "rec"
click at [764, 598] on div "Sep 29 - Oct 05, 2025 Today Day Week Fortnight Month calendar Month Agenda Time…" at bounding box center [750, 535] width 1265 height 727
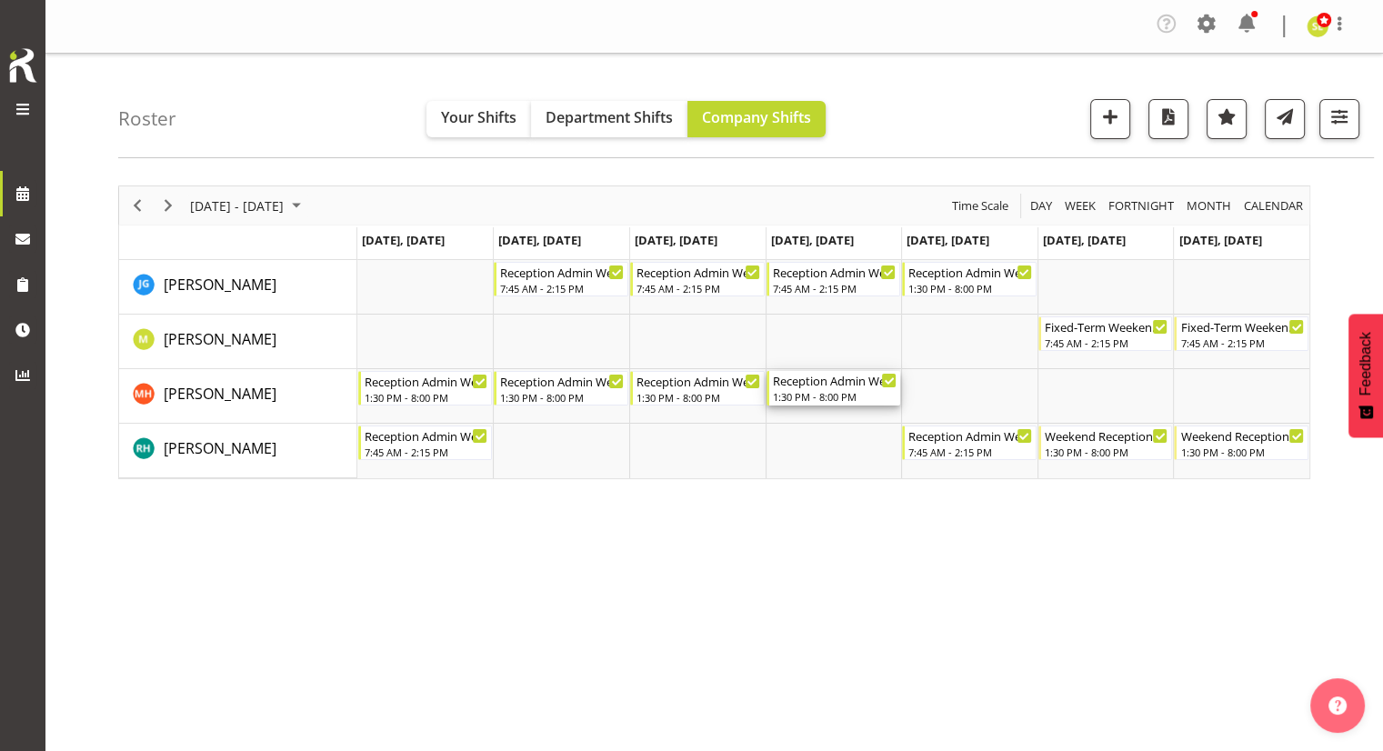
click at [799, 390] on div "1:30 PM - 8:00 PM" at bounding box center [835, 396] width 125 height 15
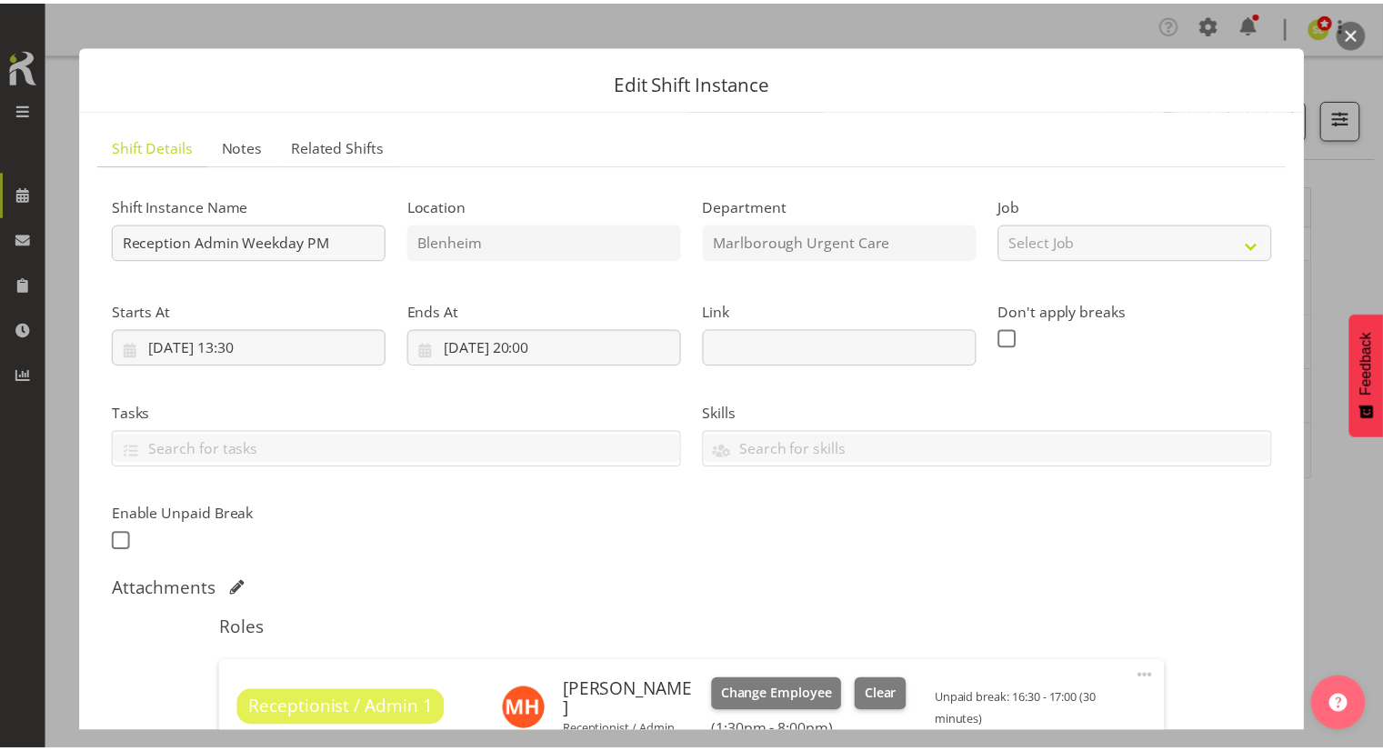
scroll to position [15, 0]
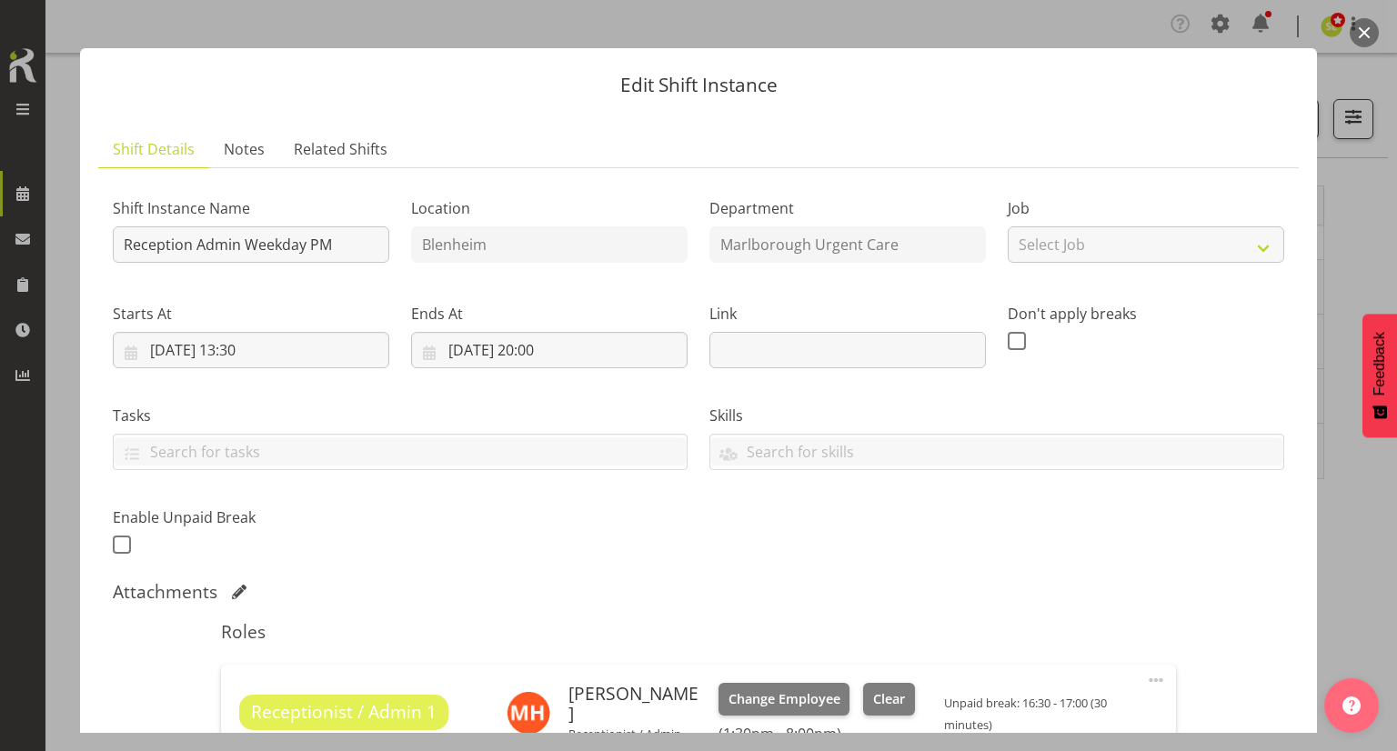
click at [1354, 33] on button "button" at bounding box center [1363, 32] width 29 height 29
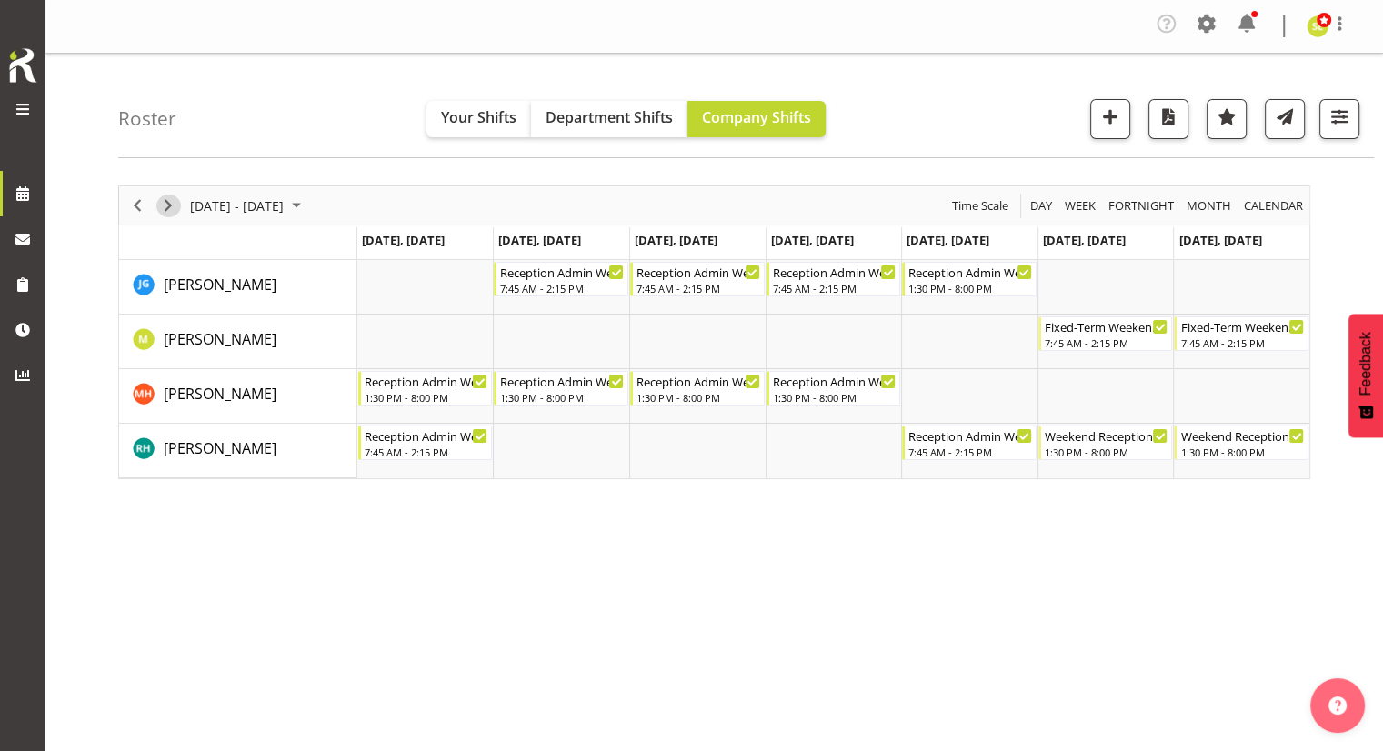
click at [170, 212] on span "Next" at bounding box center [168, 206] width 22 height 23
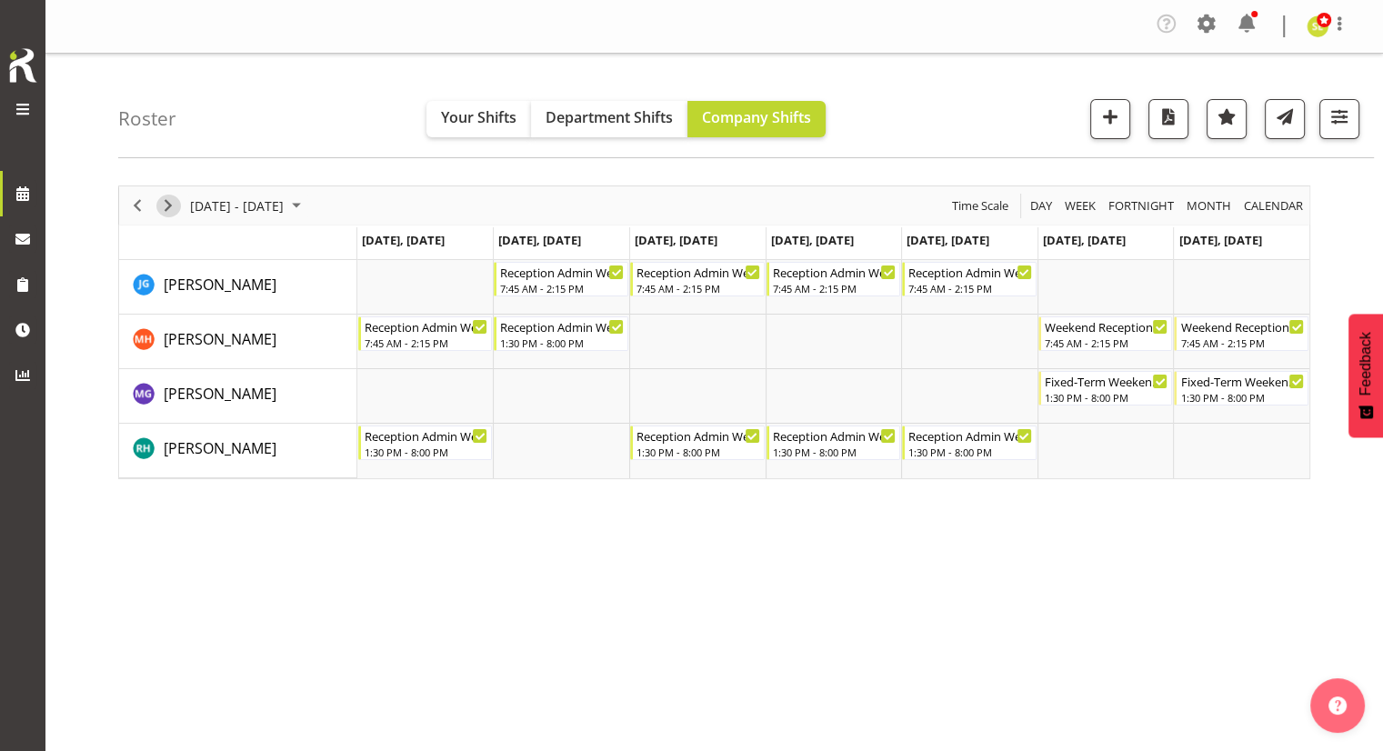
click at [167, 212] on span "Next" at bounding box center [168, 206] width 22 height 23
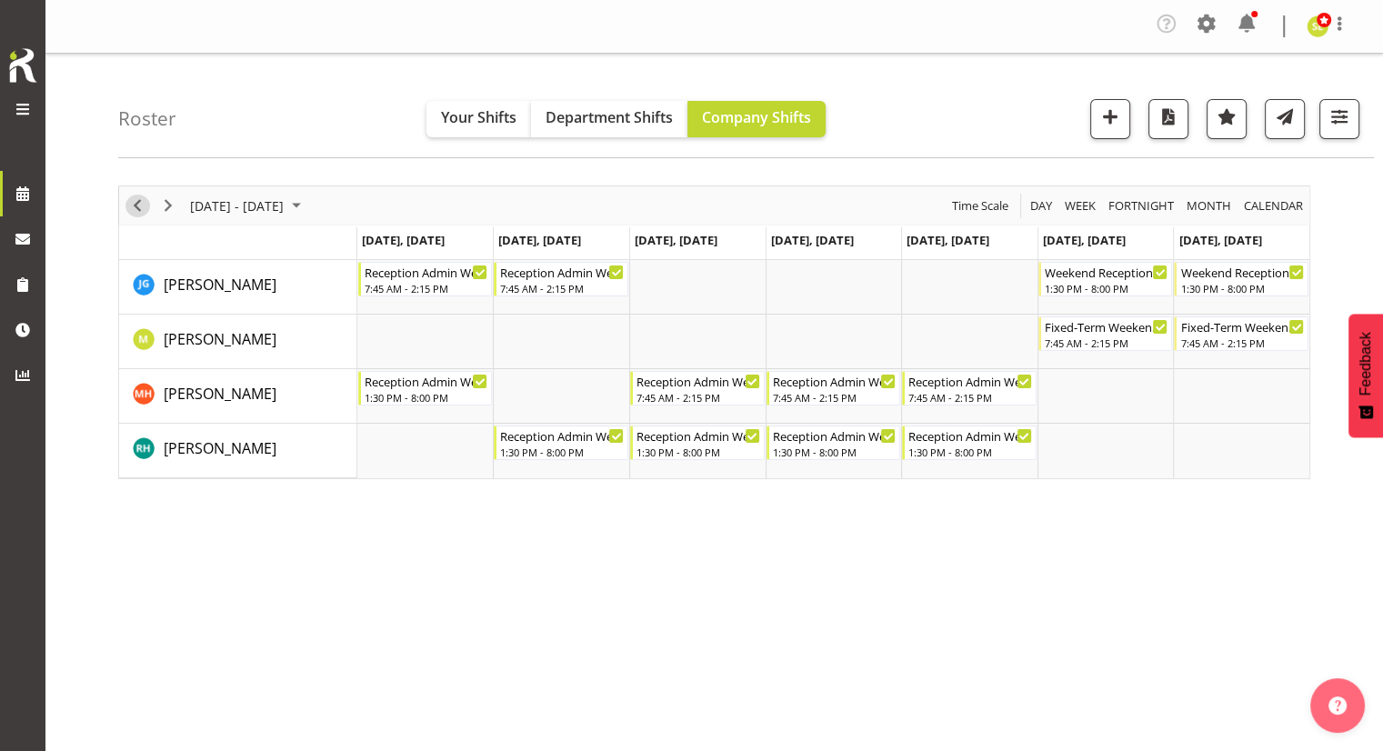
click at [138, 207] on span "Previous" at bounding box center [137, 206] width 22 height 23
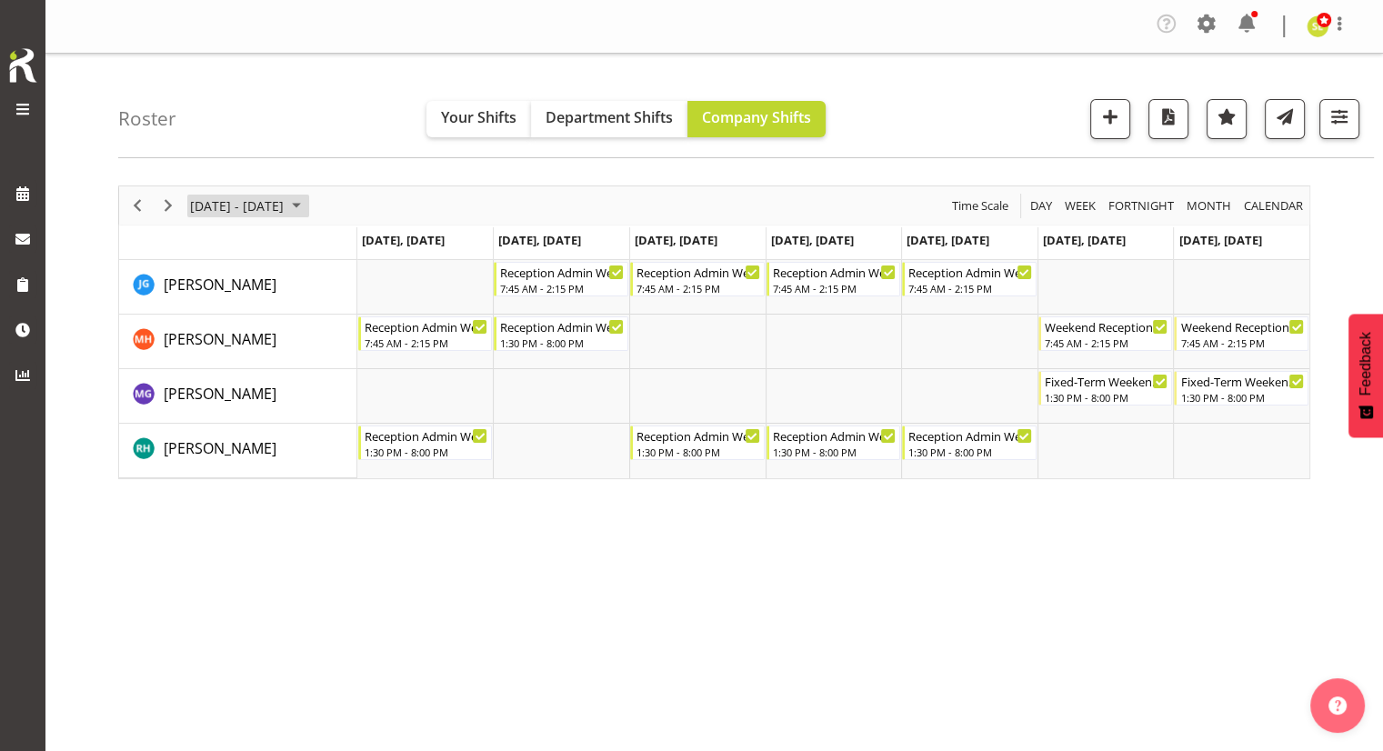
drag, startPoint x: 211, startPoint y: 204, endPoint x: 240, endPoint y: 217, distance: 32.1
click at [211, 203] on span "[DATE] - [DATE]" at bounding box center [236, 206] width 97 height 23
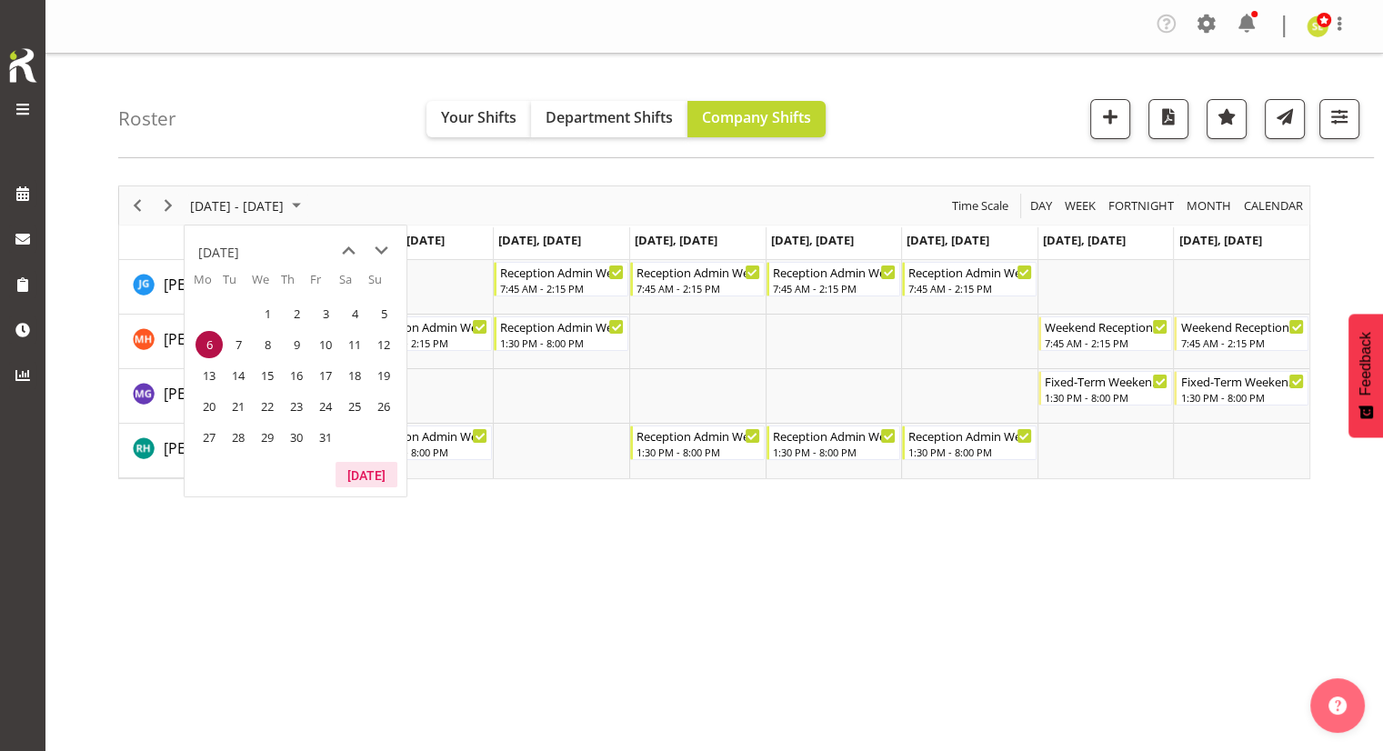
click at [371, 479] on button "[DATE]" at bounding box center [367, 474] width 62 height 25
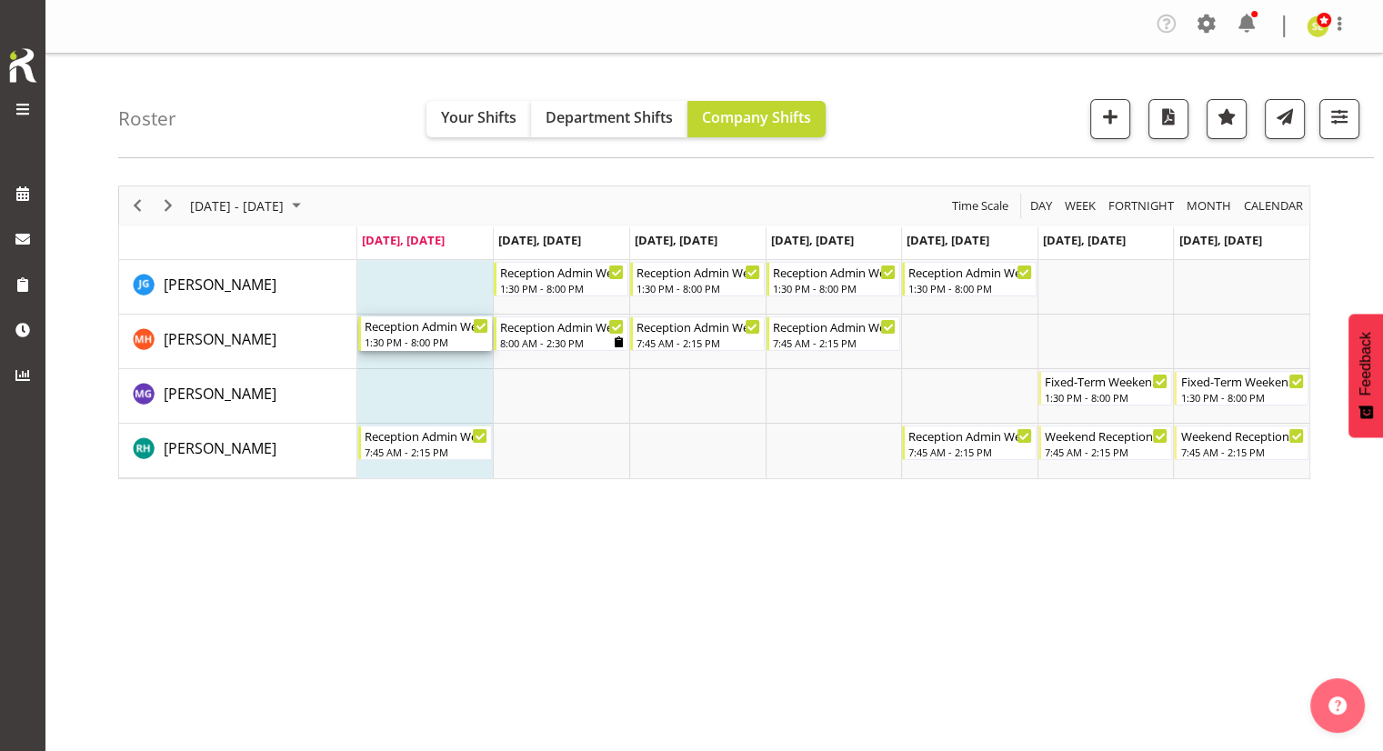
click at [422, 336] on div "1:30 PM - 8:00 PM" at bounding box center [427, 342] width 125 height 15
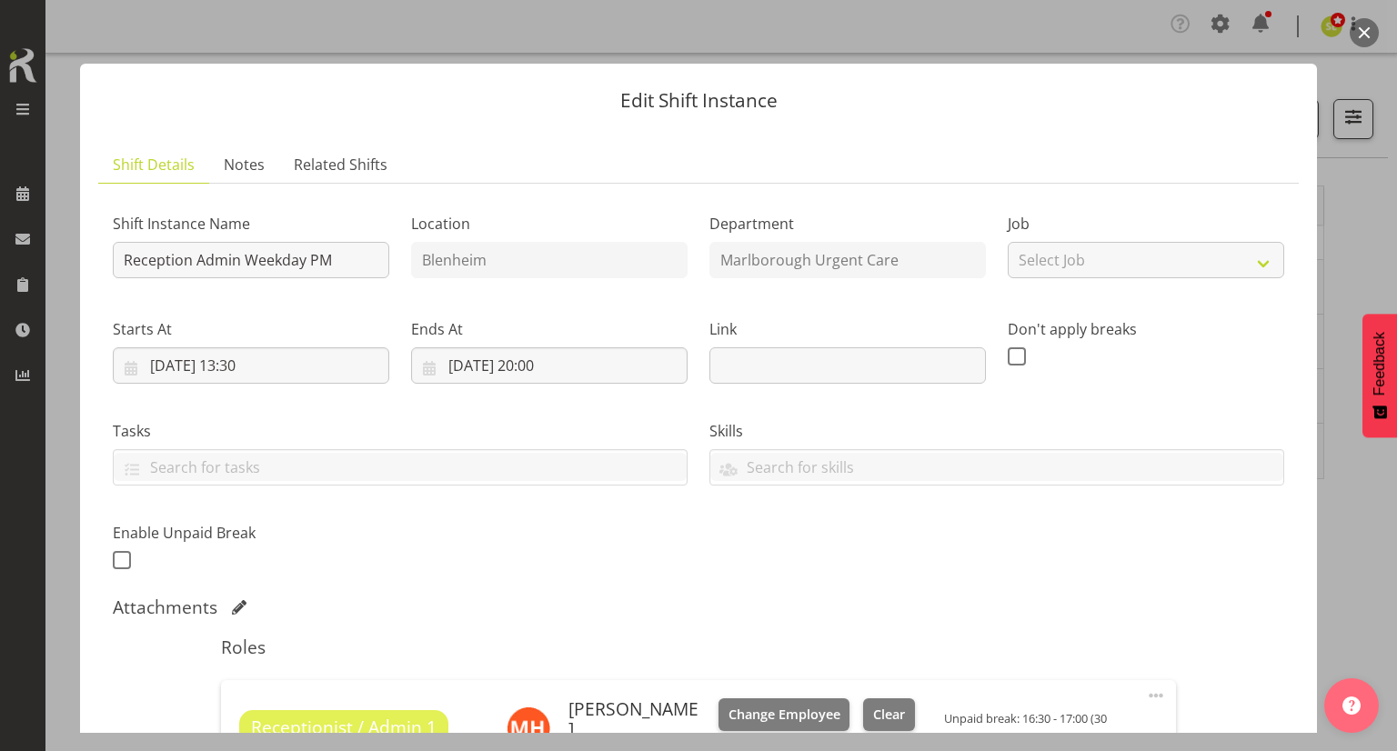
click at [1360, 41] on button "button" at bounding box center [1363, 32] width 29 height 29
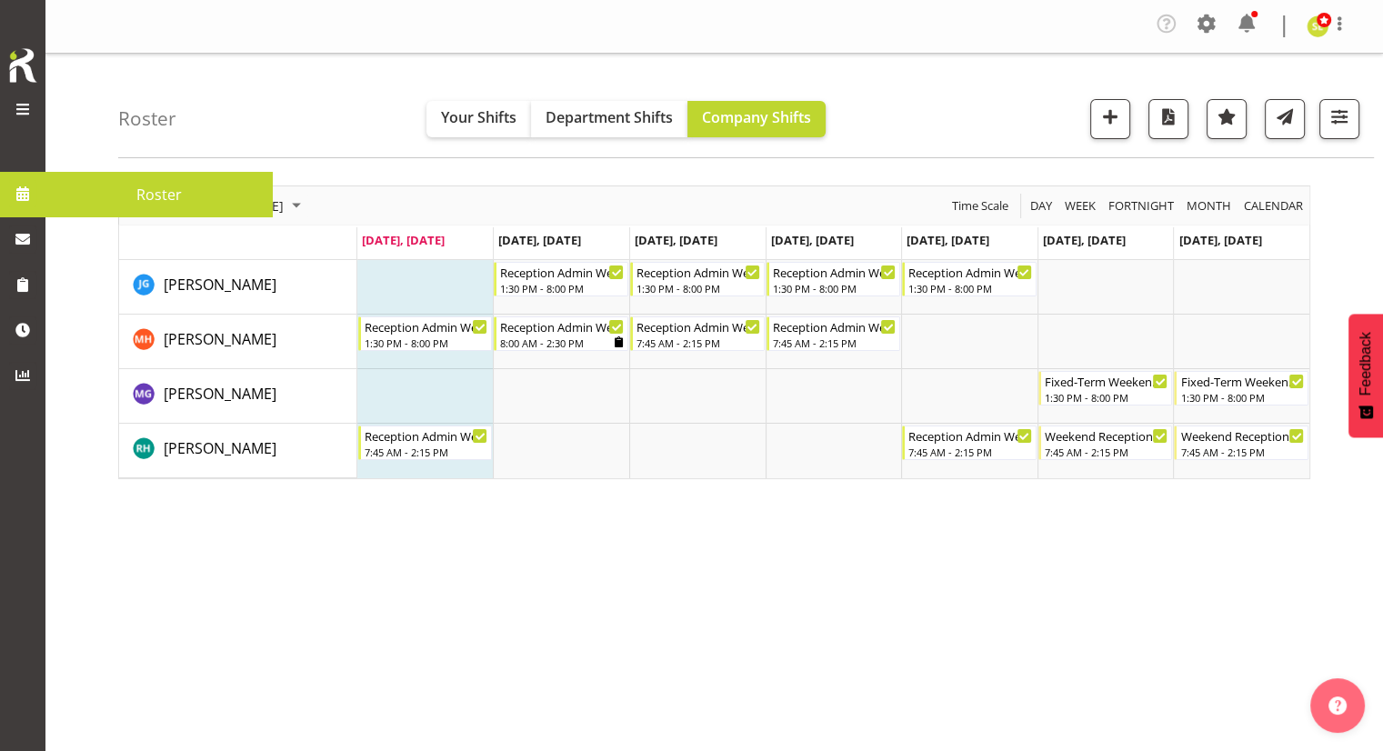
click at [39, 201] on link at bounding box center [22, 193] width 45 height 45
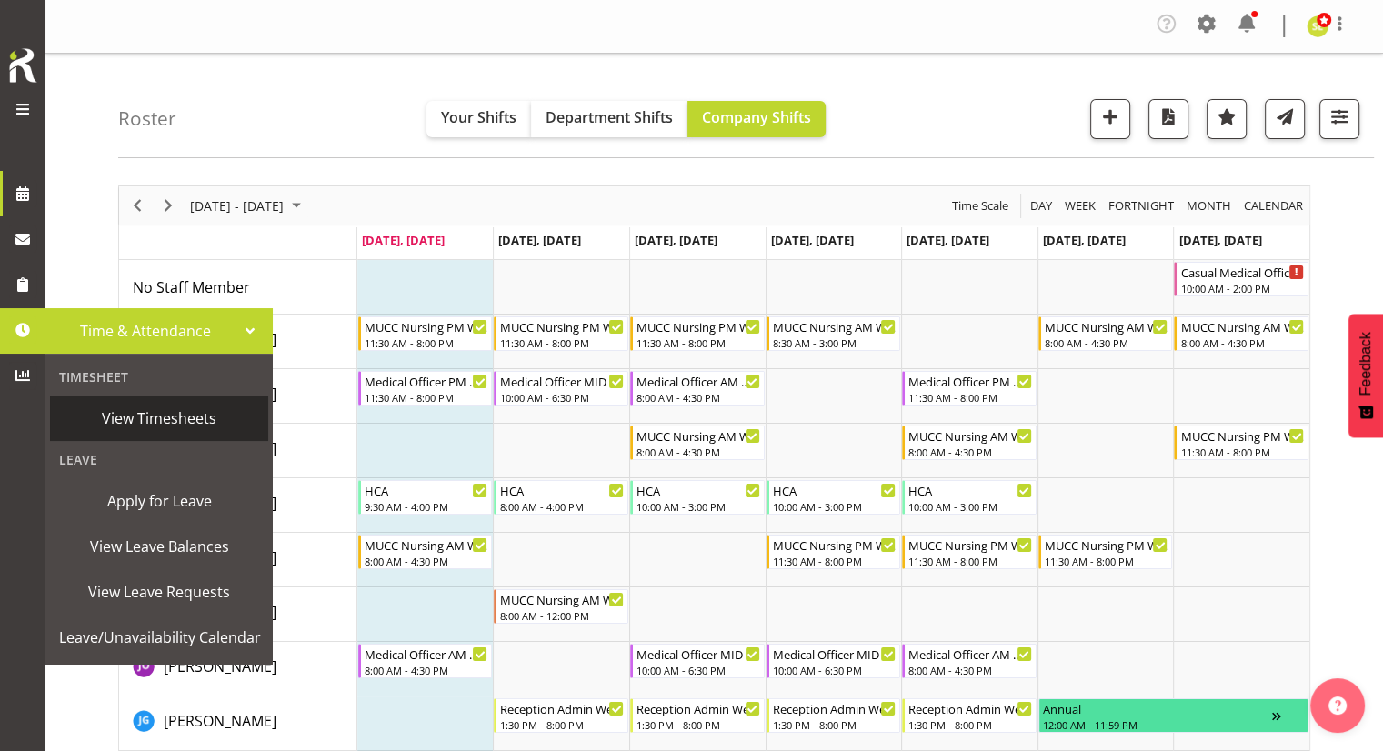
click at [125, 421] on span "View Timesheets" at bounding box center [159, 418] width 200 height 27
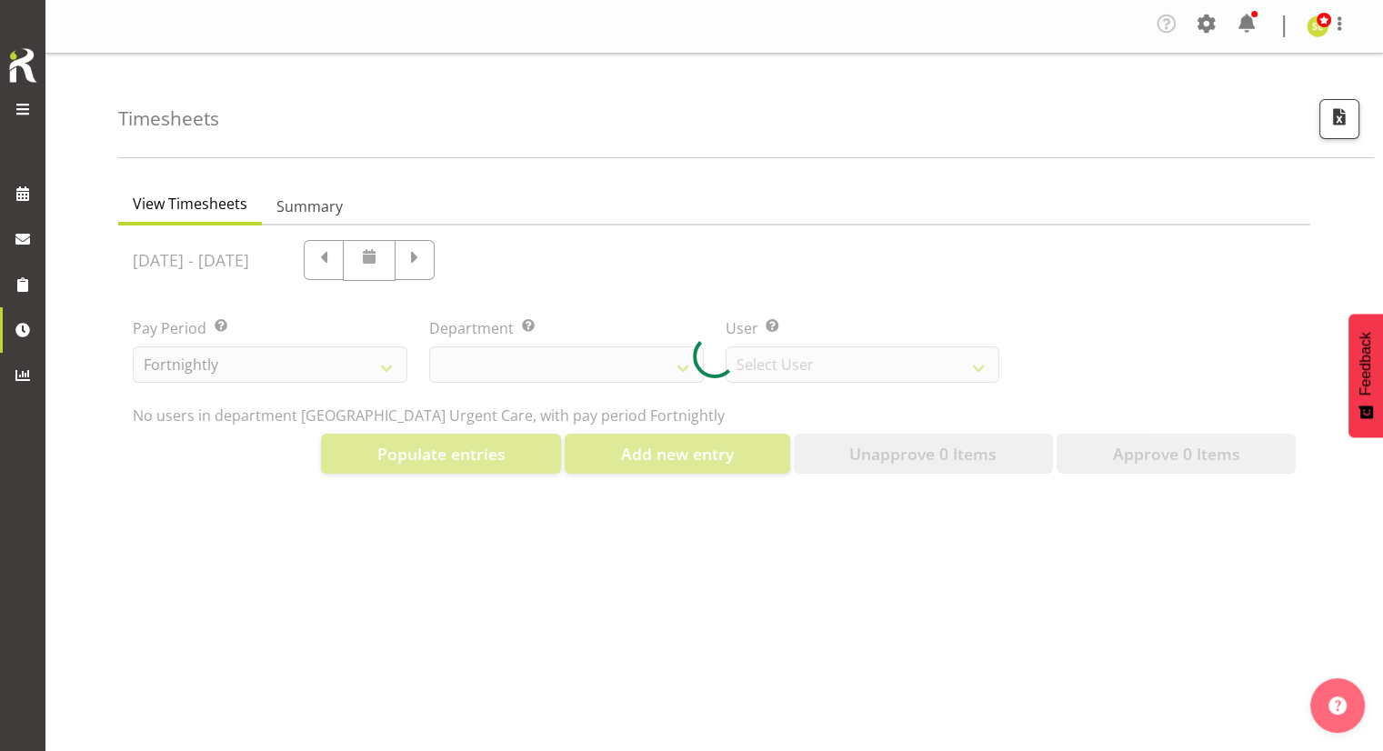
click at [848, 365] on div at bounding box center [714, 356] width 1192 height 263
select select "925"
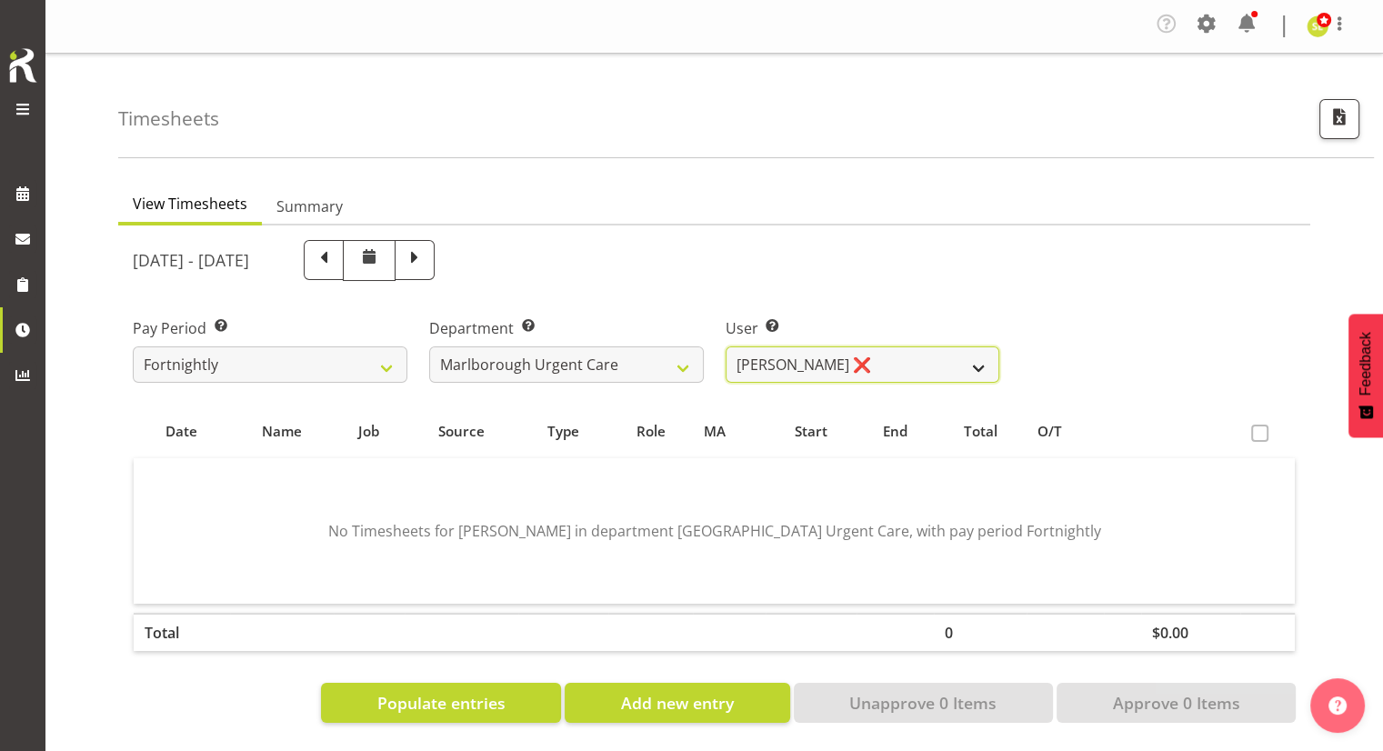
click at [844, 366] on select "[PERSON_NAME] ❌ [PERSON_NAME] ❌ [PERSON_NAME] ❌ [PERSON_NAME] ❌ [PERSON_NAME] ❌…" at bounding box center [863, 364] width 275 height 36
select select "11842"
click at [726, 346] on select "[PERSON_NAME] ❌ [PERSON_NAME] ❌ [PERSON_NAME] ❌ [PERSON_NAME] ❌ [PERSON_NAME] ❌…" at bounding box center [863, 364] width 275 height 36
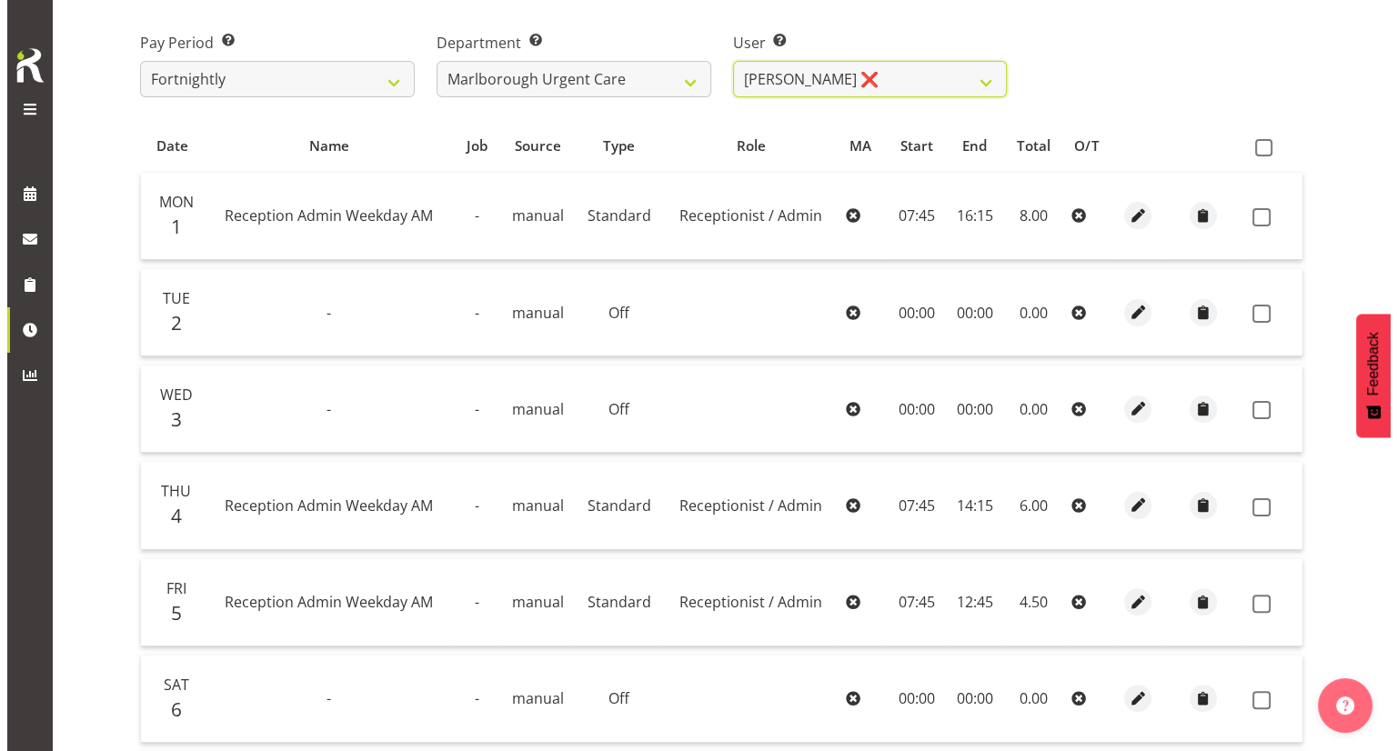
scroll to position [346, 0]
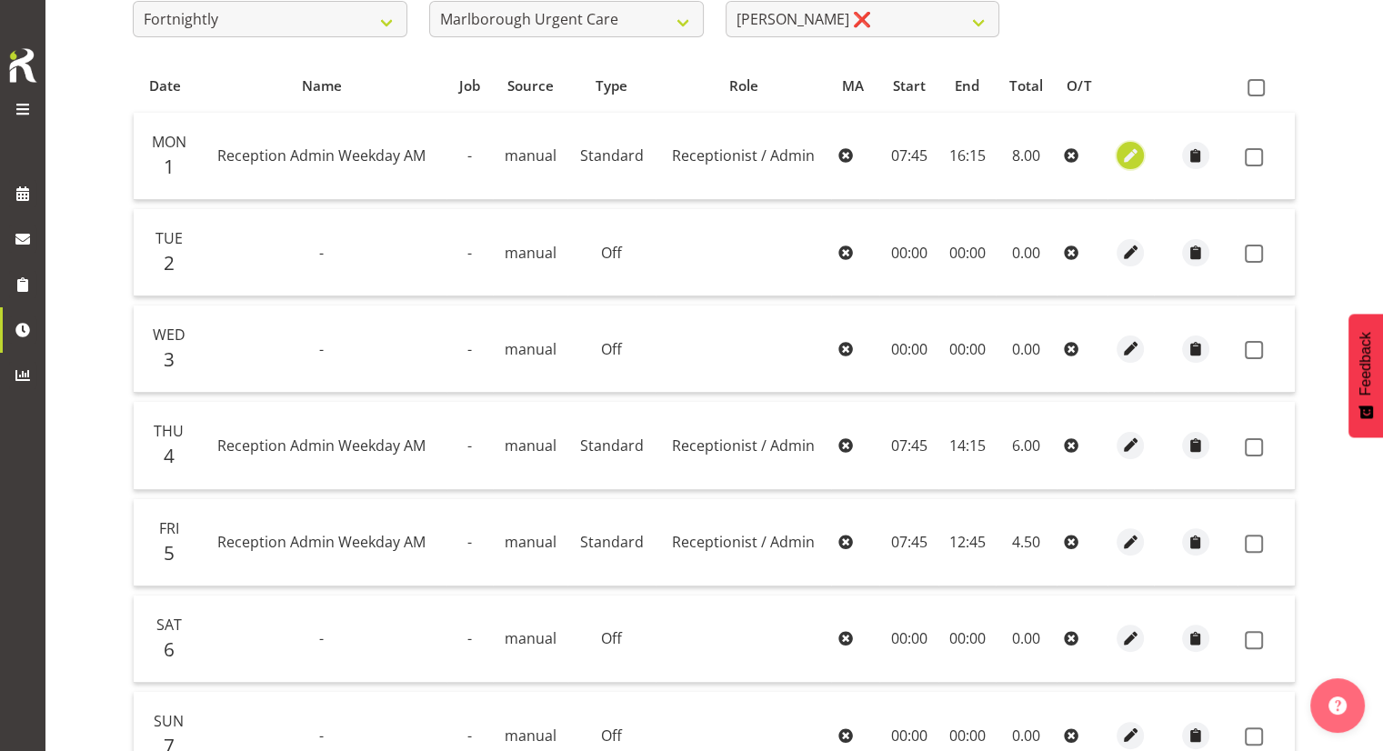
click at [1125, 151] on span "button" at bounding box center [1130, 155] width 21 height 21
select select "Standard"
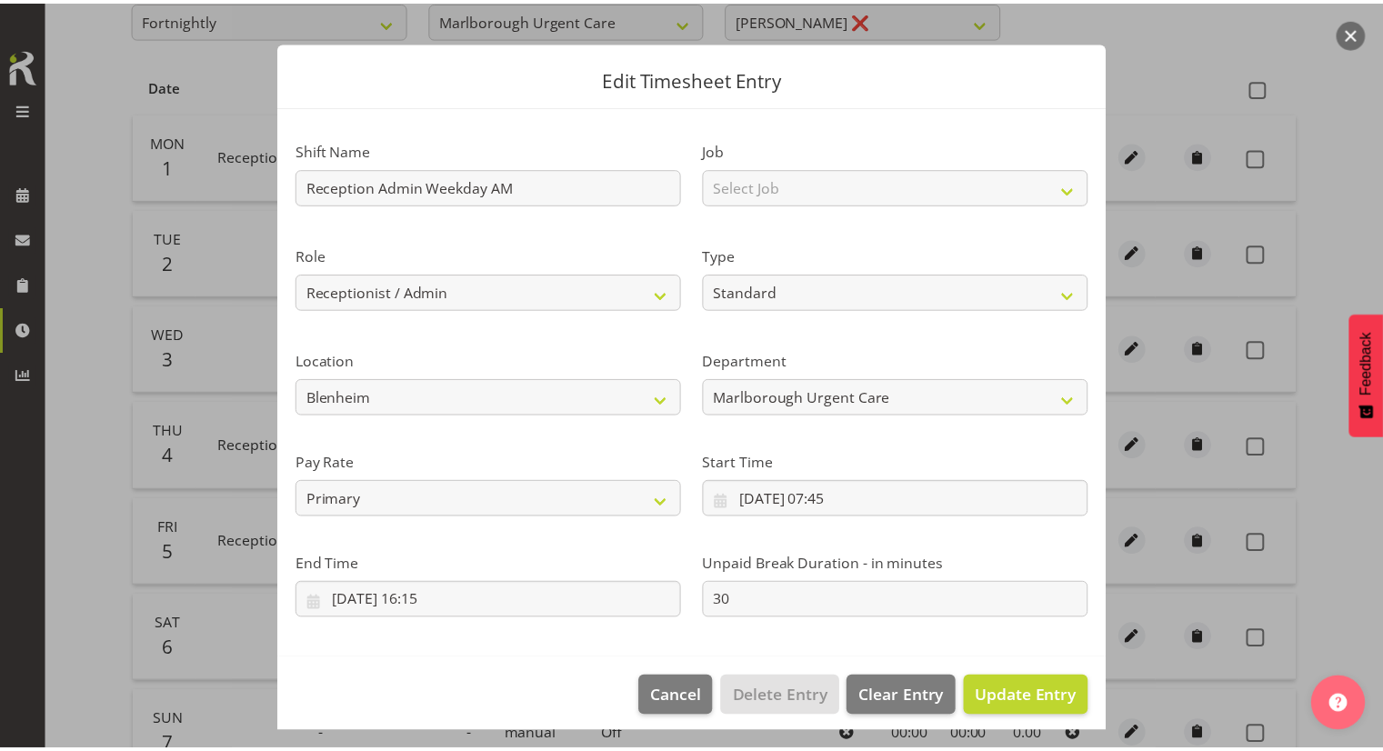
scroll to position [34, 0]
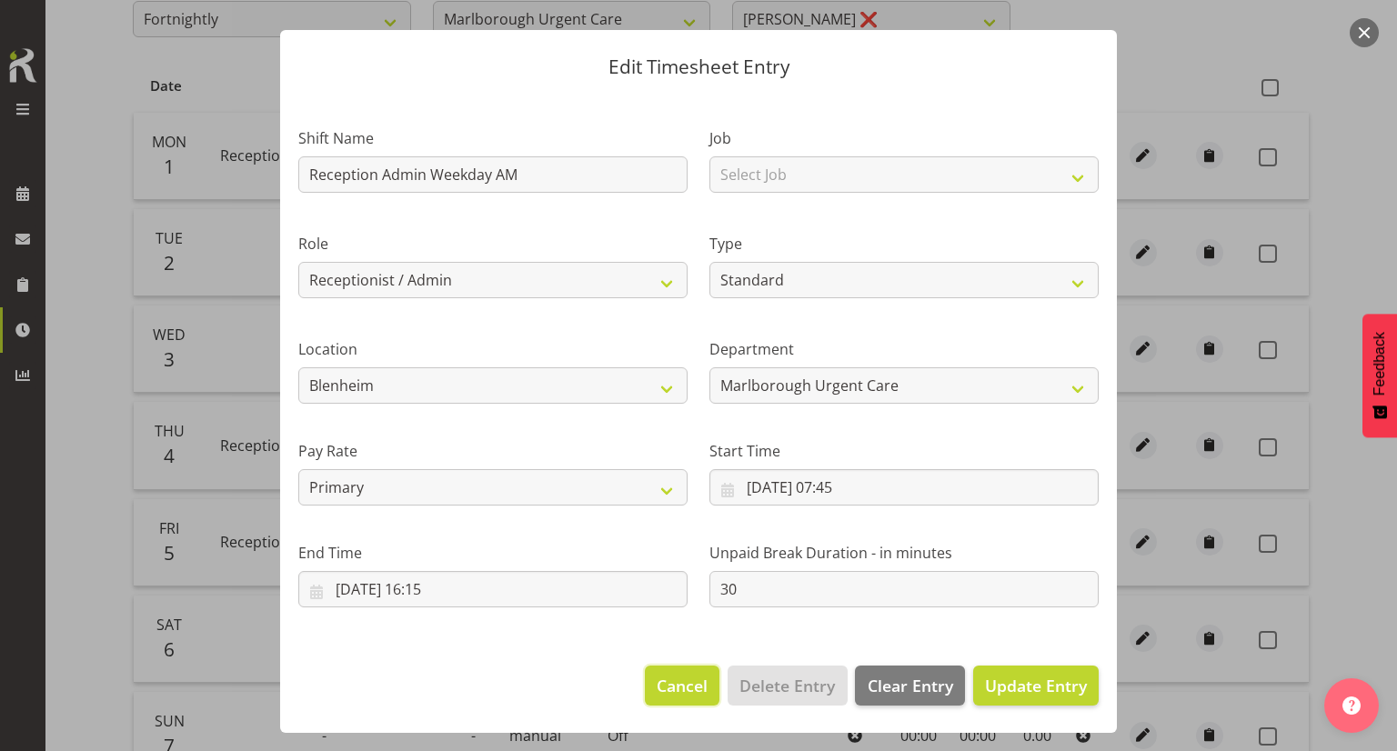
click at [668, 684] on span "Cancel" at bounding box center [681, 686] width 51 height 24
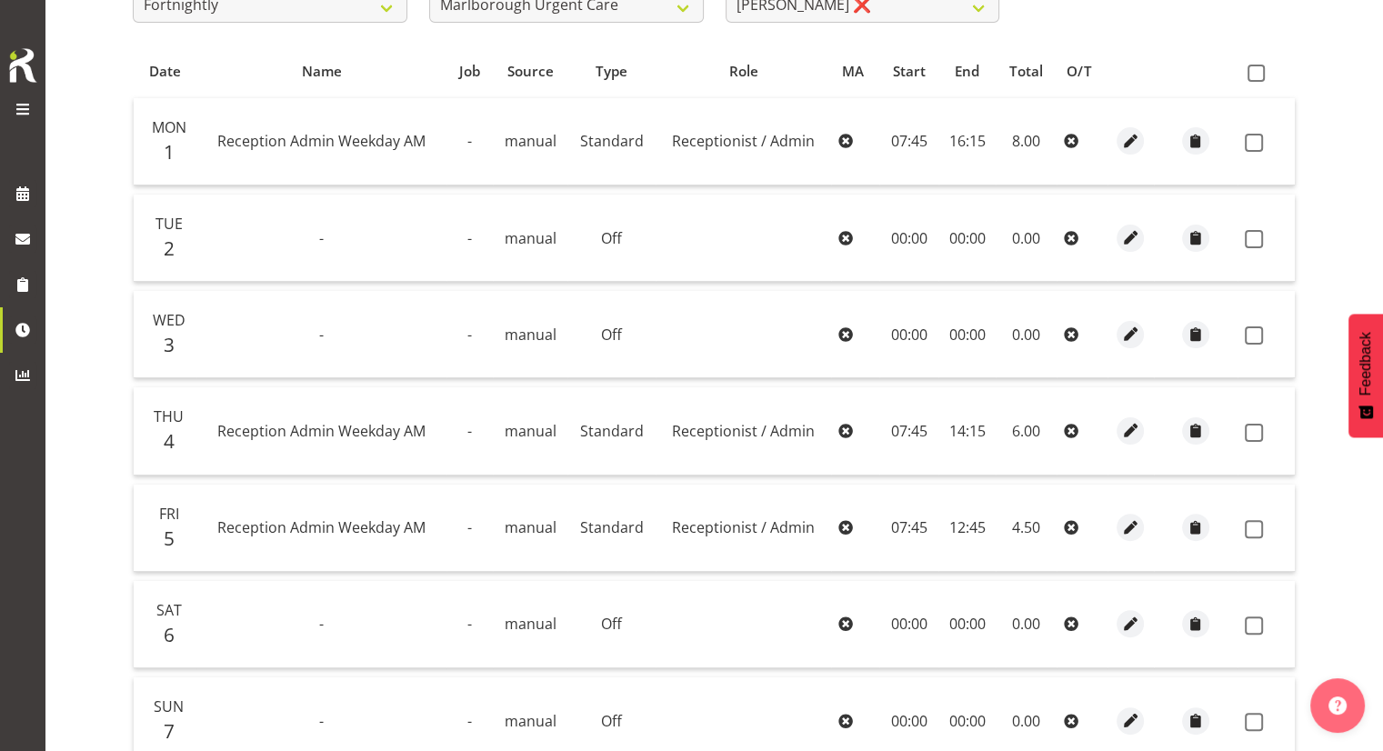
scroll to position [255, 0]
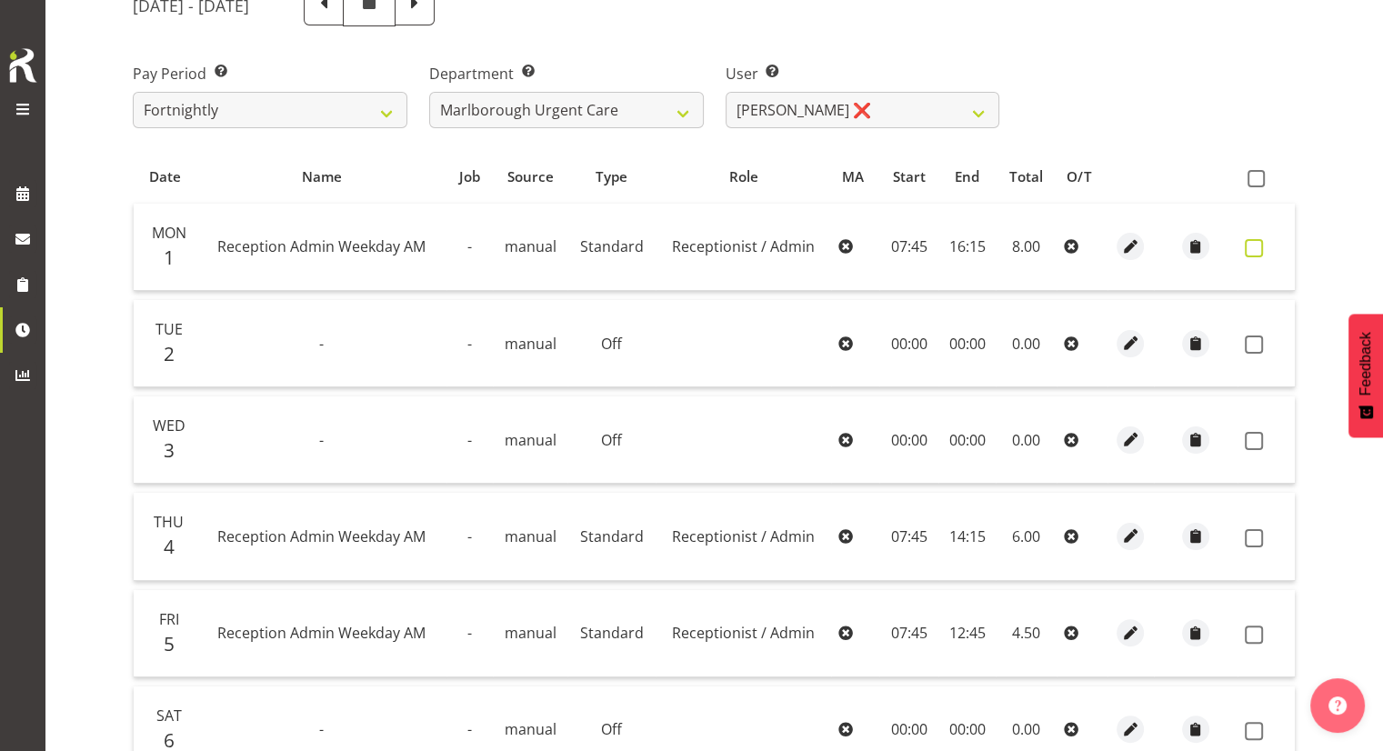
click at [1251, 245] on span at bounding box center [1254, 248] width 18 height 18
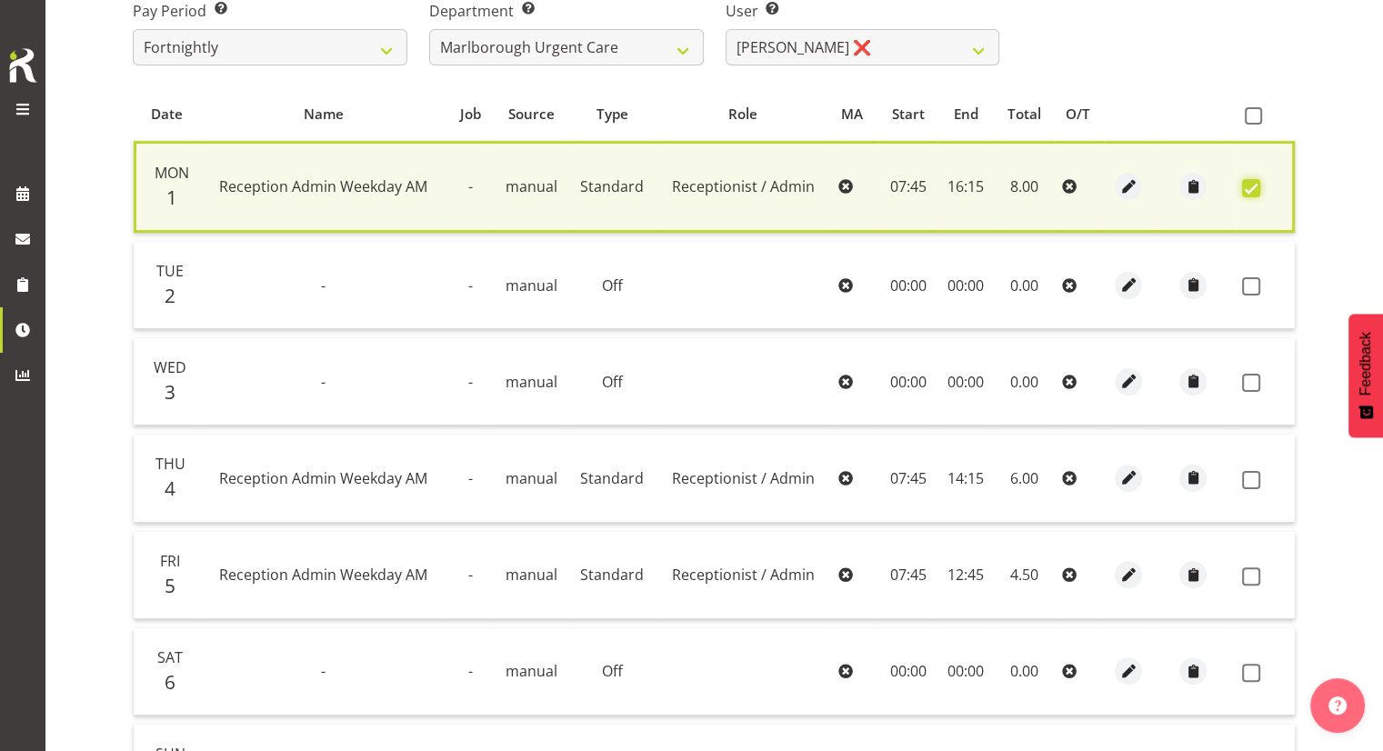
scroll to position [167, 0]
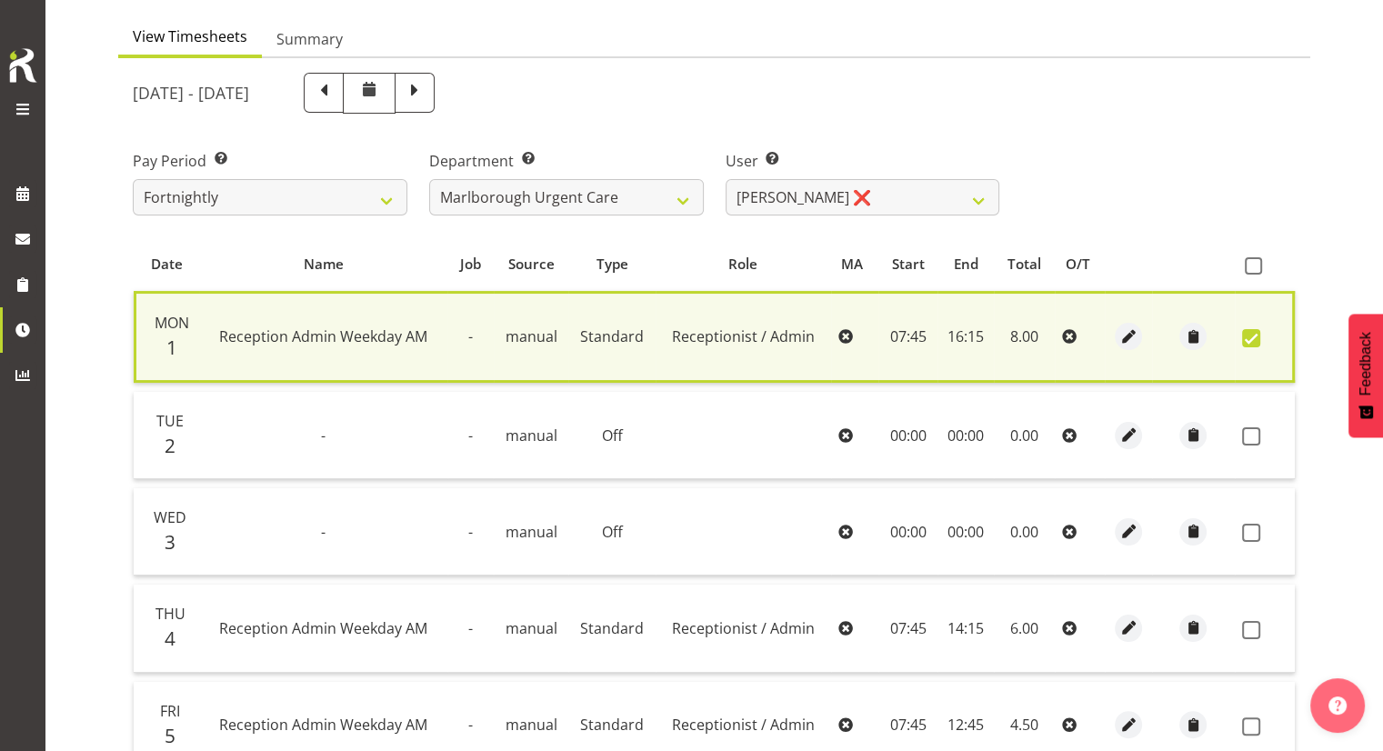
click at [1251, 333] on span at bounding box center [1251, 338] width 18 height 18
checkbox input "false"
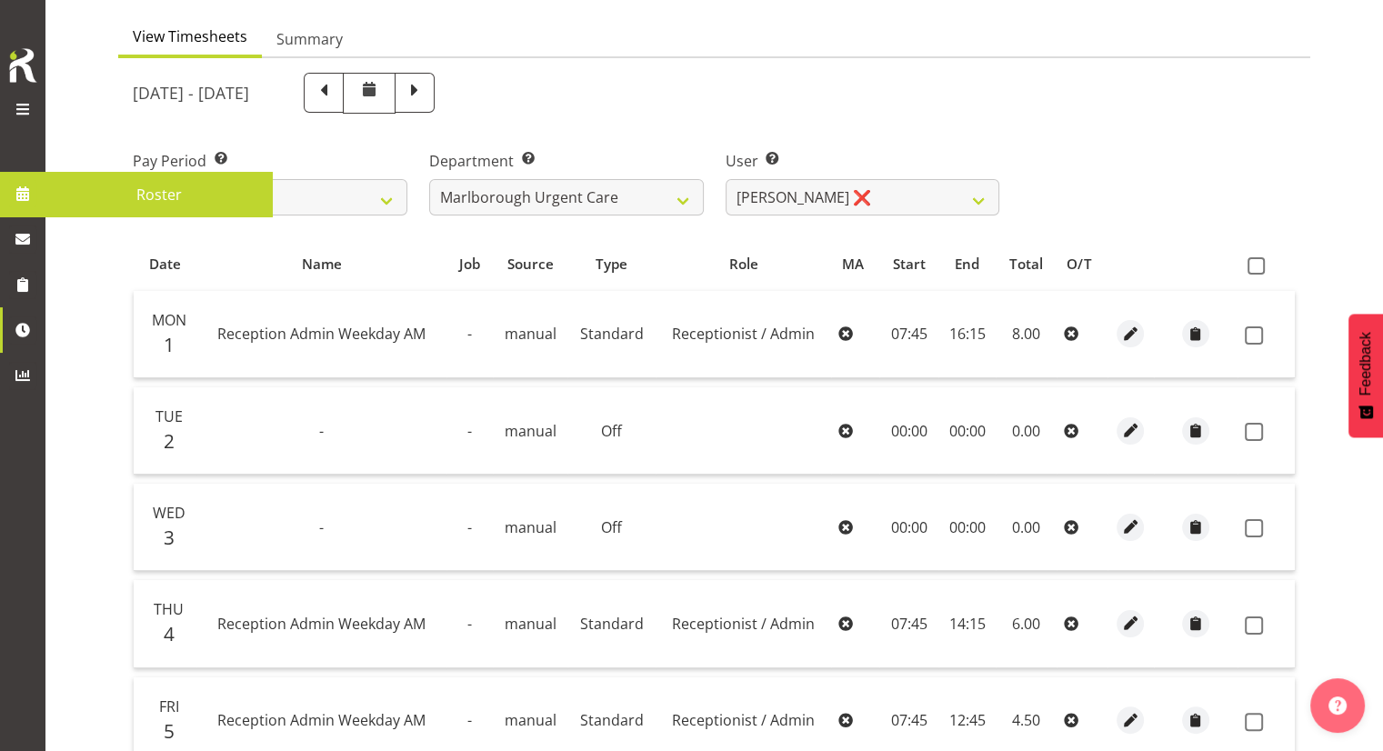
click at [25, 190] on span at bounding box center [22, 193] width 27 height 27
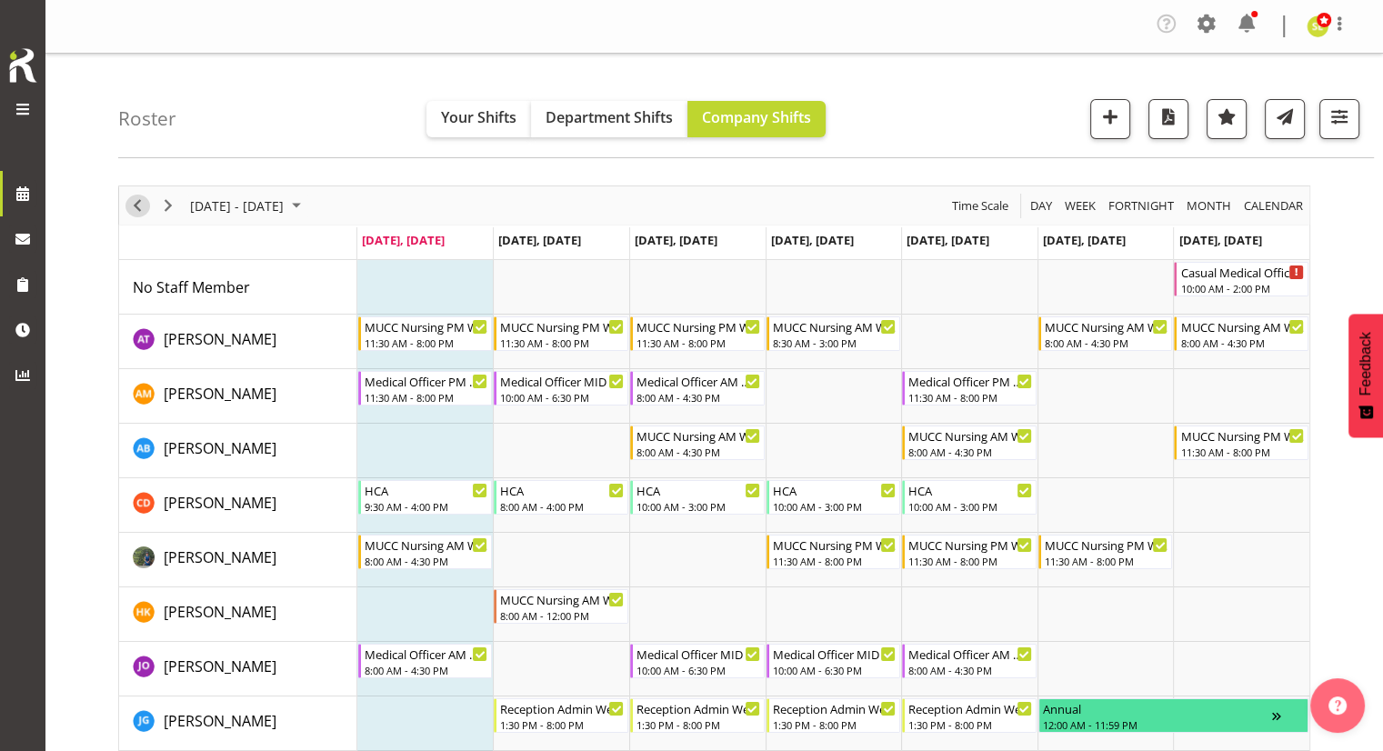
click at [138, 202] on span "Previous" at bounding box center [137, 206] width 22 height 23
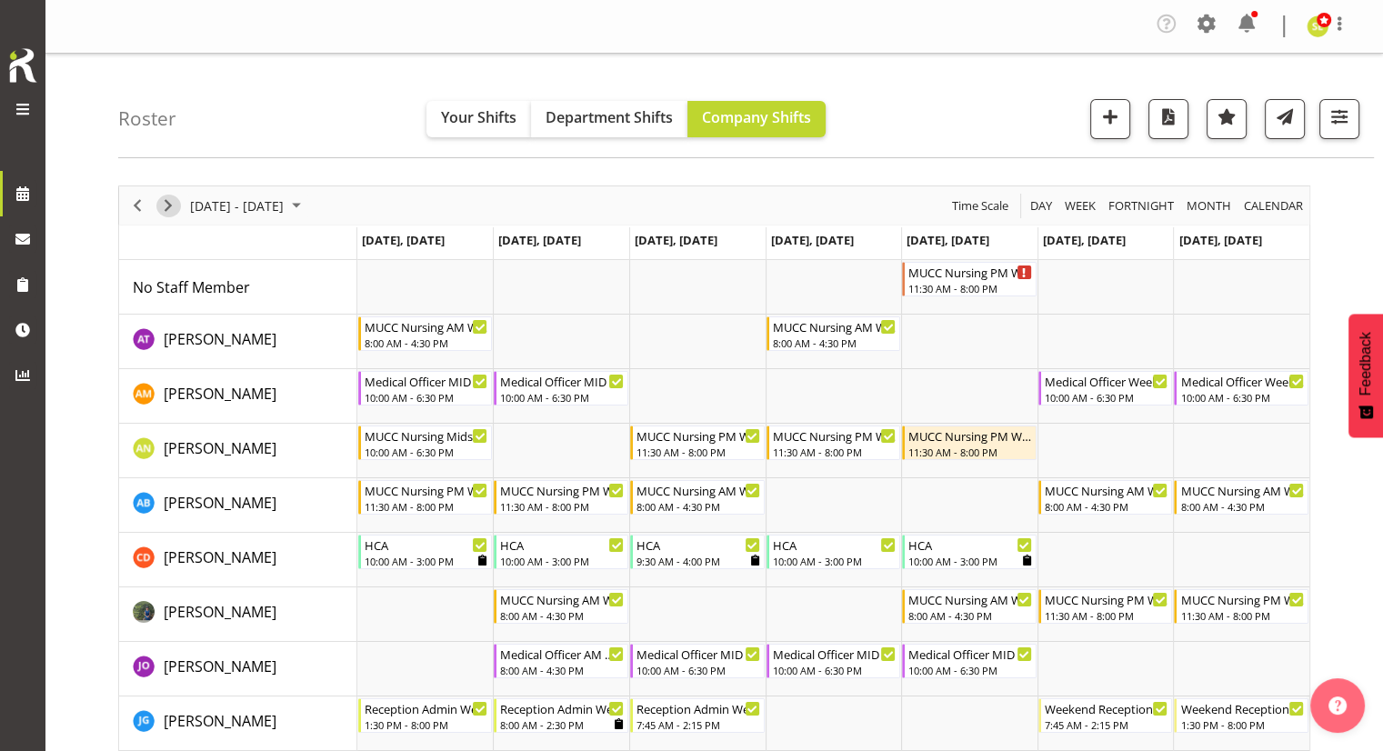
click at [167, 215] on span "Next" at bounding box center [168, 206] width 22 height 23
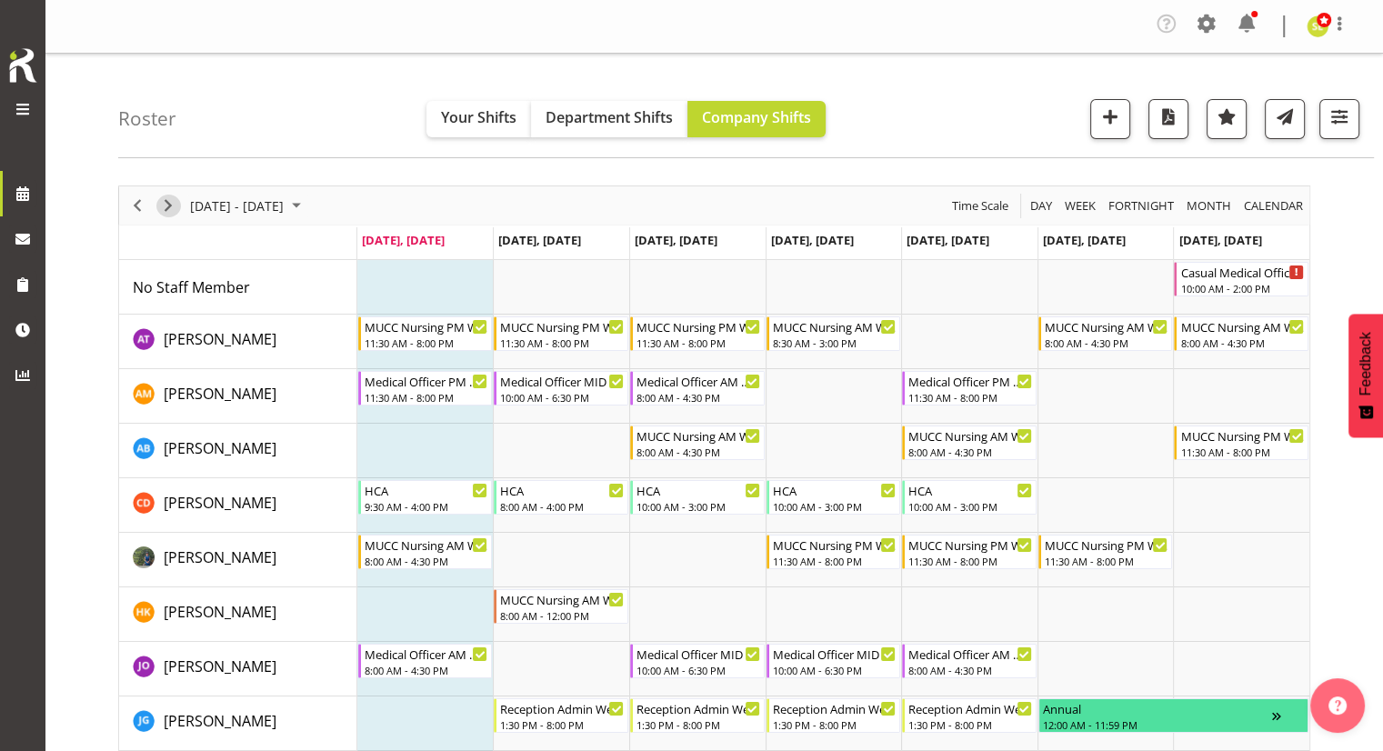
click at [165, 200] on span "Next" at bounding box center [168, 206] width 22 height 23
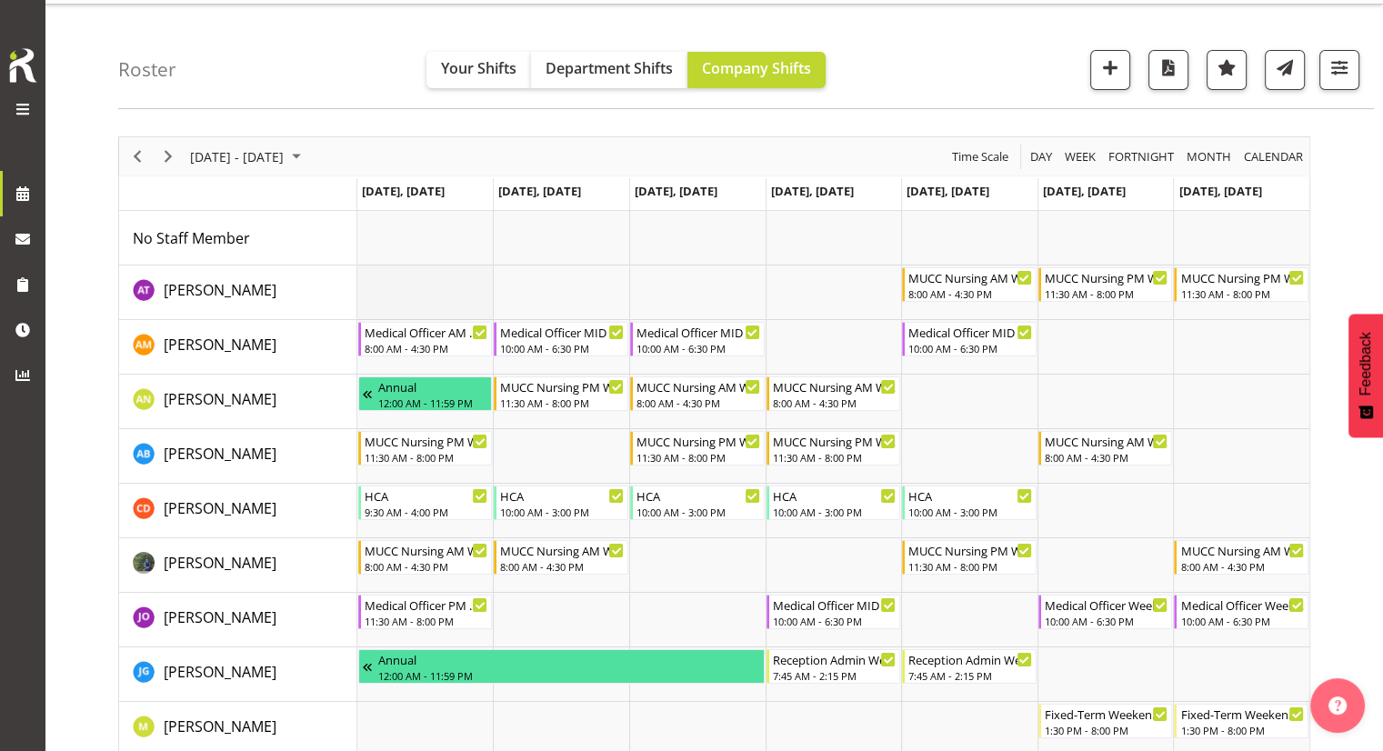
scroll to position [50, 0]
click at [142, 155] on span "Previous" at bounding box center [137, 156] width 22 height 23
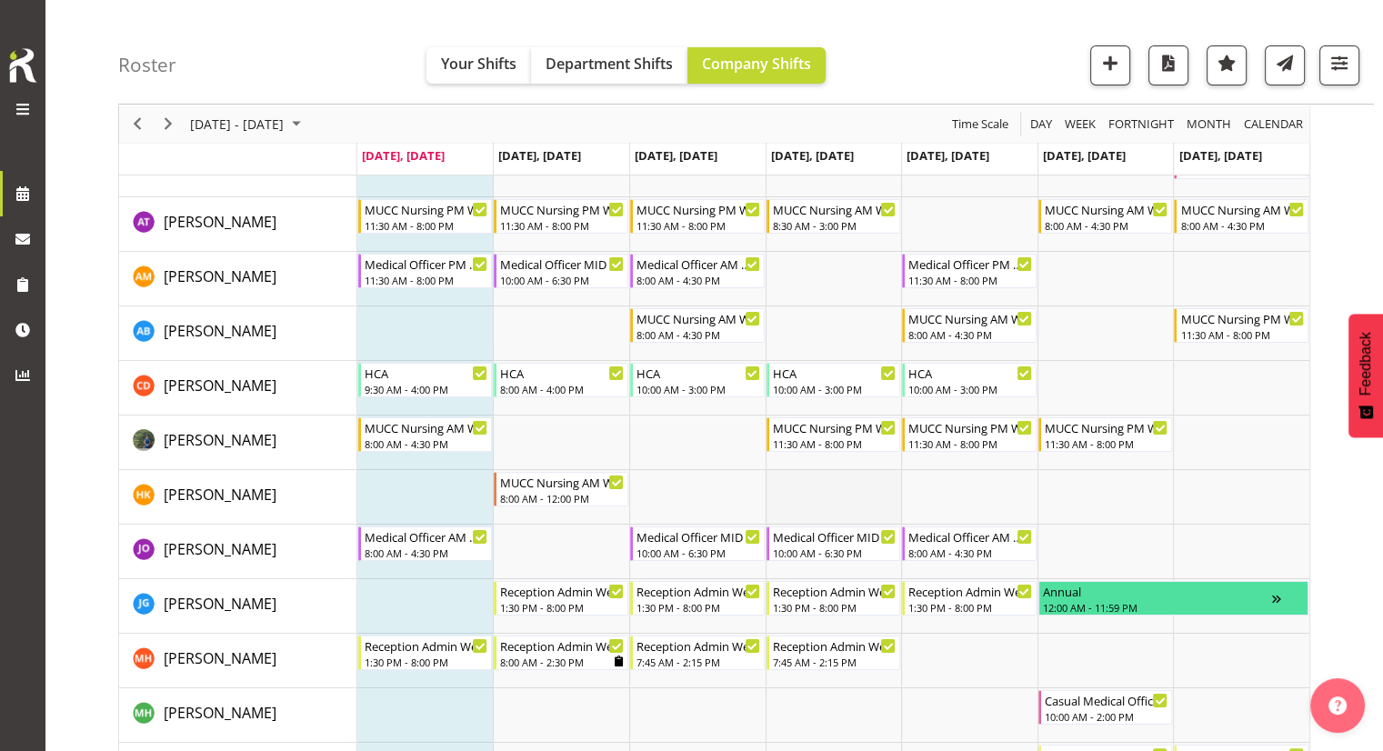
scroll to position [91, 0]
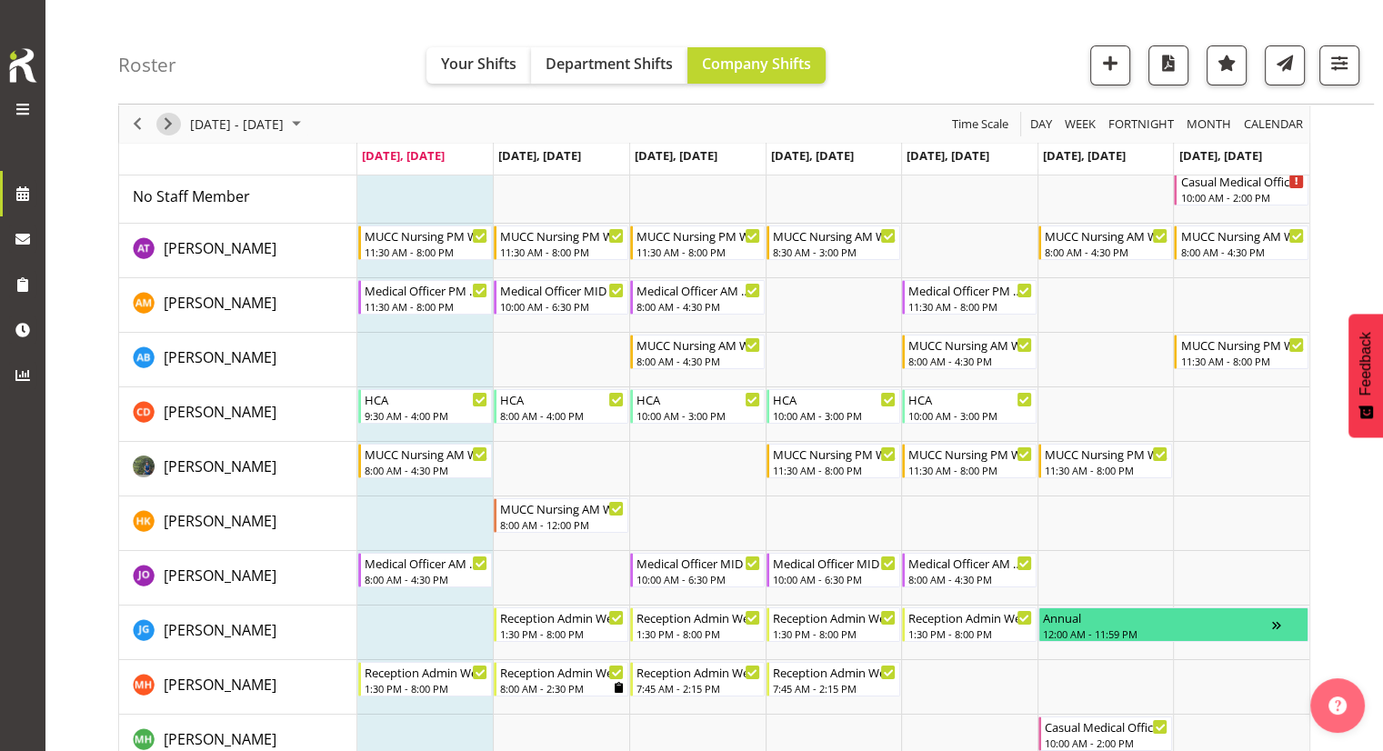
click at [164, 116] on span "Next" at bounding box center [168, 124] width 22 height 23
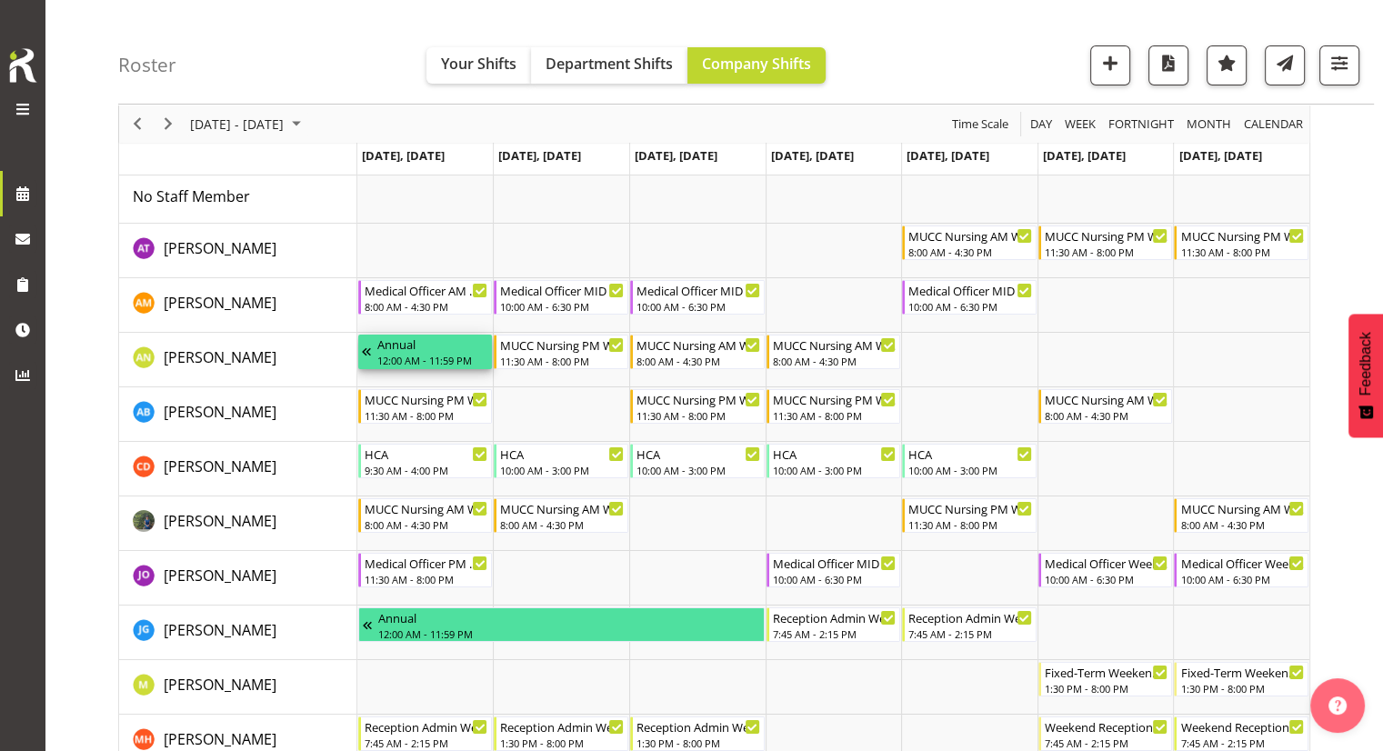
click at [410, 358] on div "12:00 AM - 11:59 PM" at bounding box center [433, 360] width 112 height 15
click at [382, 358] on div "12:00 AM - 11:59 PM" at bounding box center [433, 360] width 112 height 15
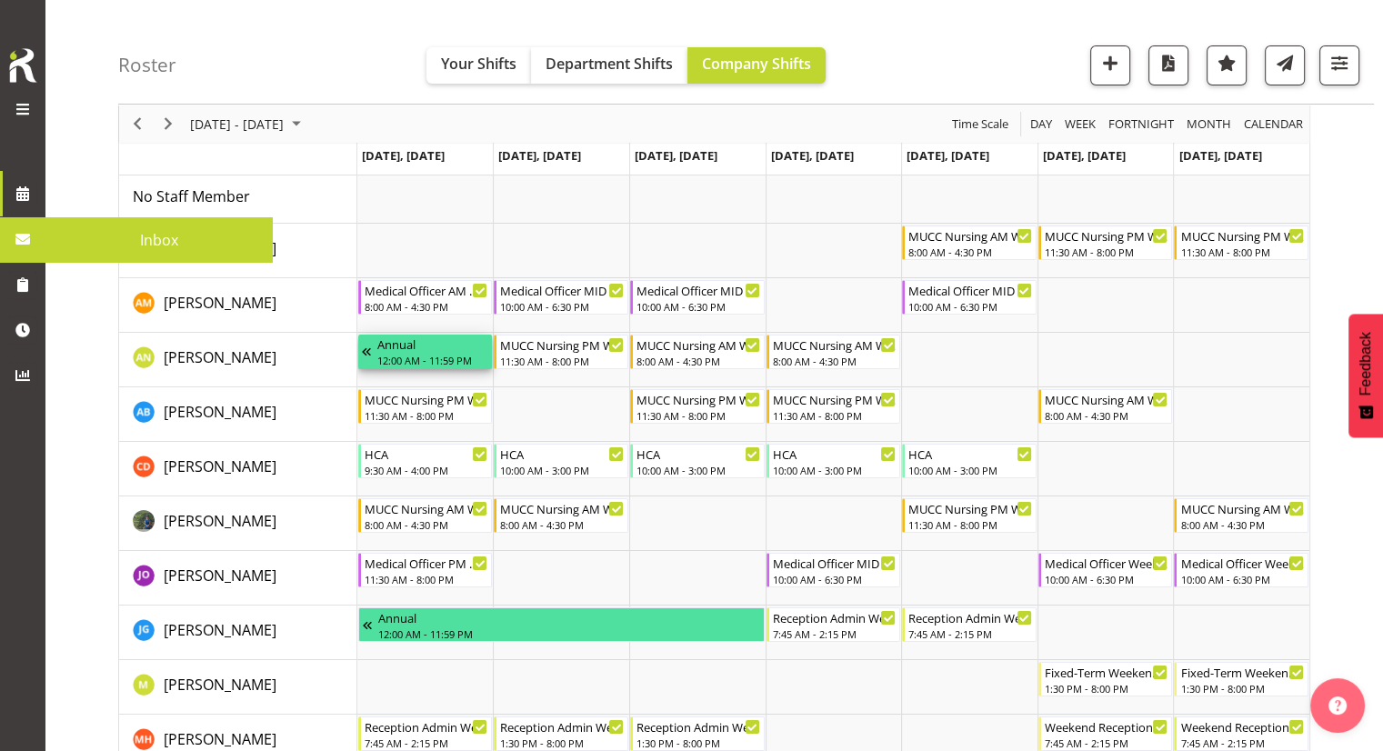
click at [25, 246] on span at bounding box center [22, 238] width 27 height 27
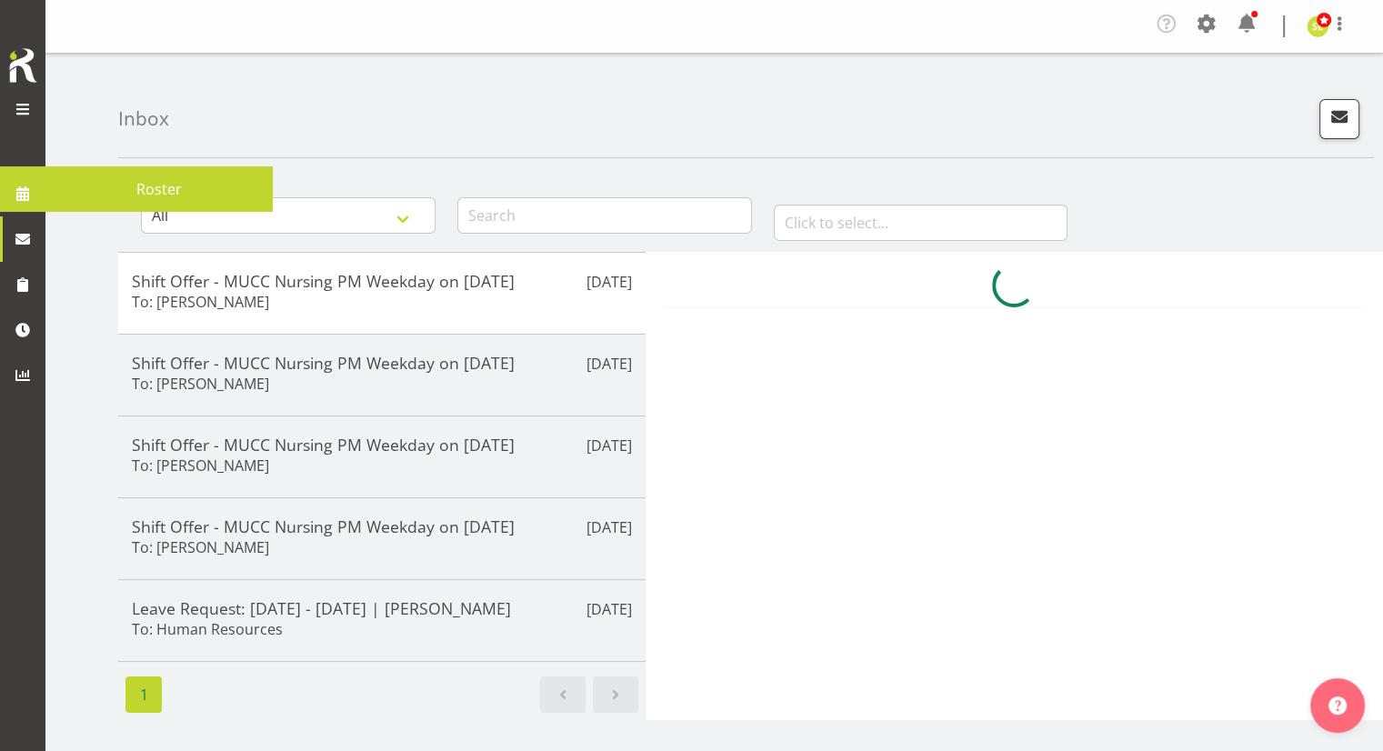
click at [24, 198] on span at bounding box center [22, 193] width 27 height 27
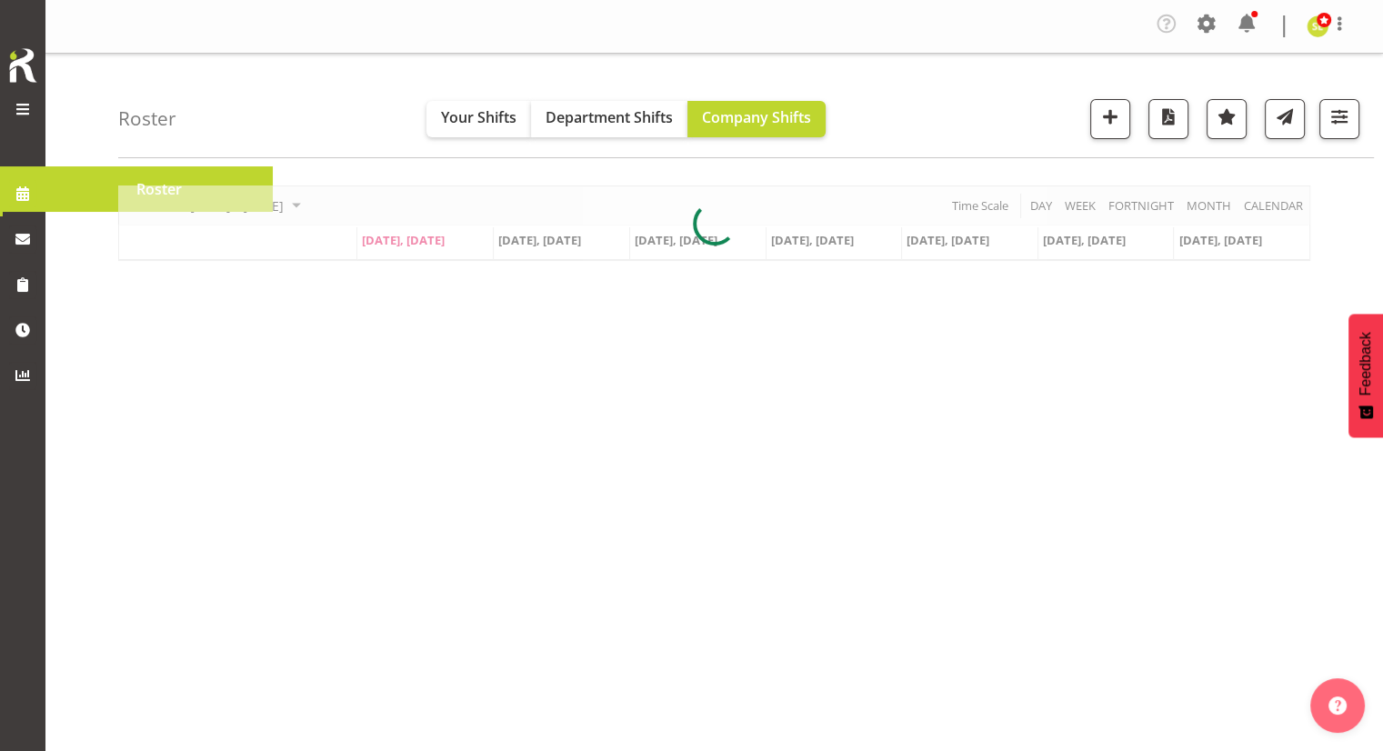
click at [20, 100] on span at bounding box center [23, 109] width 22 height 22
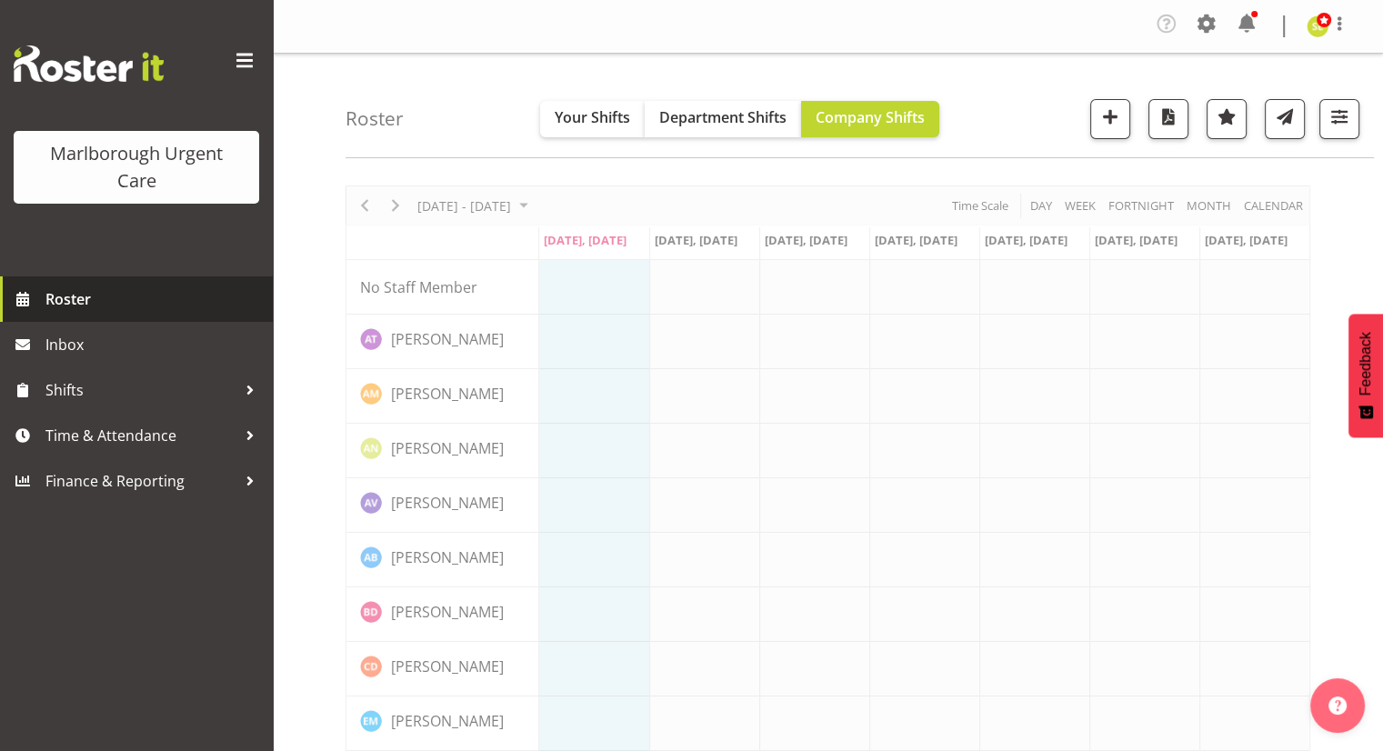
click at [97, 295] on span "Roster" at bounding box center [154, 299] width 218 height 27
click at [247, 65] on span at bounding box center [244, 60] width 29 height 29
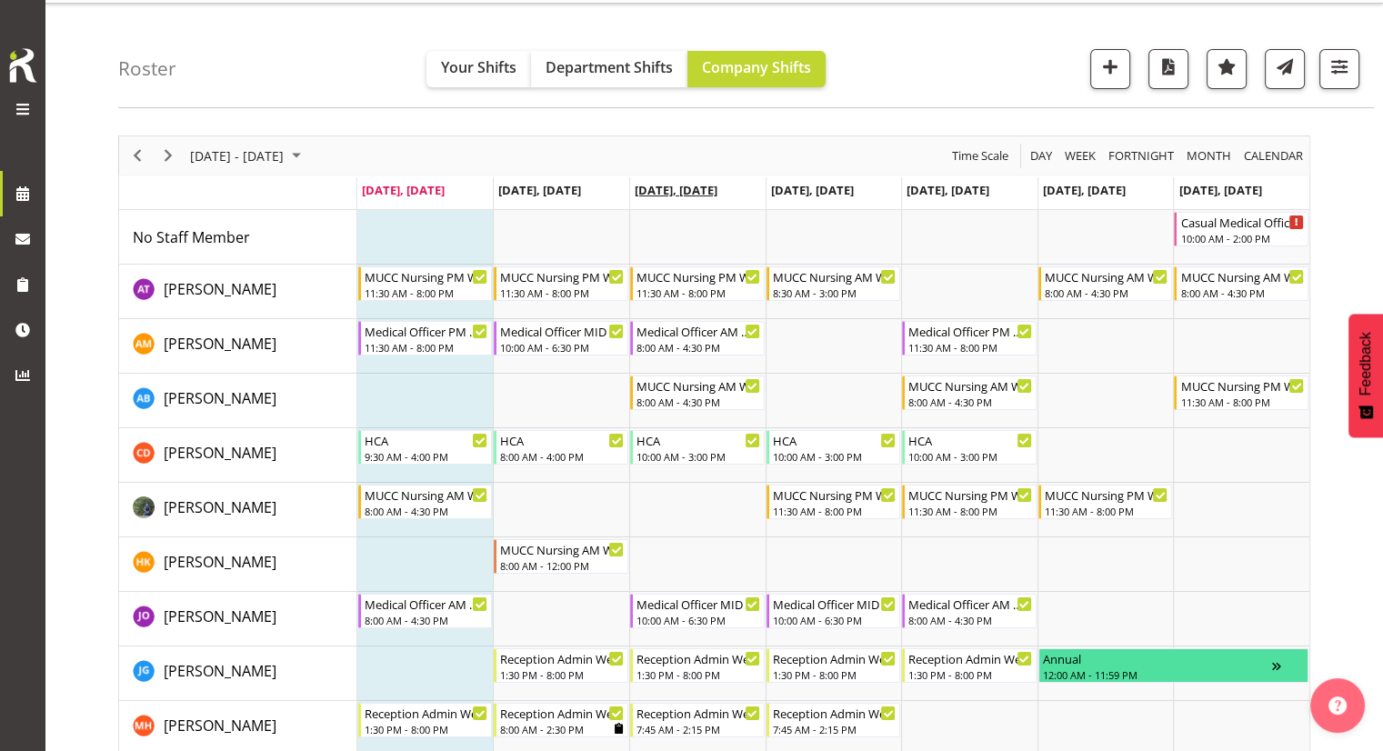
scroll to position [91, 0]
